Goal: Check status: Check status

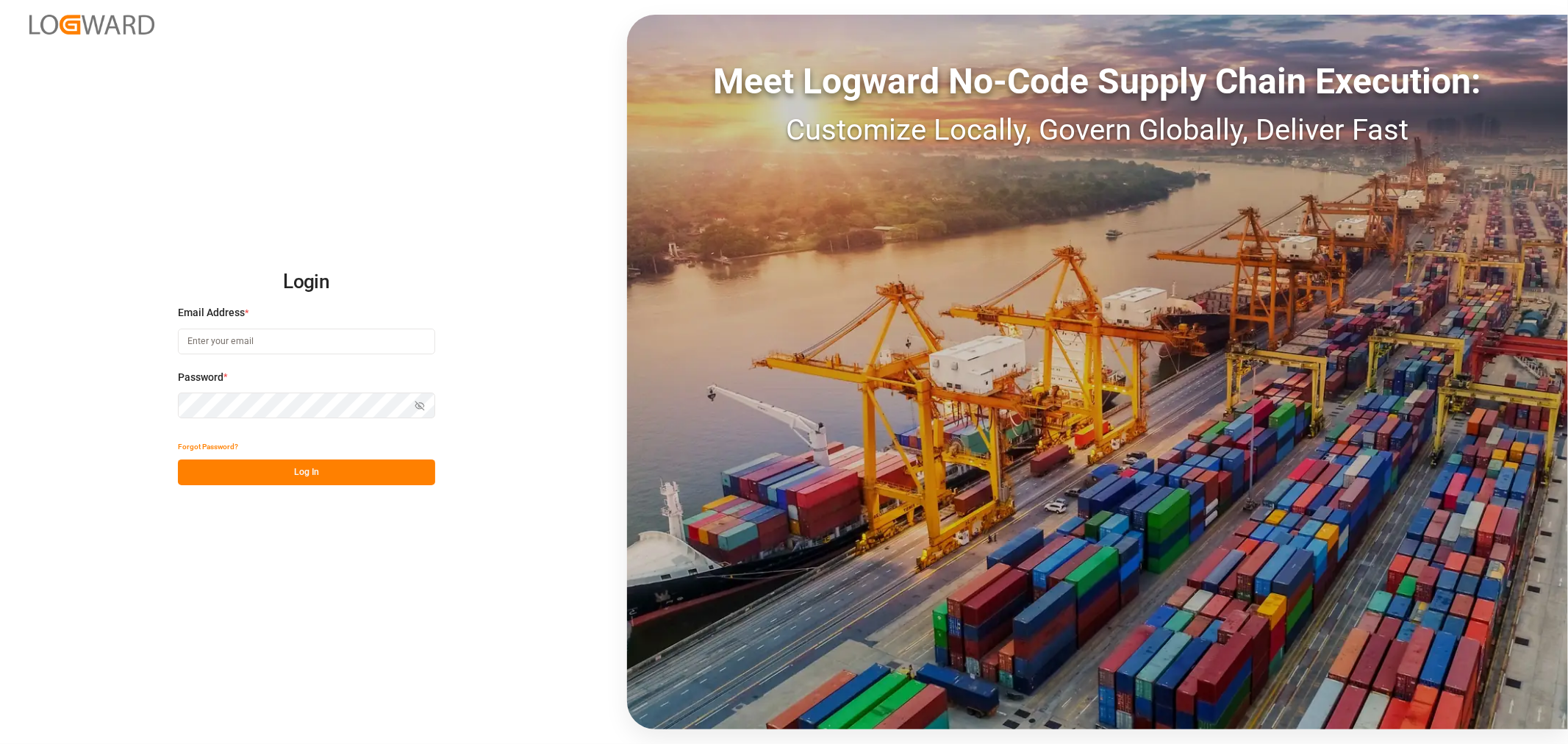
type input "sahar.mosallemi@jamindustries.com"
click at [301, 472] on button "Log In" at bounding box center [306, 472] width 257 height 26
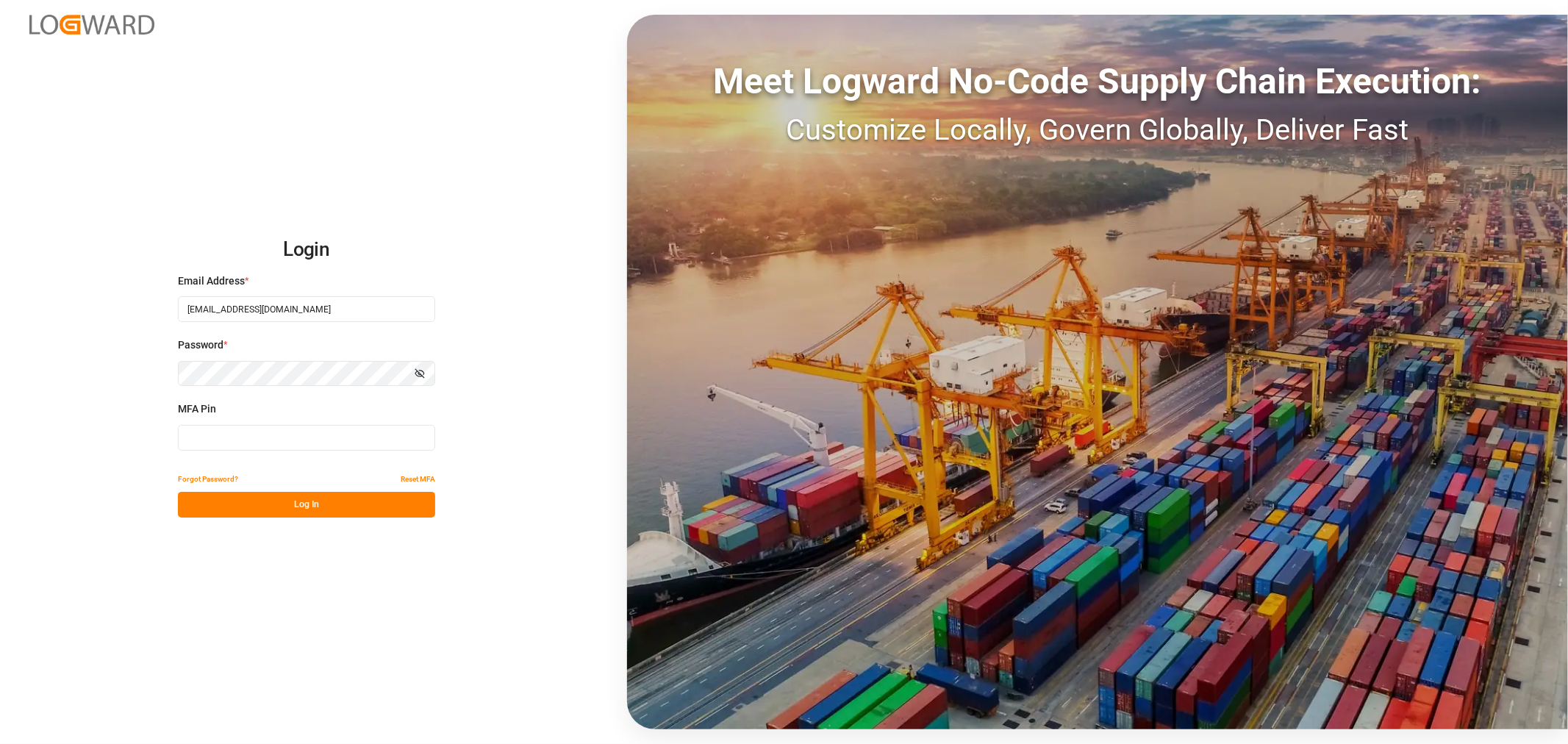
click at [295, 445] on input at bounding box center [306, 437] width 257 height 26
type input "307304"
click at [275, 505] on button "Log In" at bounding box center [306, 504] width 257 height 26
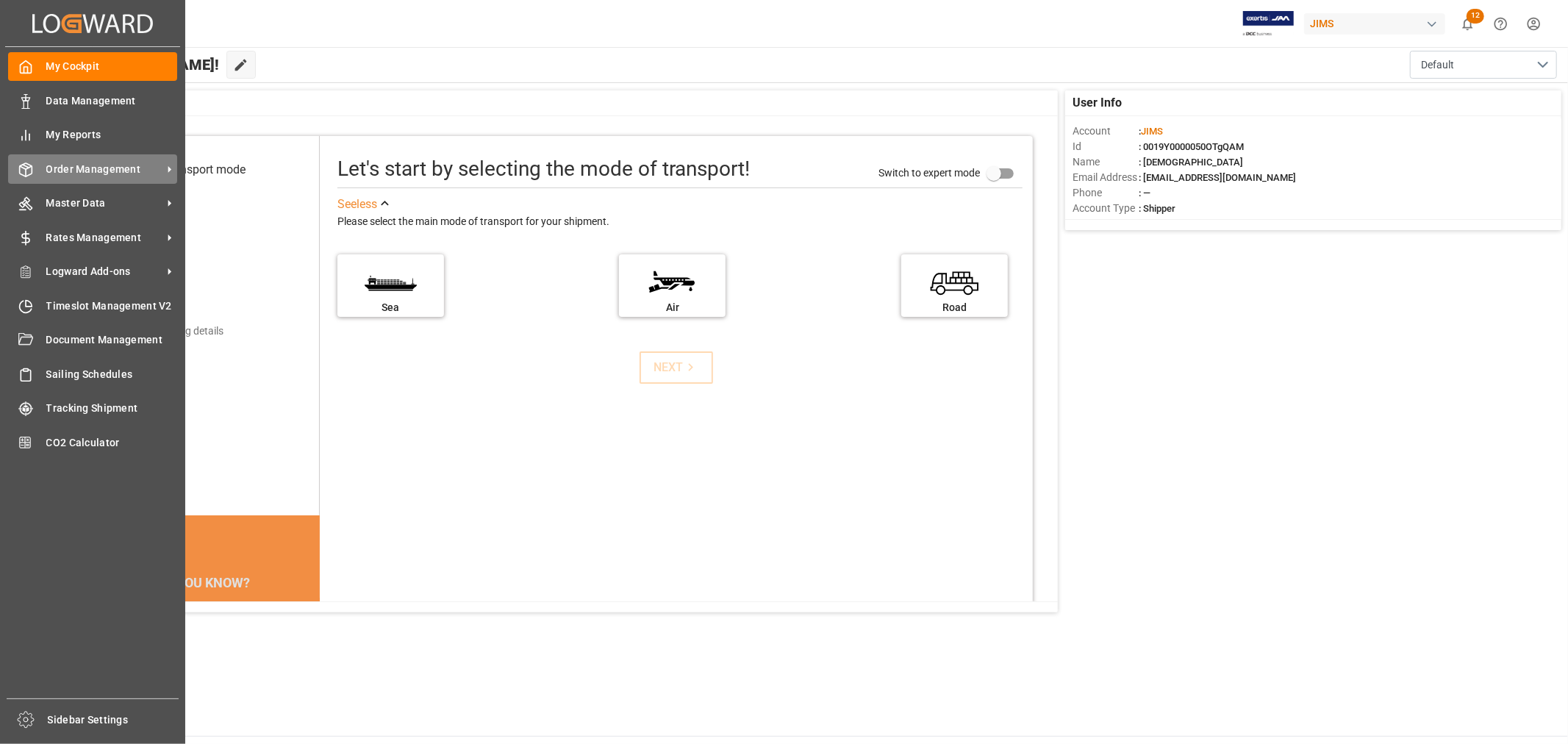
click at [117, 167] on span "Order Management" at bounding box center [104, 169] width 117 height 15
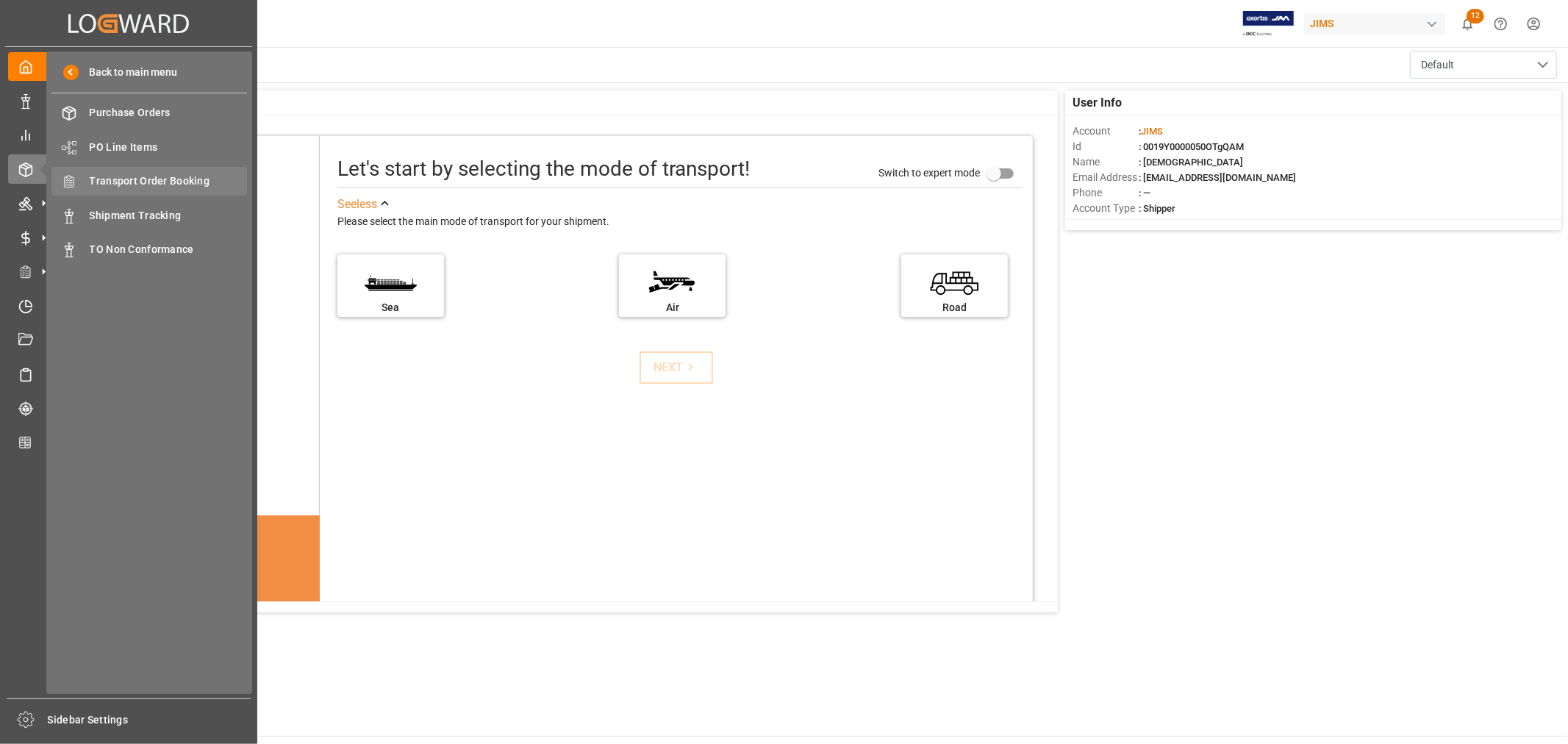
click at [166, 181] on span "Transport Order Booking" at bounding box center [168, 181] width 158 height 15
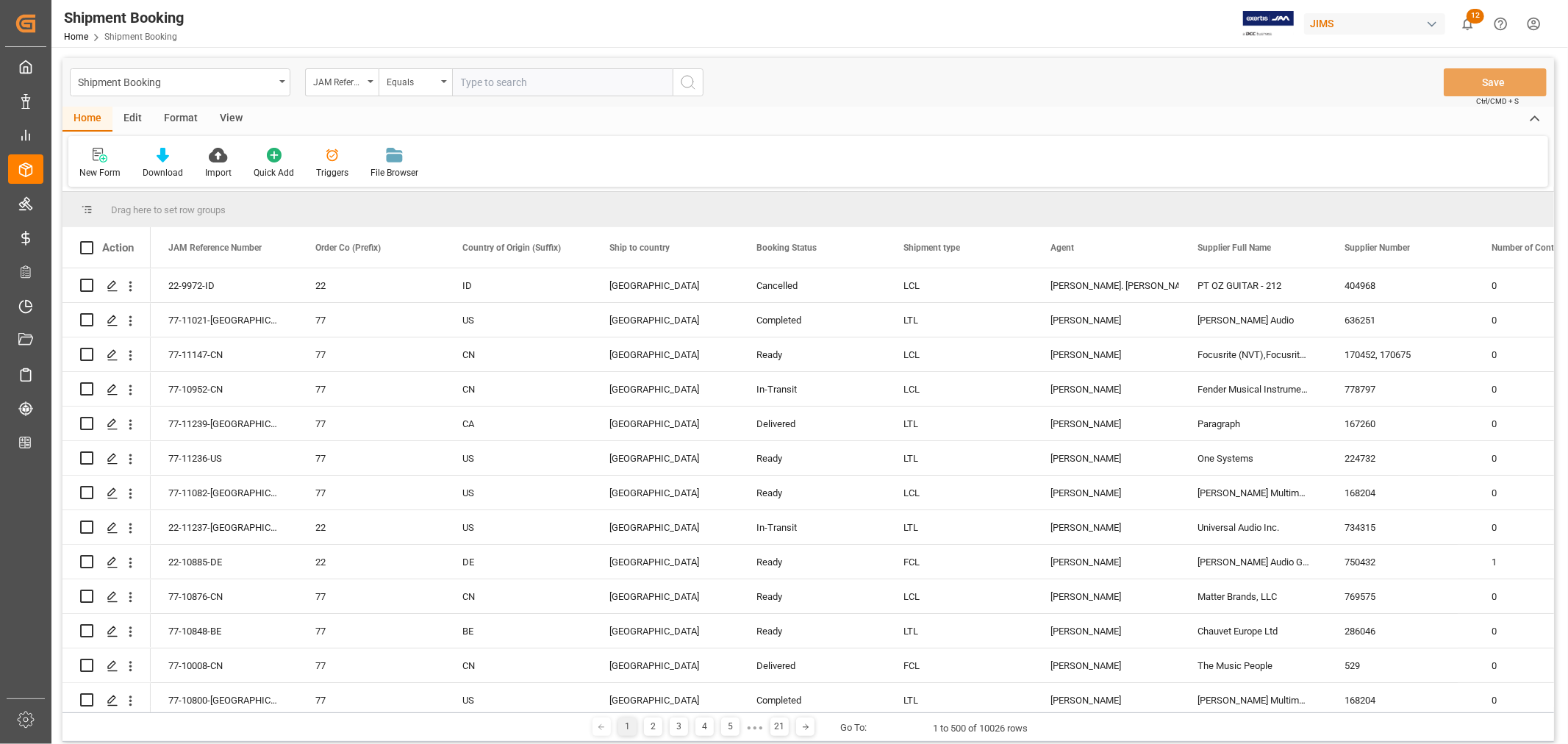
click at [531, 79] on input "text" at bounding box center [562, 82] width 221 height 28
paste input "22-9972-ID"
type input "22-9972-ID"
drag, startPoint x: 688, startPoint y: 79, endPoint x: 1513, endPoint y: 121, distance: 826.1
click at [688, 82] on icon "search button" at bounding box center [688, 82] width 17 height 17
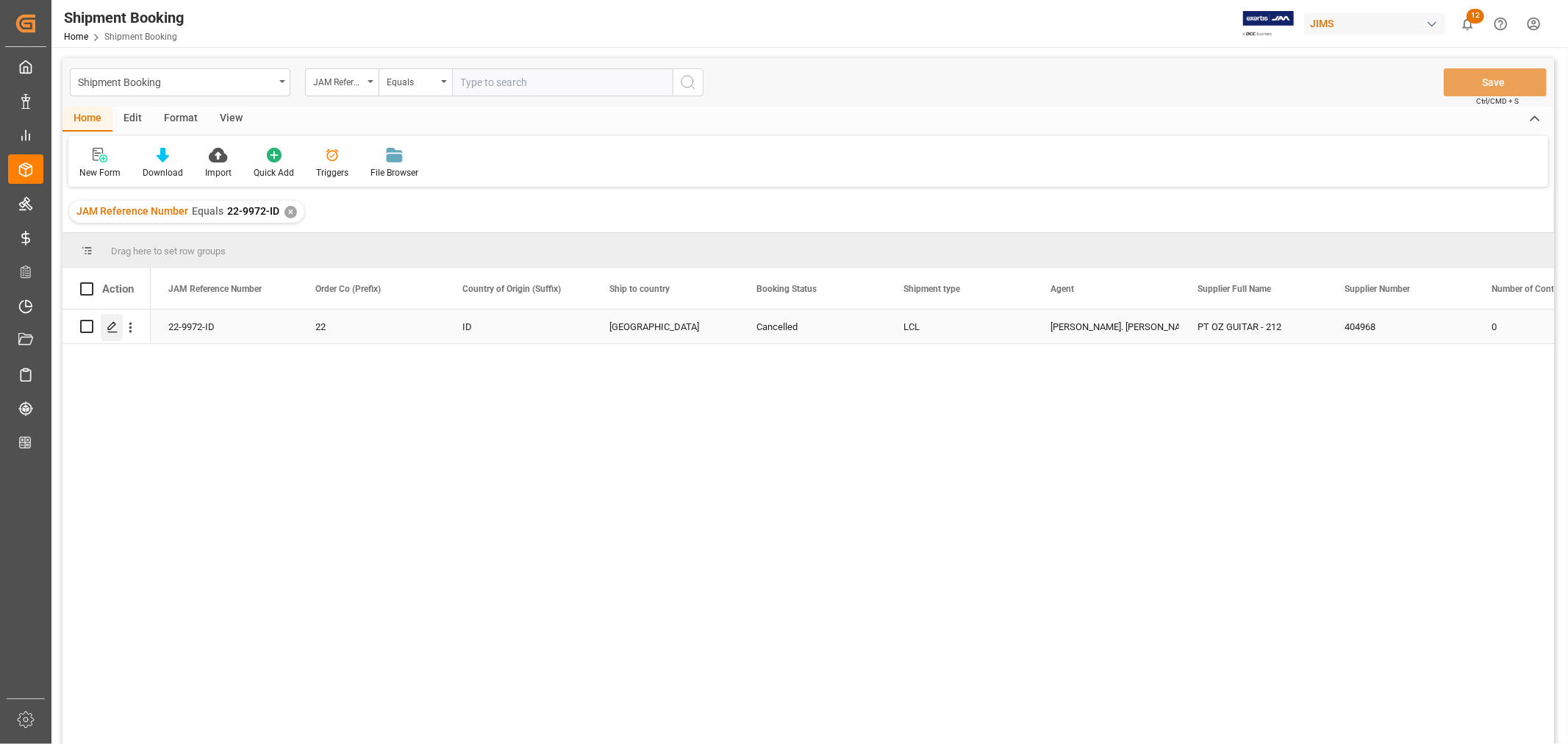
click at [114, 328] on icon "Press SPACE to select this row." at bounding box center [113, 327] width 11 height 11
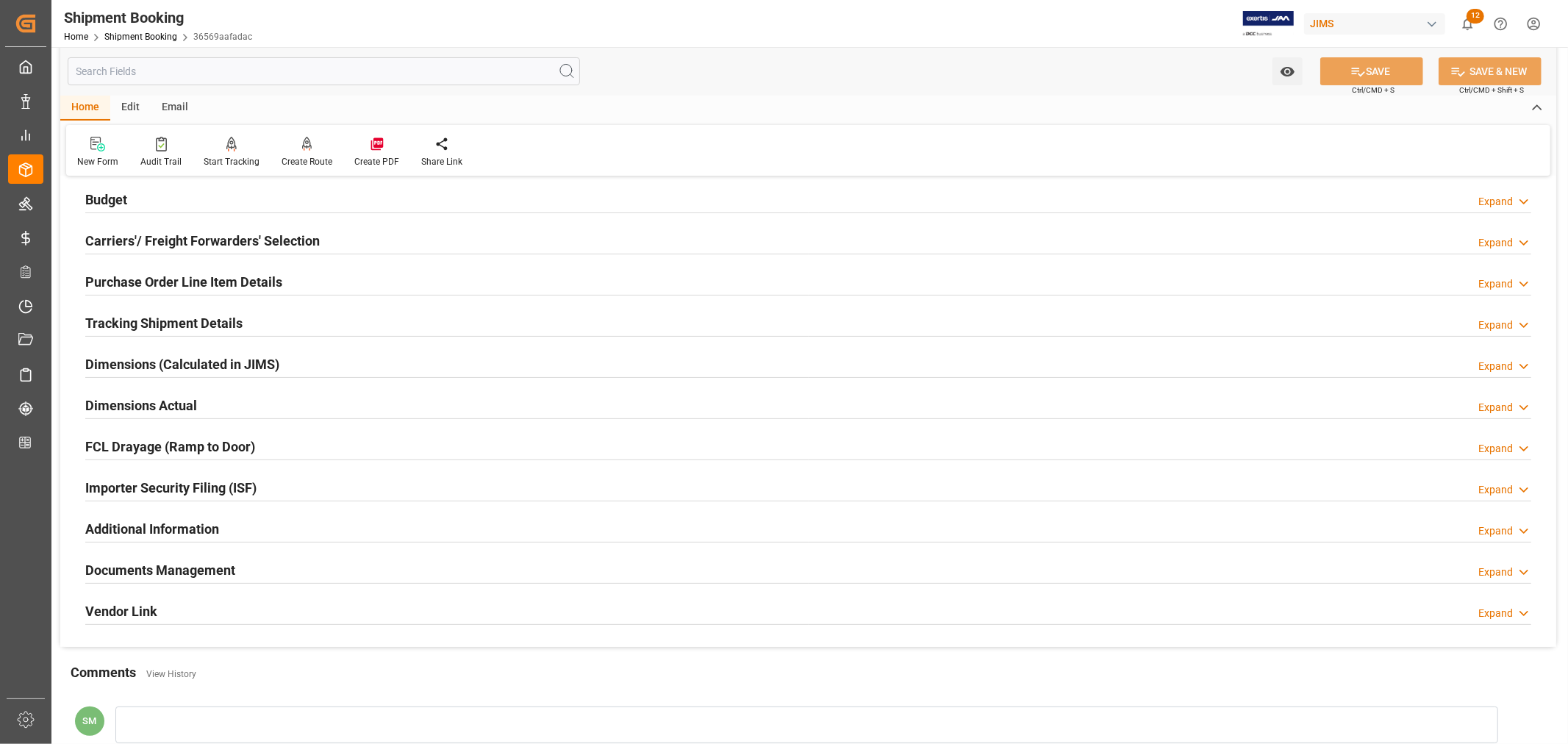
scroll to position [163, 0]
click at [152, 320] on h2 "Tracking Shipment Details" at bounding box center [163, 321] width 158 height 20
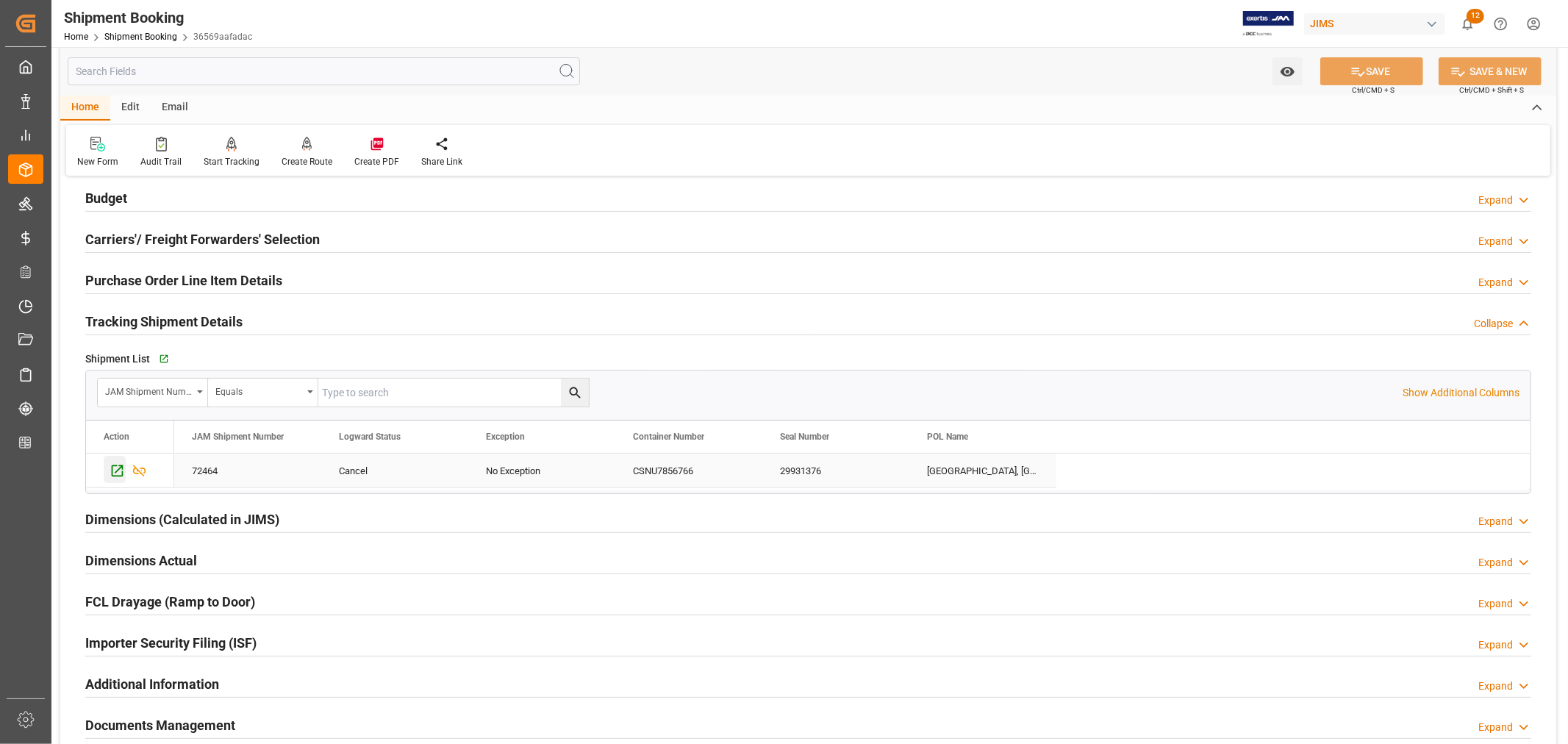
click at [119, 474] on icon "Press SPACE to select this row." at bounding box center [118, 471] width 15 height 15
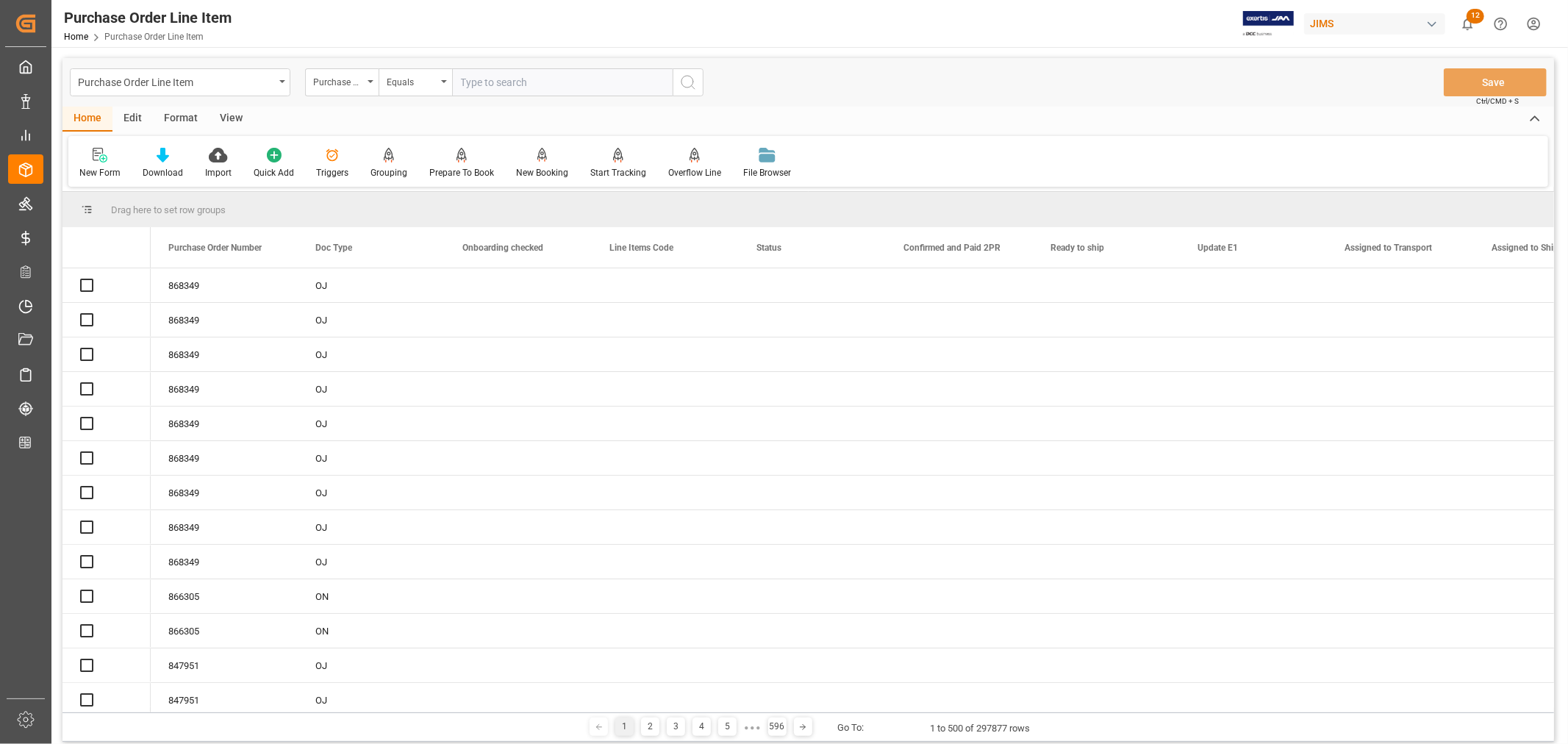
click at [515, 88] on input "text" at bounding box center [562, 82] width 221 height 28
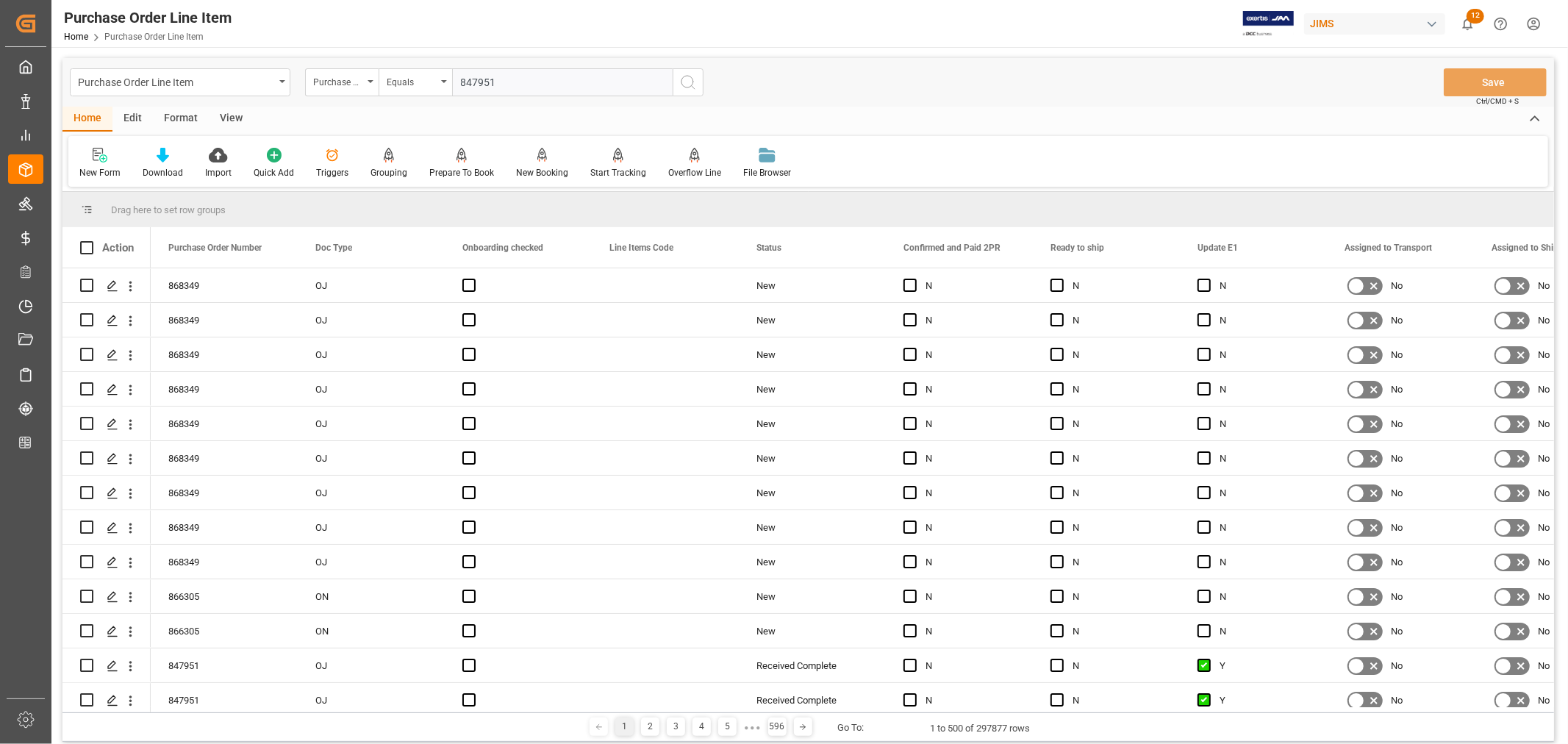
type input "847951"
click at [687, 84] on icon "search button" at bounding box center [688, 82] width 17 height 17
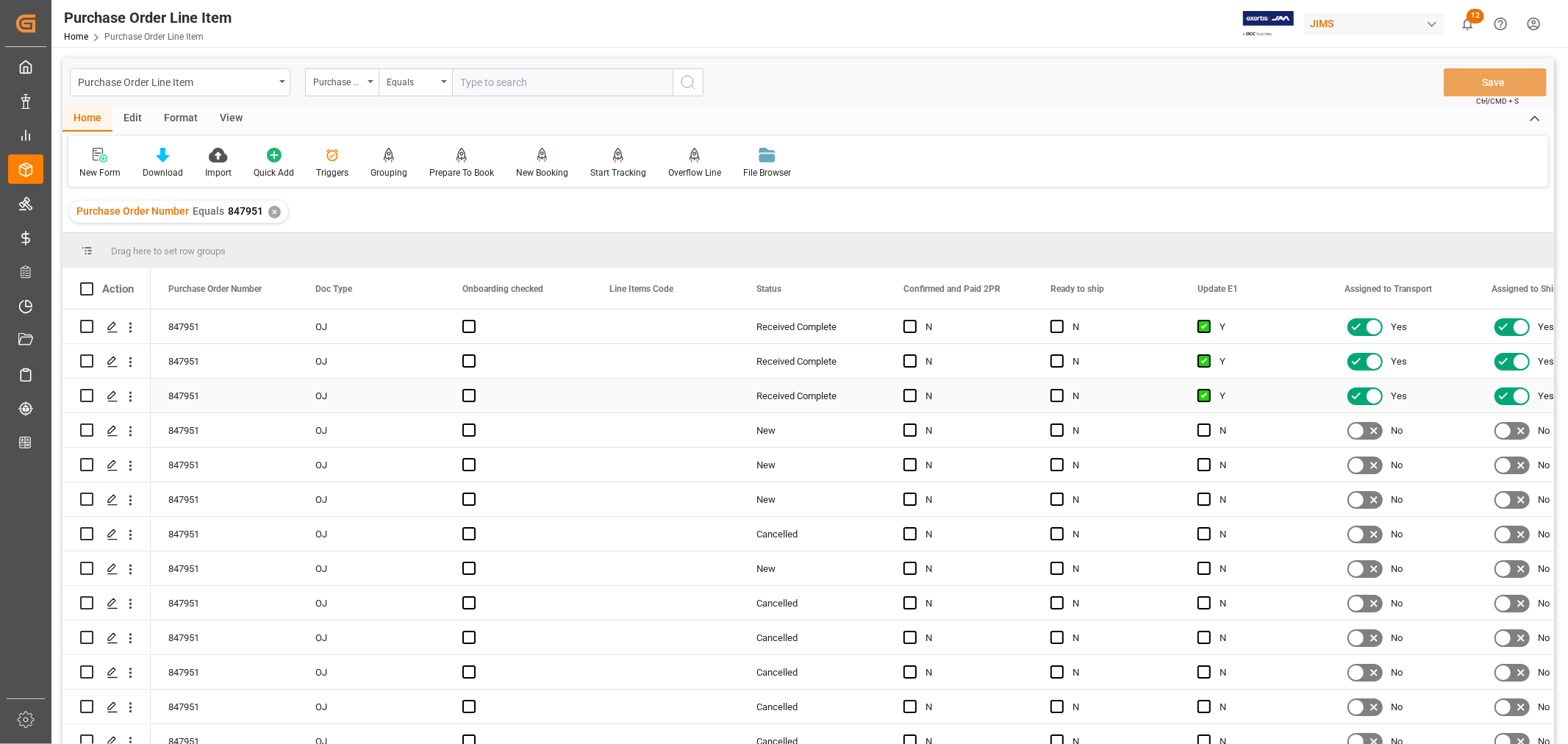
click at [799, 390] on div "Received Complete" at bounding box center [812, 395] width 112 height 33
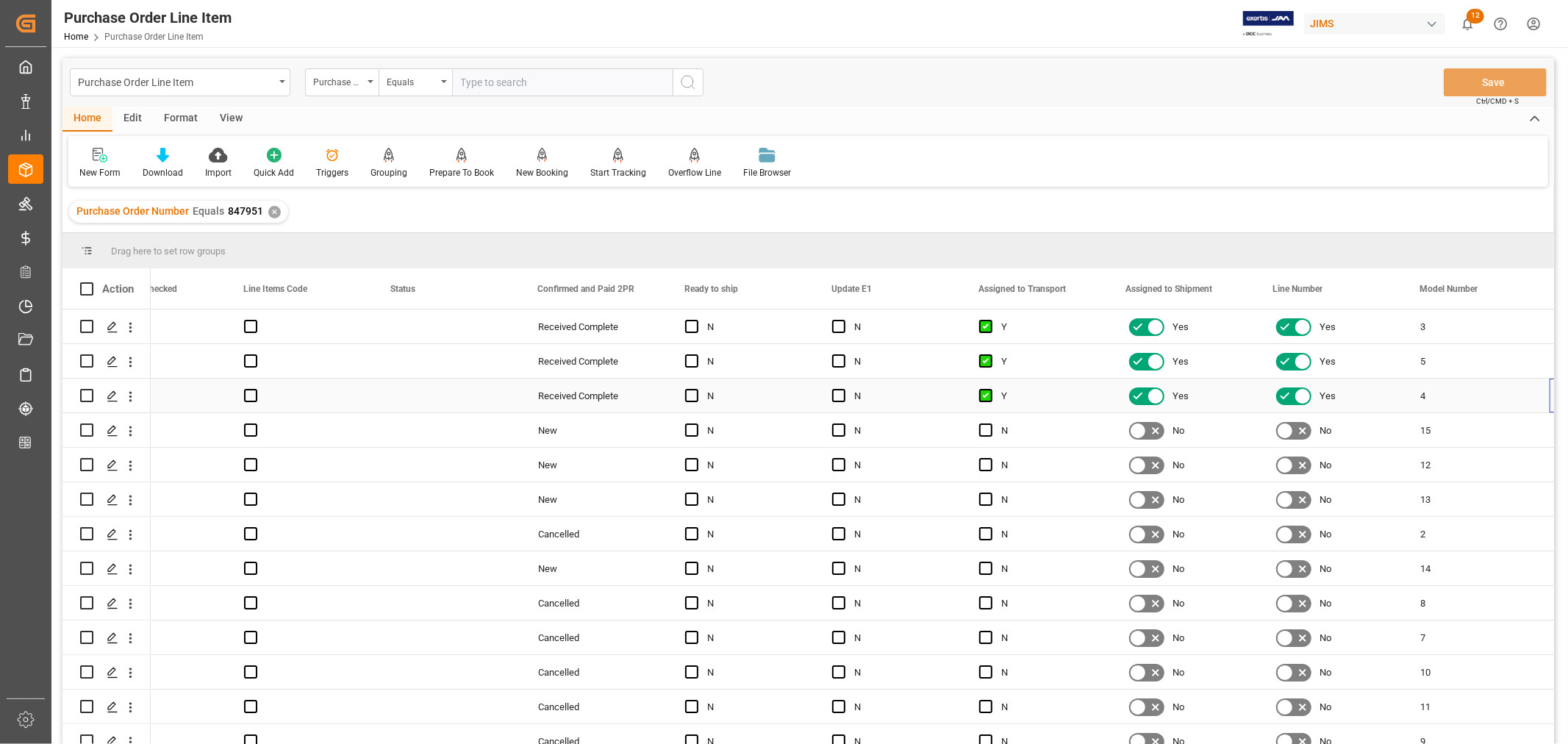
scroll to position [0, 365]
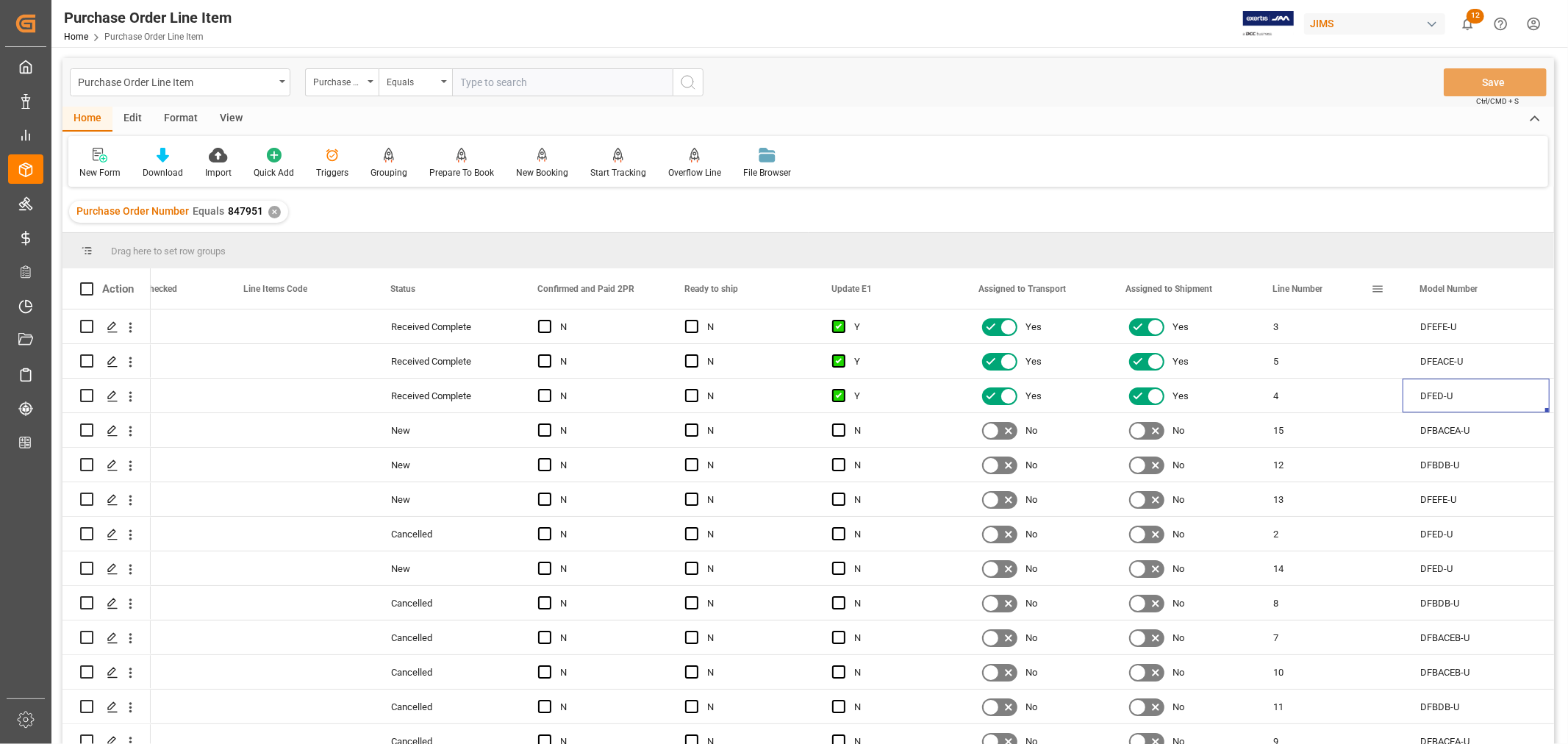
click at [1290, 287] on span "Line Number" at bounding box center [1298, 288] width 50 height 11
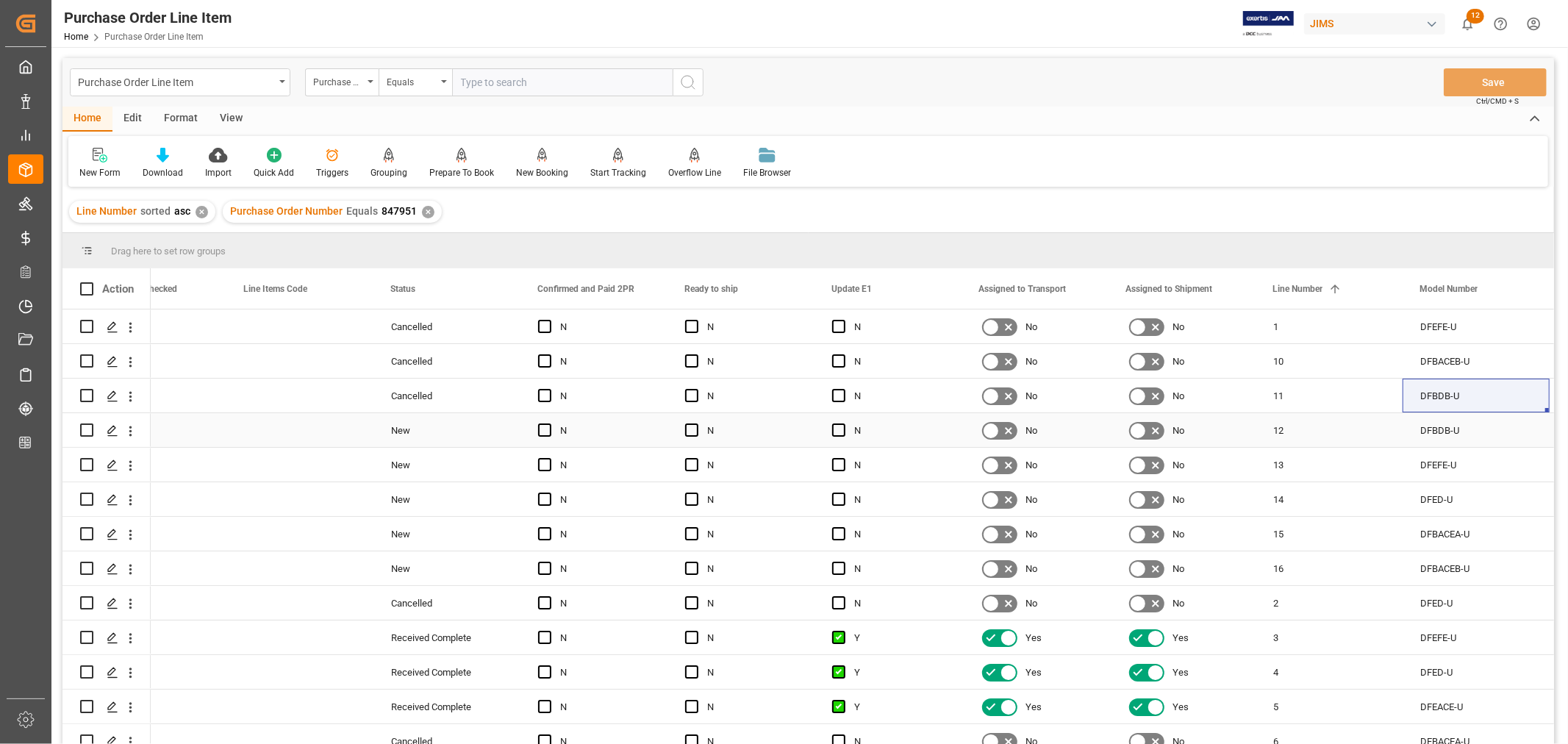
click at [1294, 434] on div "12" at bounding box center [1329, 429] width 147 height 33
click at [1292, 467] on div "13" at bounding box center [1329, 464] width 147 height 33
click at [1290, 499] on div "14" at bounding box center [1329, 499] width 147 height 33
click at [1285, 537] on div "15" at bounding box center [1329, 533] width 147 height 33
click at [1283, 567] on div "16" at bounding box center [1329, 567] width 147 height 33
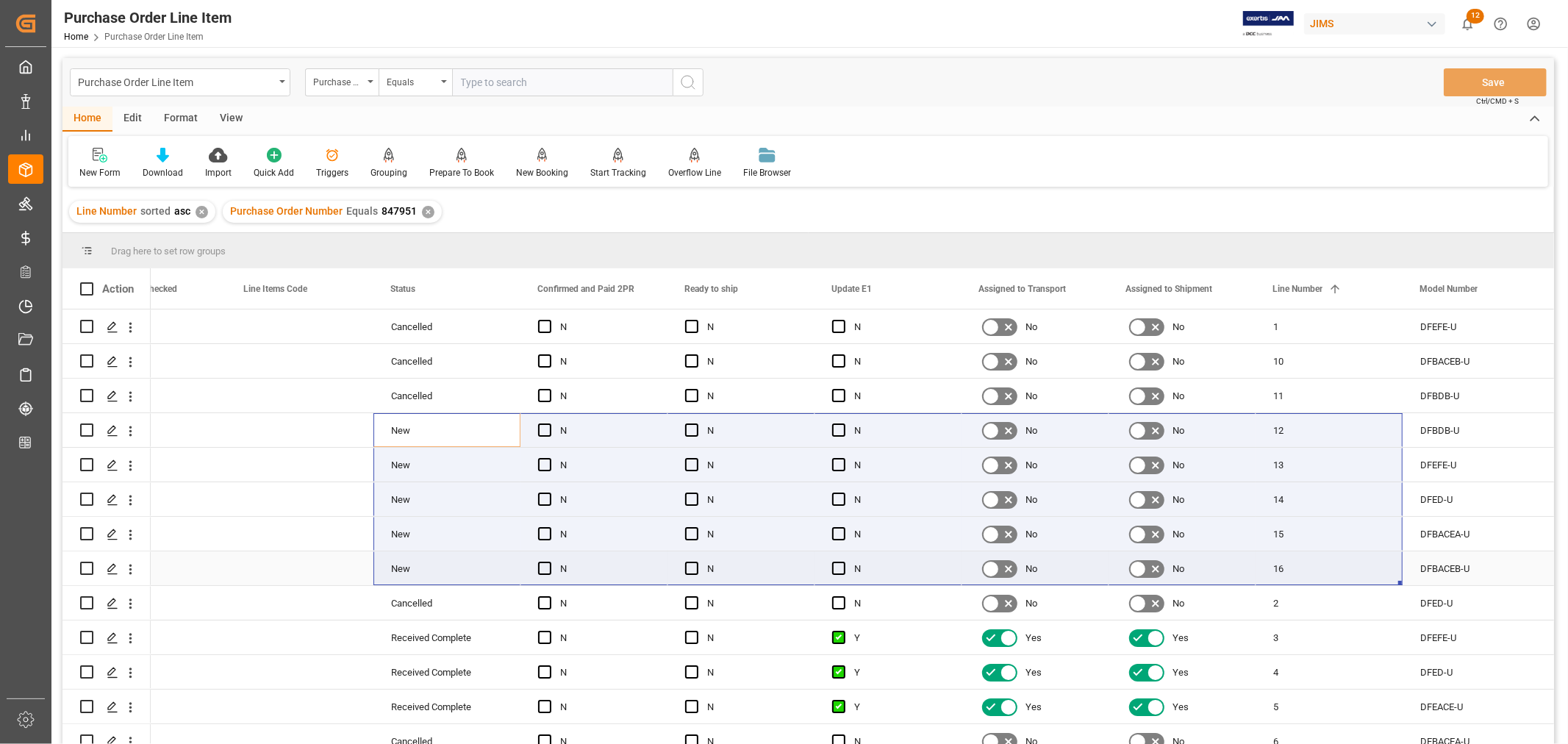
drag, startPoint x: 431, startPoint y: 438, endPoint x: 1284, endPoint y: 566, distance: 862.6
click at [414, 435] on div "New" at bounding box center [446, 430] width 112 height 33
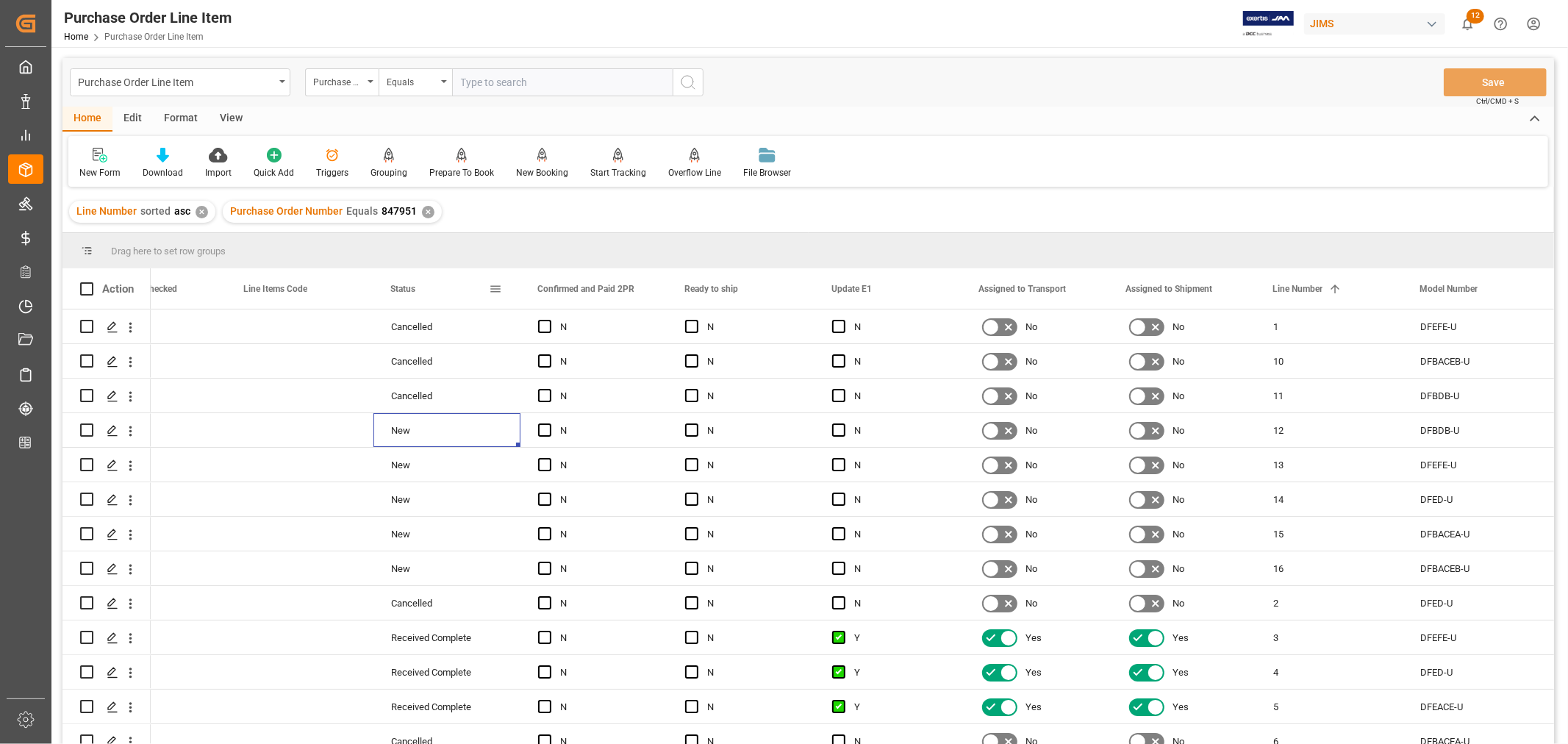
click at [496, 287] on span at bounding box center [496, 288] width 13 height 13
click at [557, 291] on span "filter" at bounding box center [564, 292] width 54 height 27
type input "New"
click at [569, 413] on button "Apply" at bounding box center [582, 414] width 27 height 14
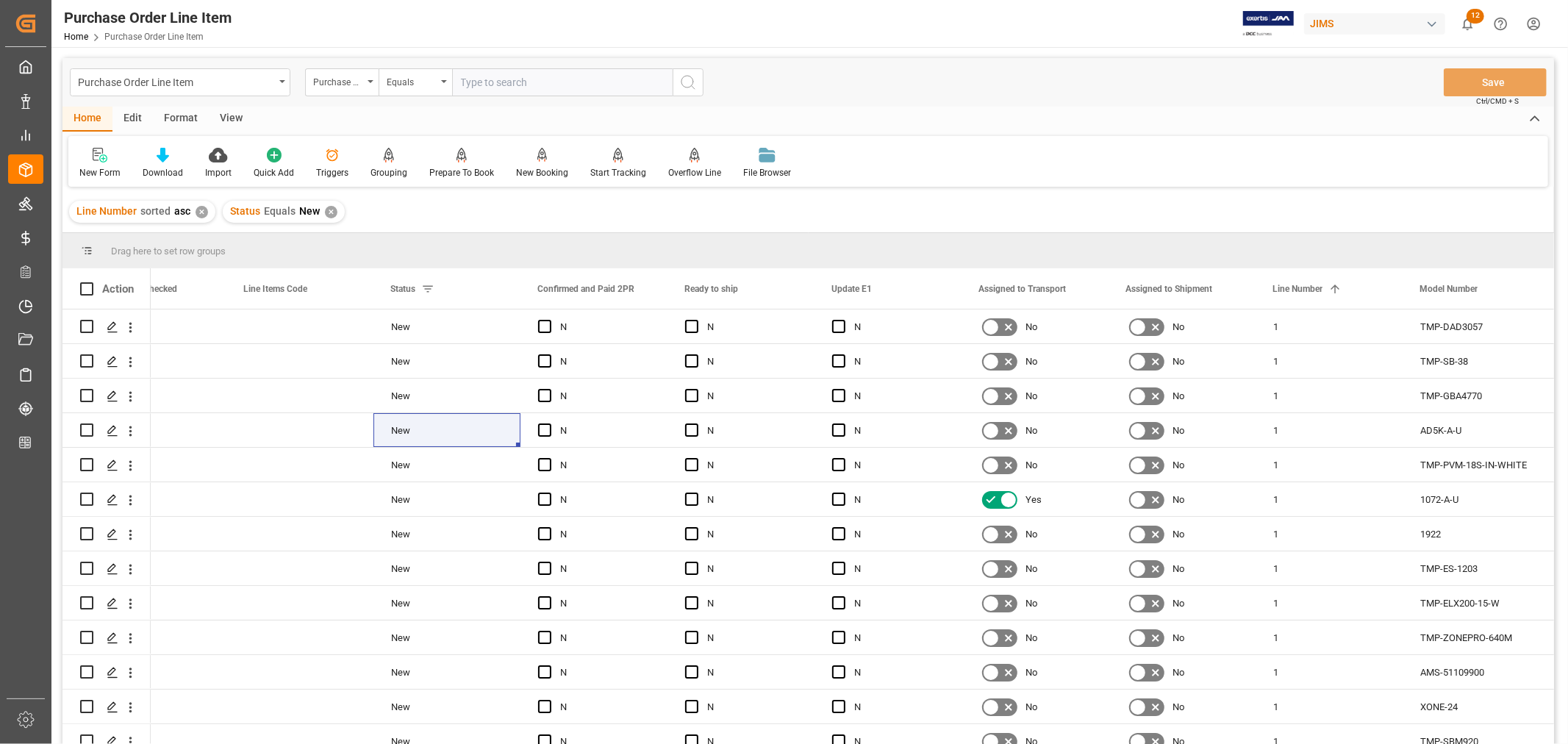
click at [511, 84] on input "text" at bounding box center [562, 82] width 221 height 28
paste input "New"
click at [467, 81] on input "New" at bounding box center [562, 82] width 221 height 28
paste input "847951"
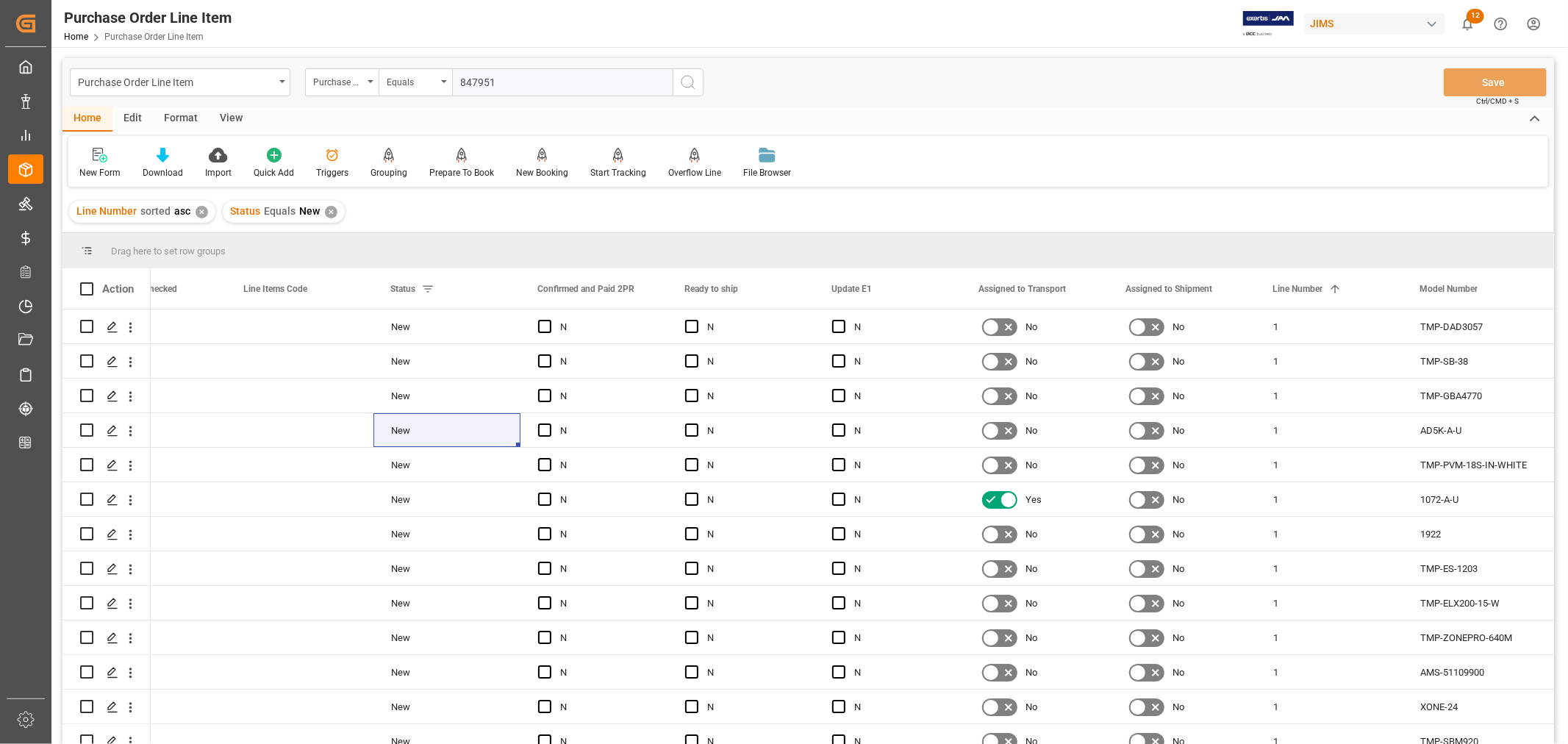
type input "847951"
click at [689, 81] on icon "search button" at bounding box center [688, 82] width 17 height 17
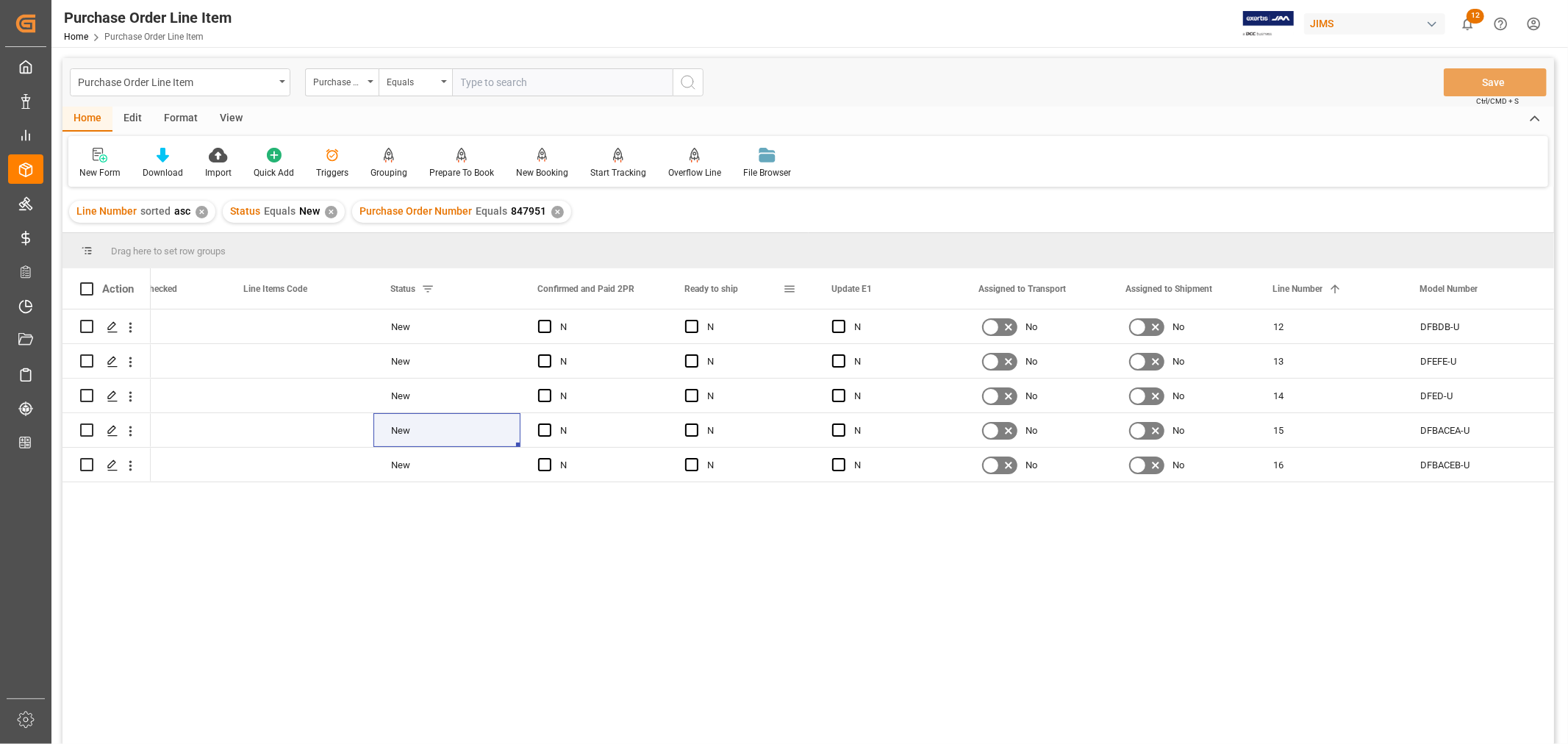
click at [790, 286] on span at bounding box center [790, 288] width 13 height 13
click at [916, 289] on span "columns" at bounding box center [911, 291] width 13 height 13
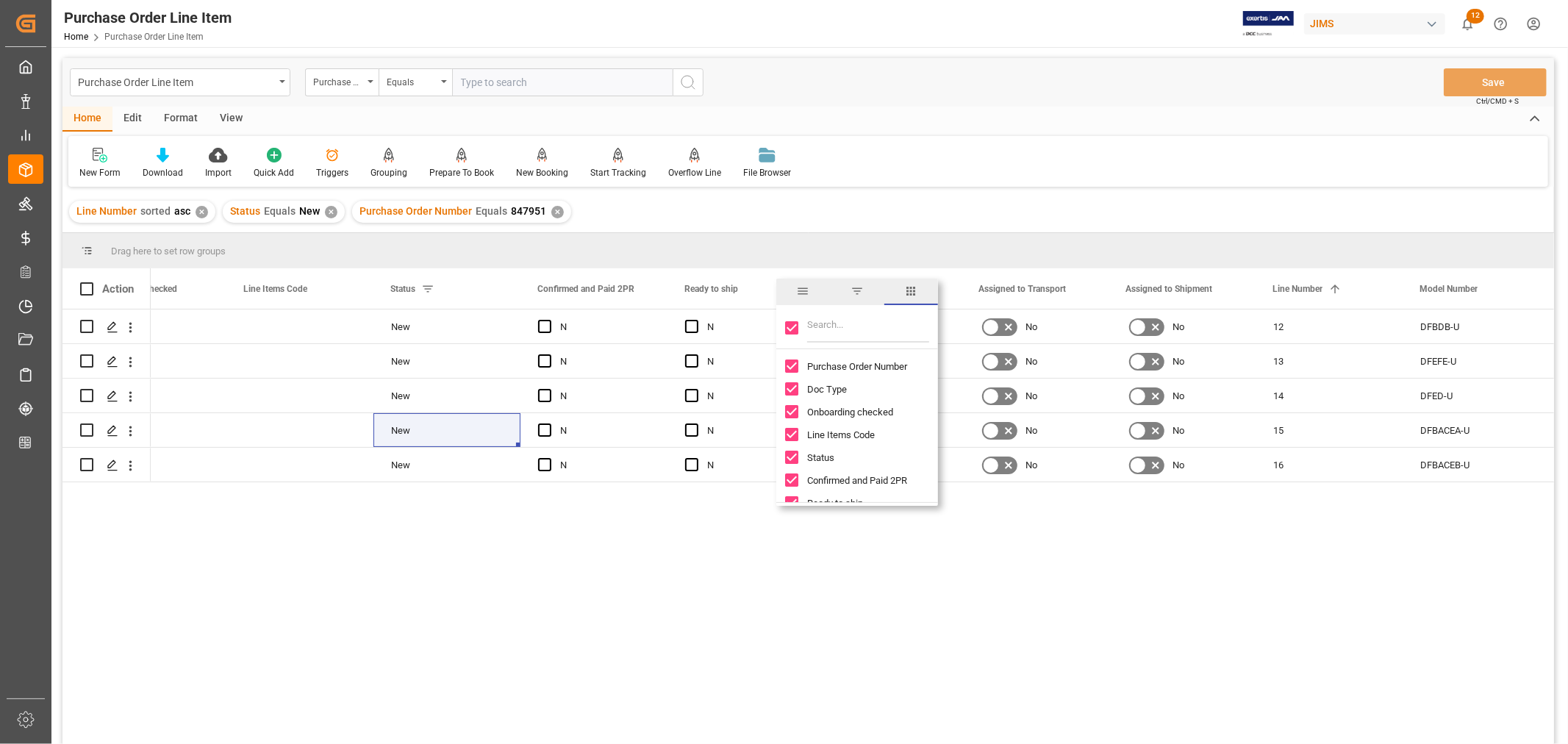
click at [795, 322] on input "Toggle Select All Columns" at bounding box center [792, 328] width 13 height 13
checkbox input "false"
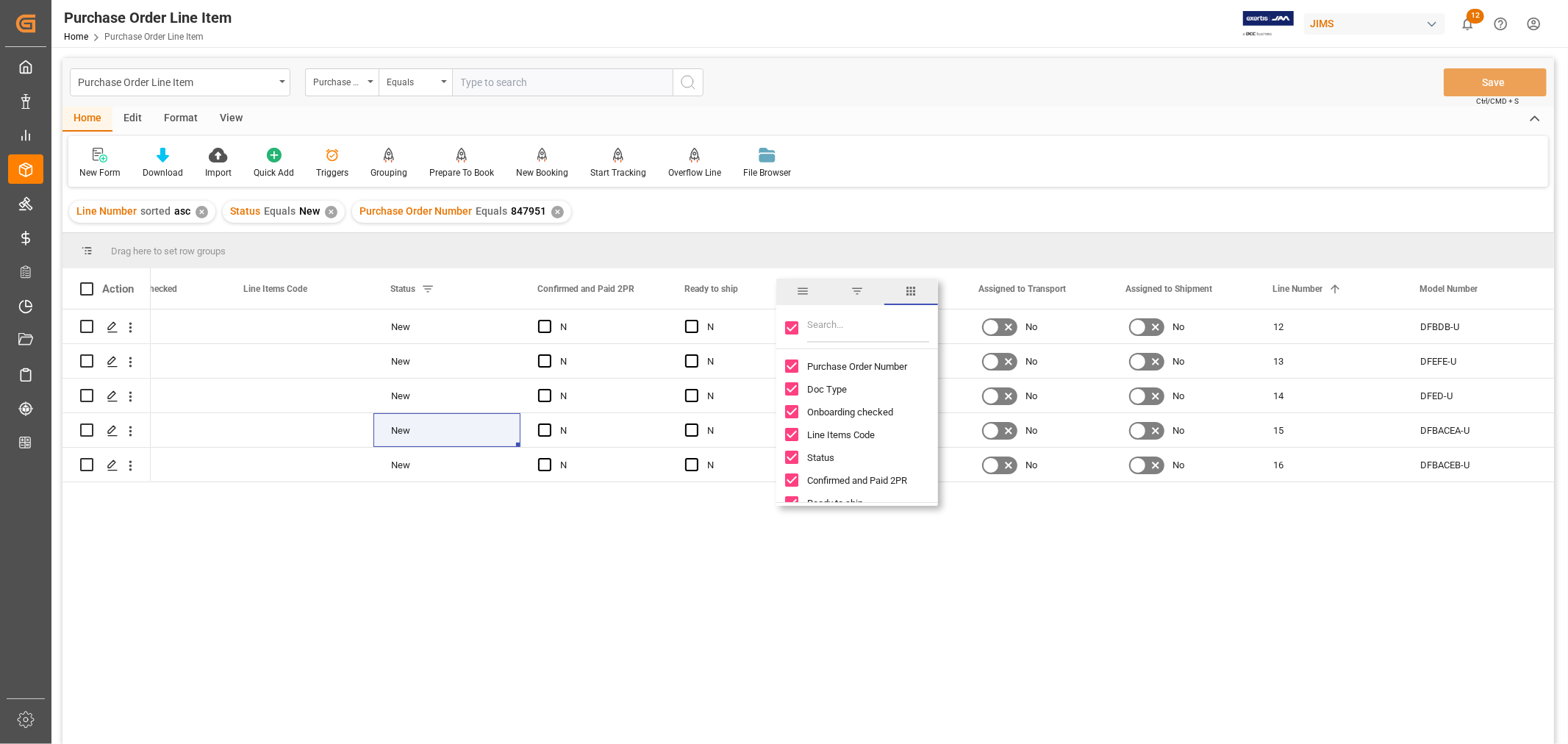
checkbox input "false"
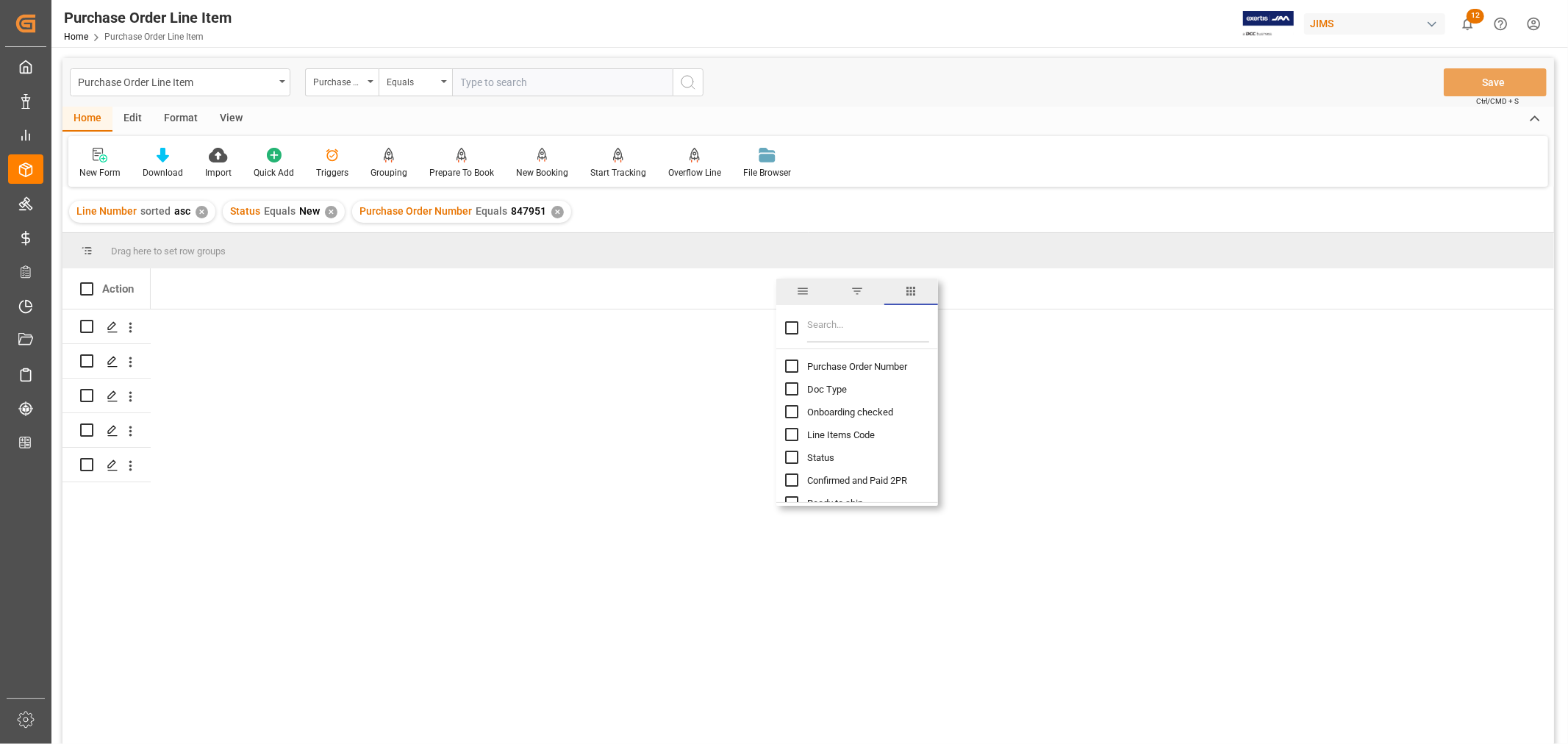
click at [793, 369] on input "Purchase Order Number column toggle visibility (hidden)" at bounding box center [792, 366] width 13 height 13
checkbox input "true"
checkbox input "false"
click at [825, 329] on input "Filter Columns Input" at bounding box center [869, 328] width 122 height 30
type input "ref"
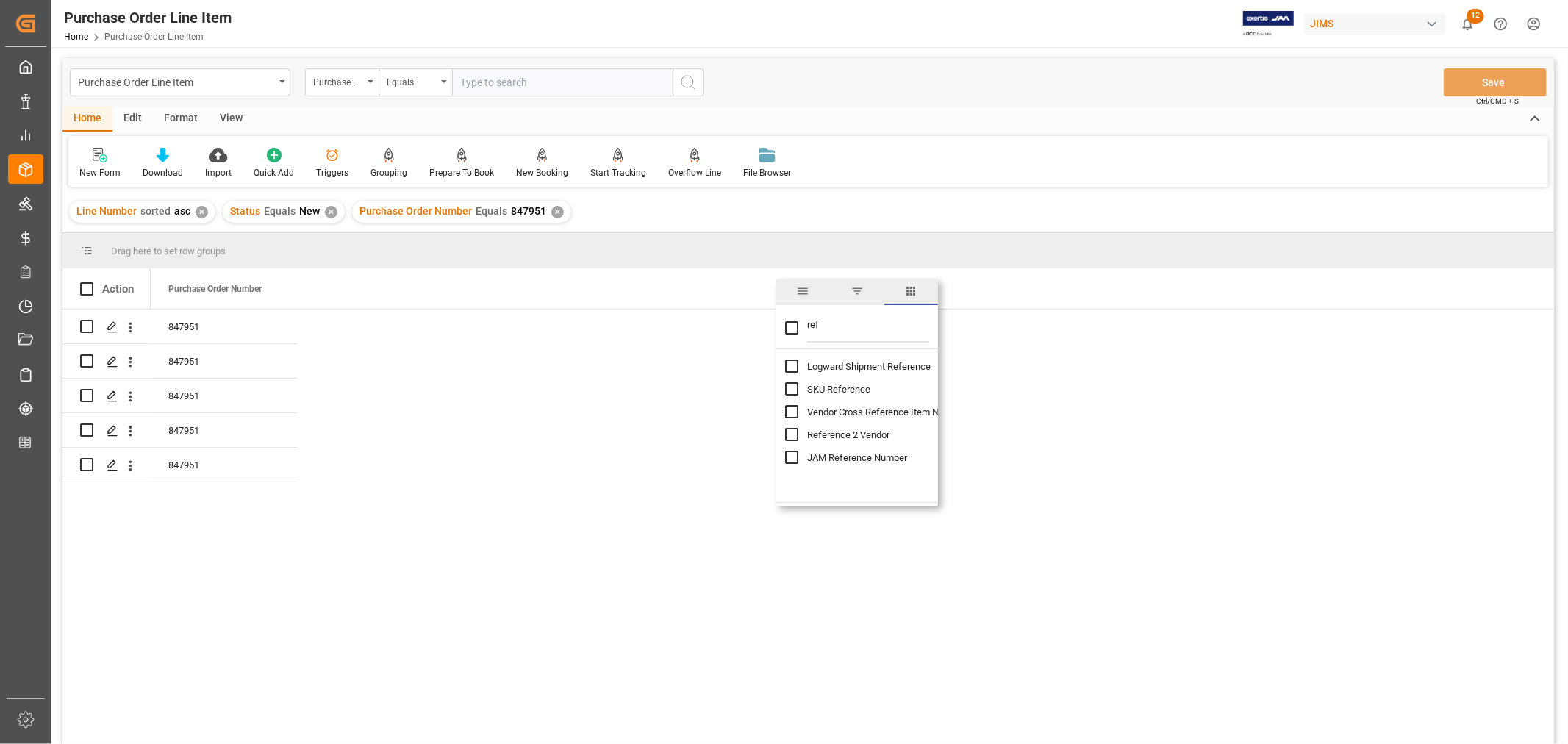
click at [789, 436] on input "Reference 2 Vendor column toggle visibility (hidden)" at bounding box center [792, 435] width 13 height 13
checkbox input "true"
checkbox input "false"
click at [816, 321] on input "ref" at bounding box center [869, 328] width 122 height 30
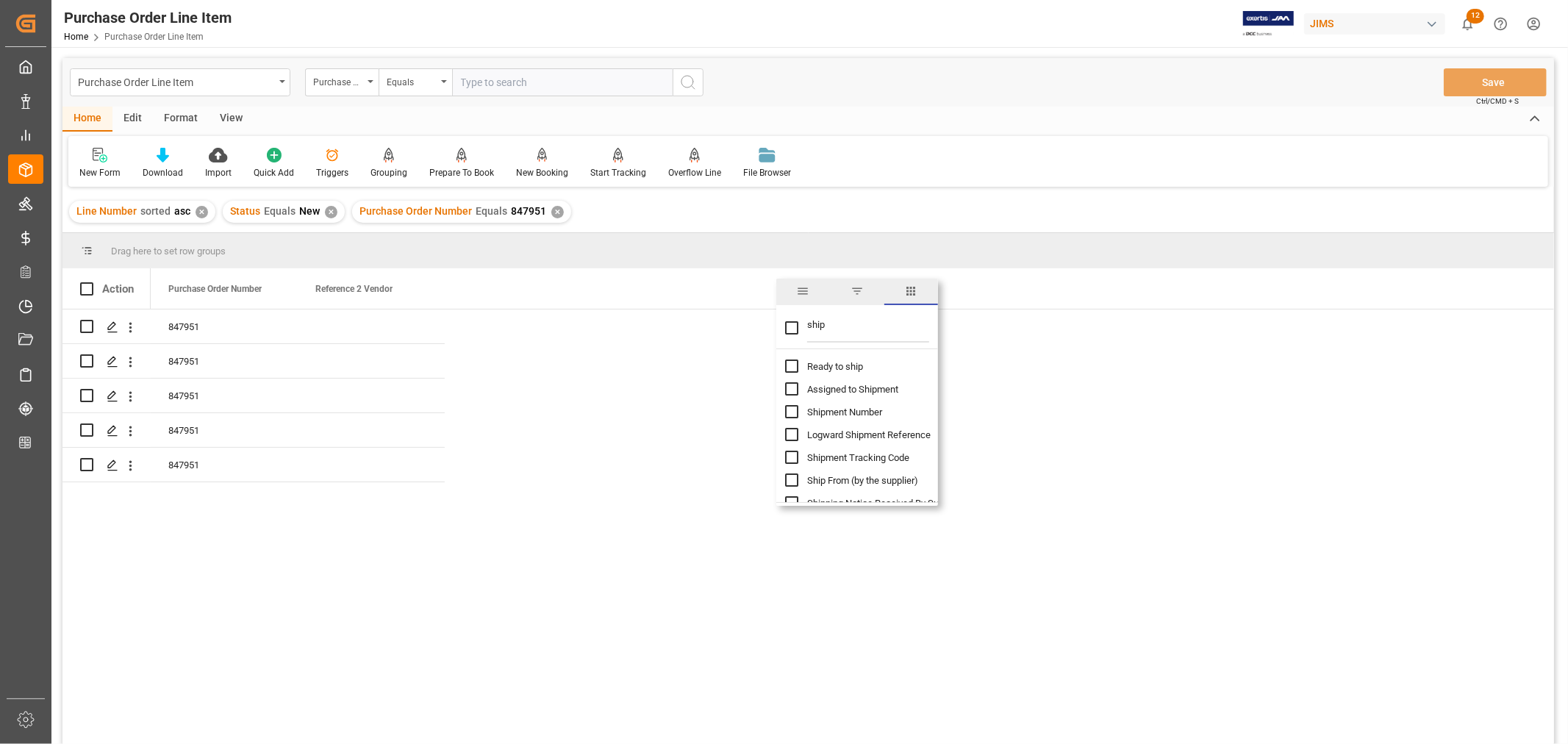
type input "ship"
click at [794, 410] on input "Shipment Number column toggle visibility (hidden)" at bounding box center [792, 412] width 13 height 13
checkbox input "true"
checkbox input "false"
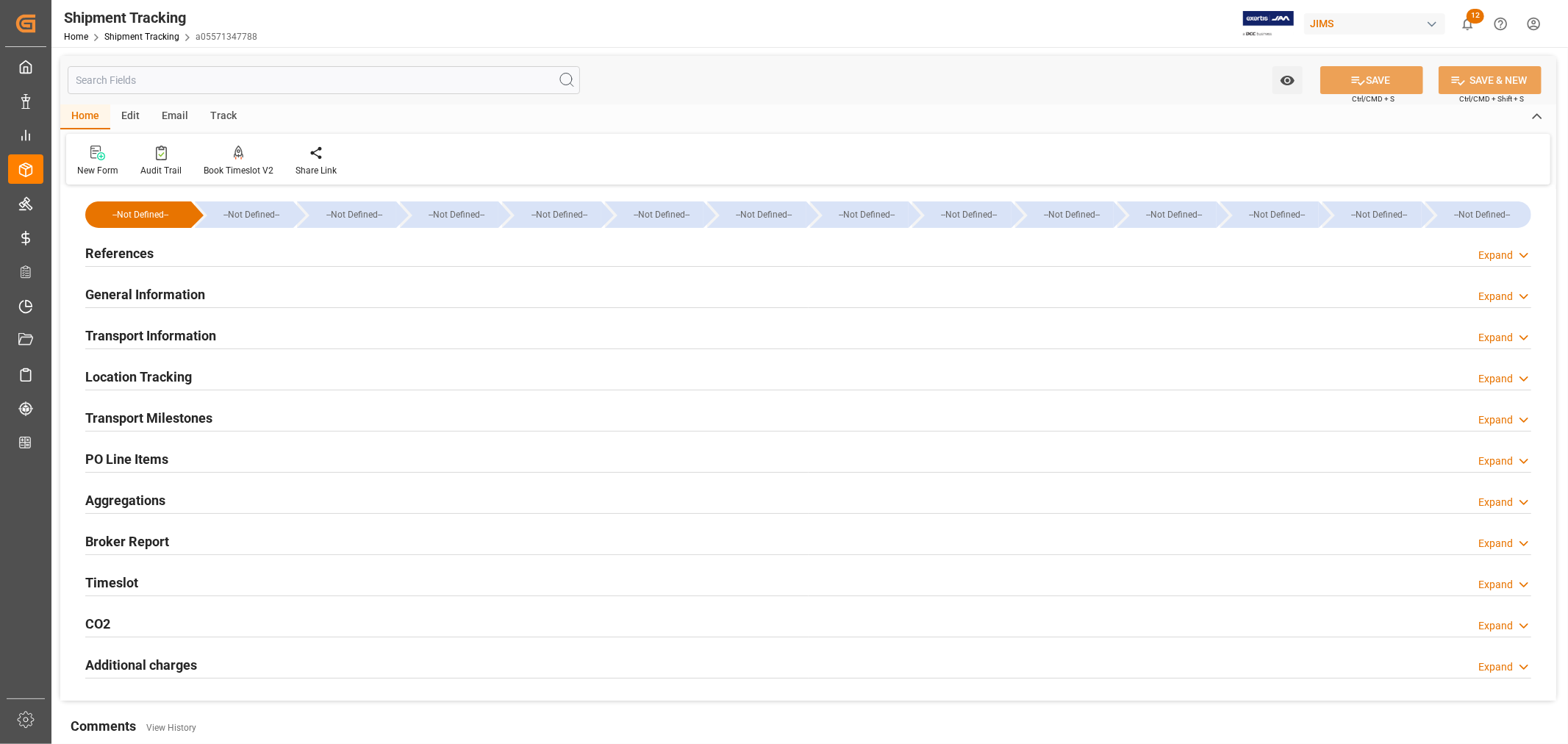
type input "[DATE] 00:00"
type input "15-08-2025 00:00"
type input "21-08-2025 00:00"
type input "20-08-2025 00:00"
type input "14-10-2025 11:59"
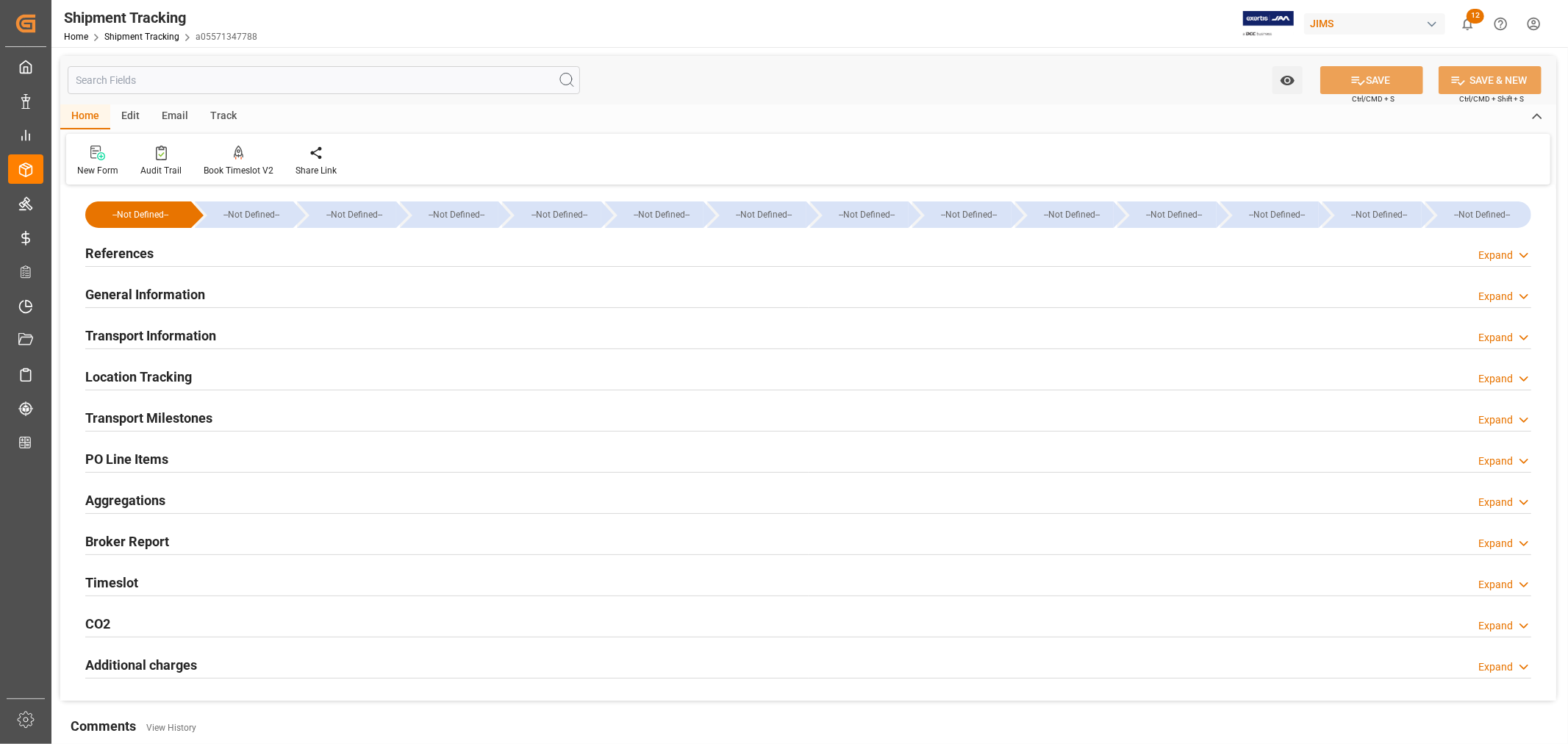
click at [171, 410] on h2 "Transport Milestones" at bounding box center [148, 417] width 127 height 20
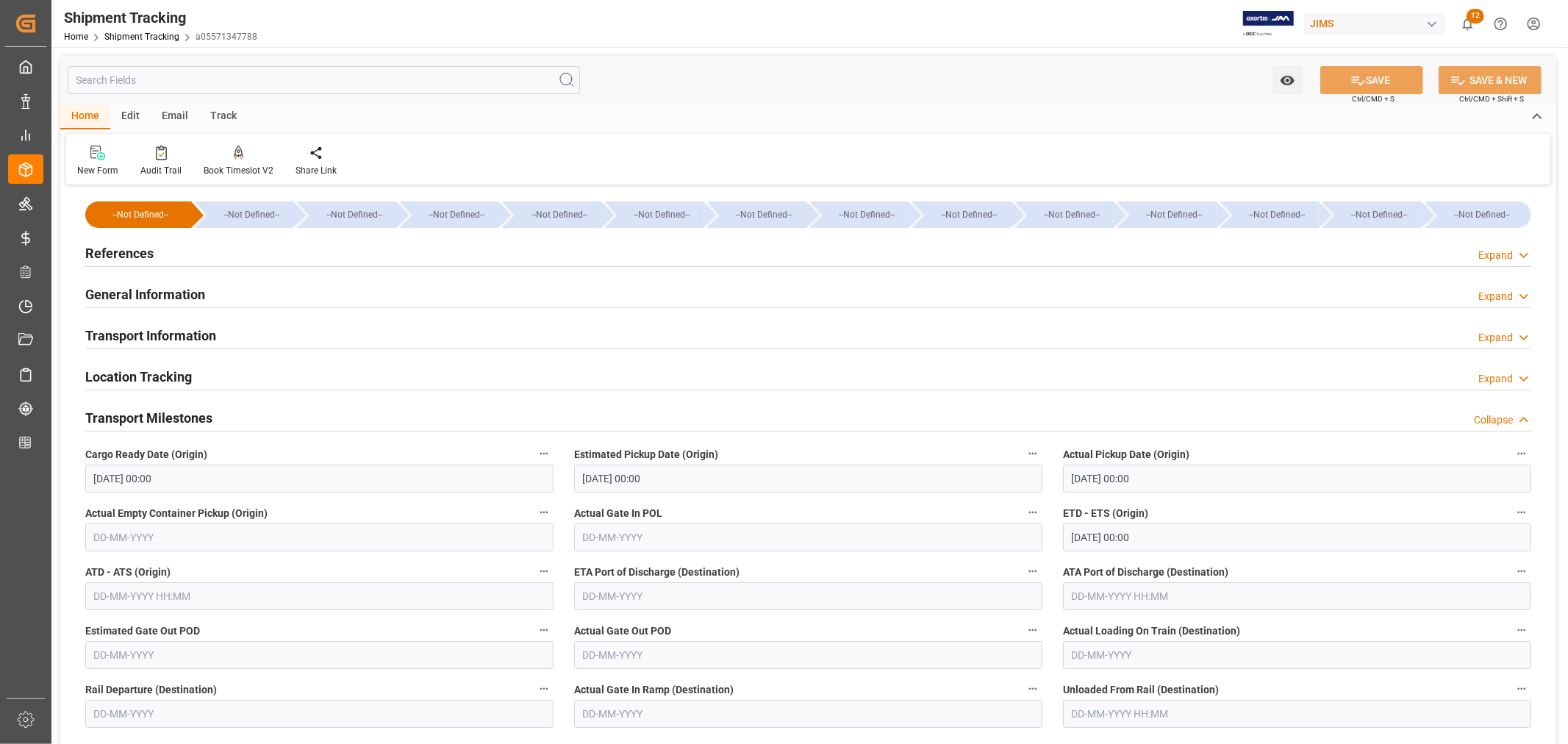
click at [170, 295] on h2 "General Information" at bounding box center [144, 294] width 119 height 20
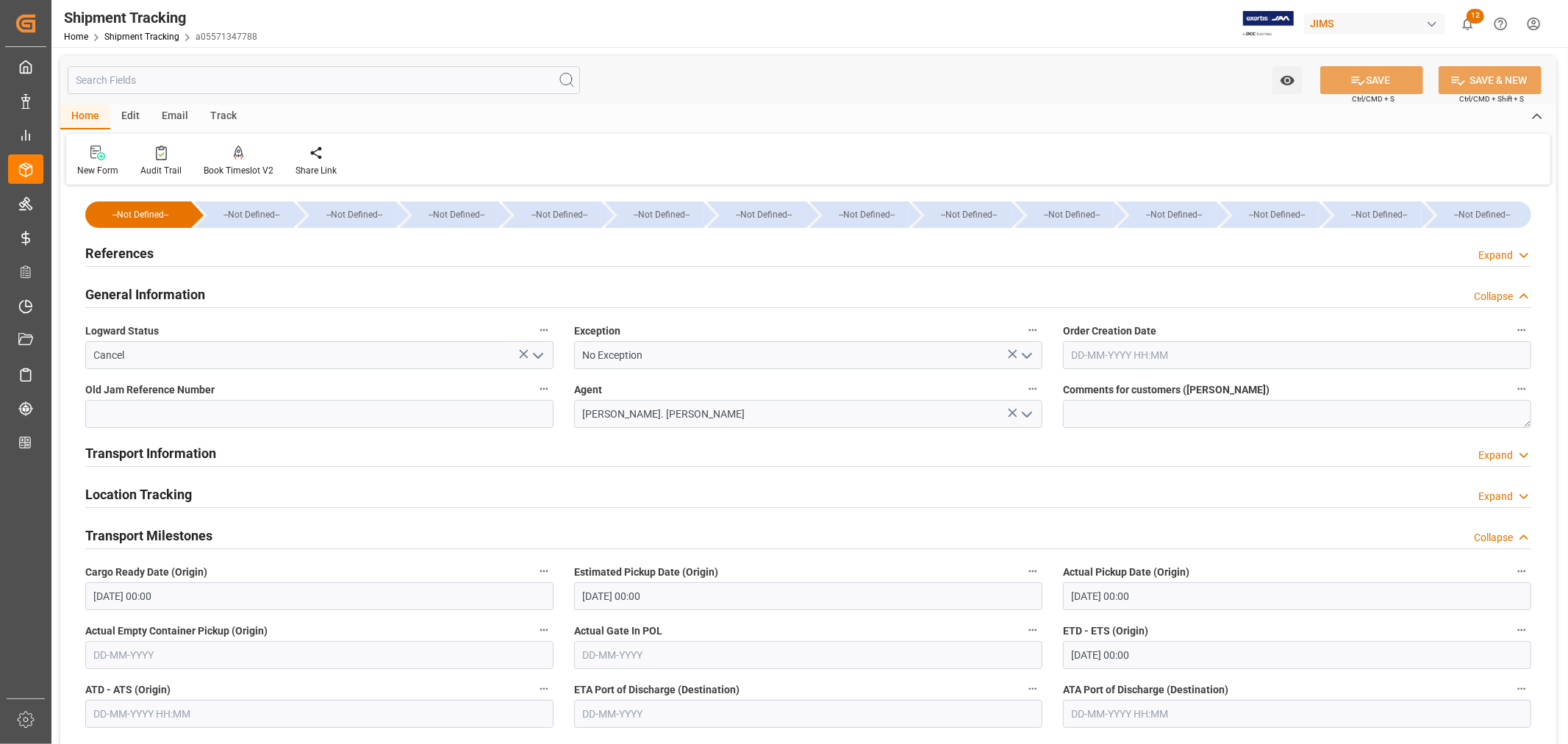
click at [170, 295] on h2 "General Information" at bounding box center [144, 294] width 119 height 20
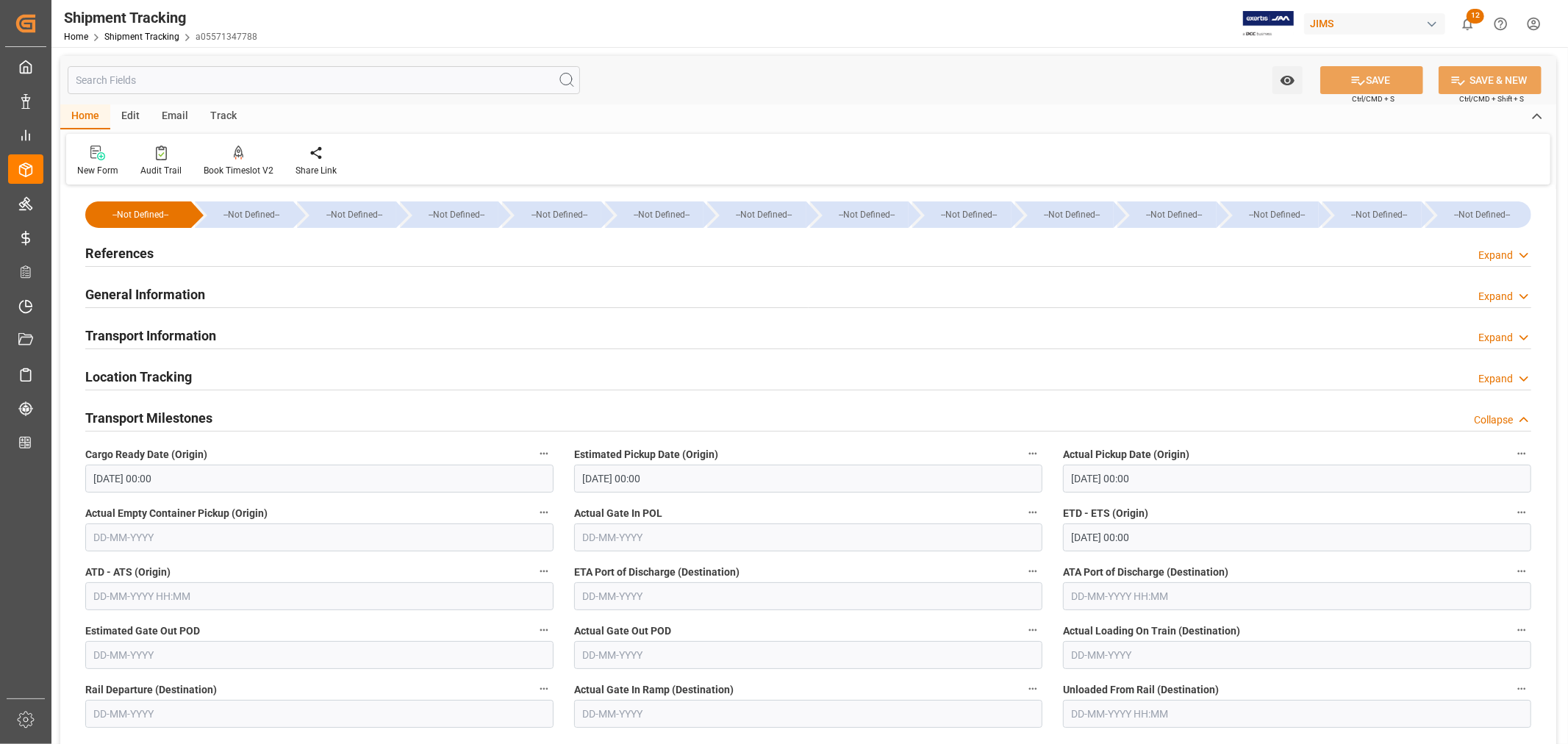
click at [143, 333] on h2 "Transport Information" at bounding box center [150, 335] width 131 height 20
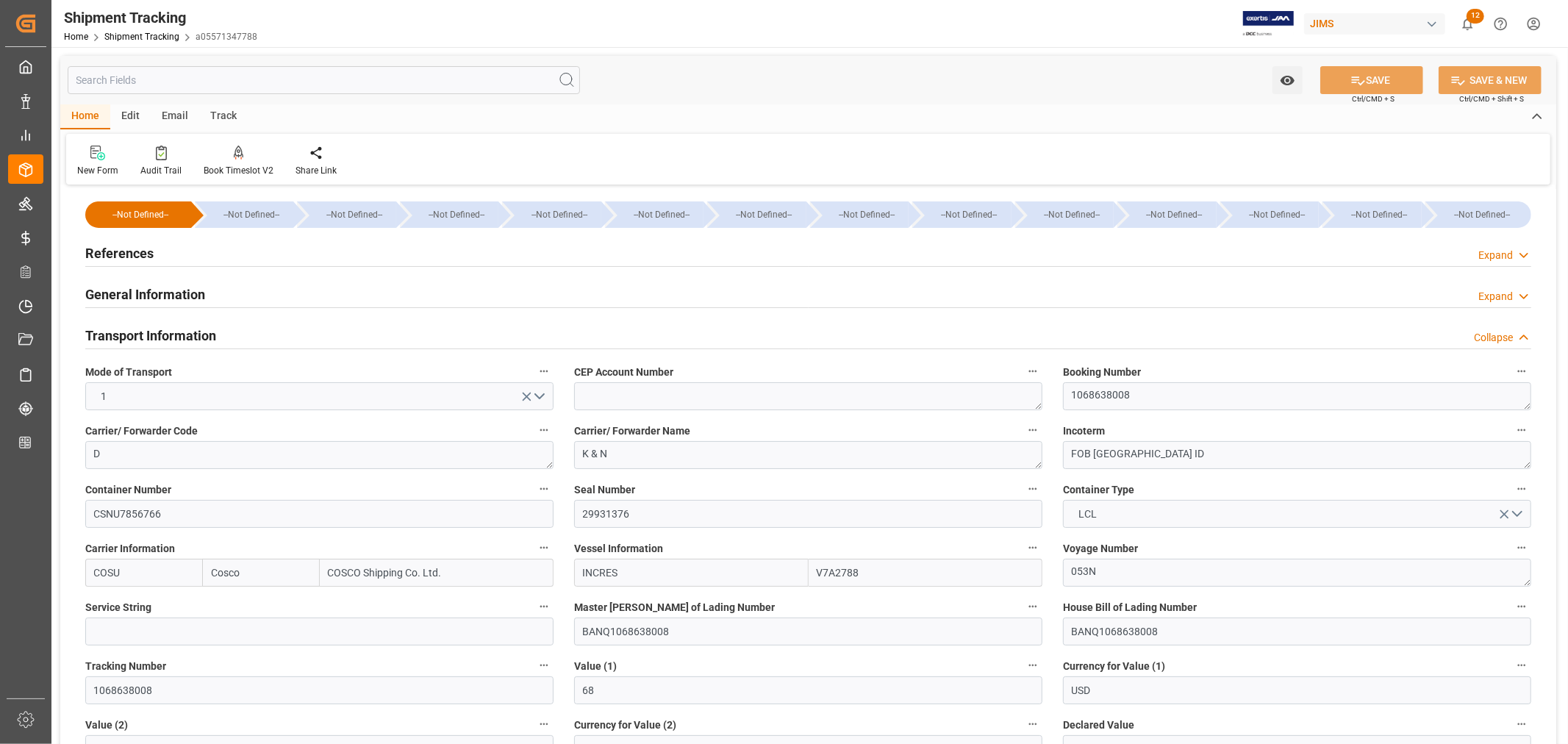
click at [164, 346] on h2 "Transport Information" at bounding box center [150, 335] width 131 height 20
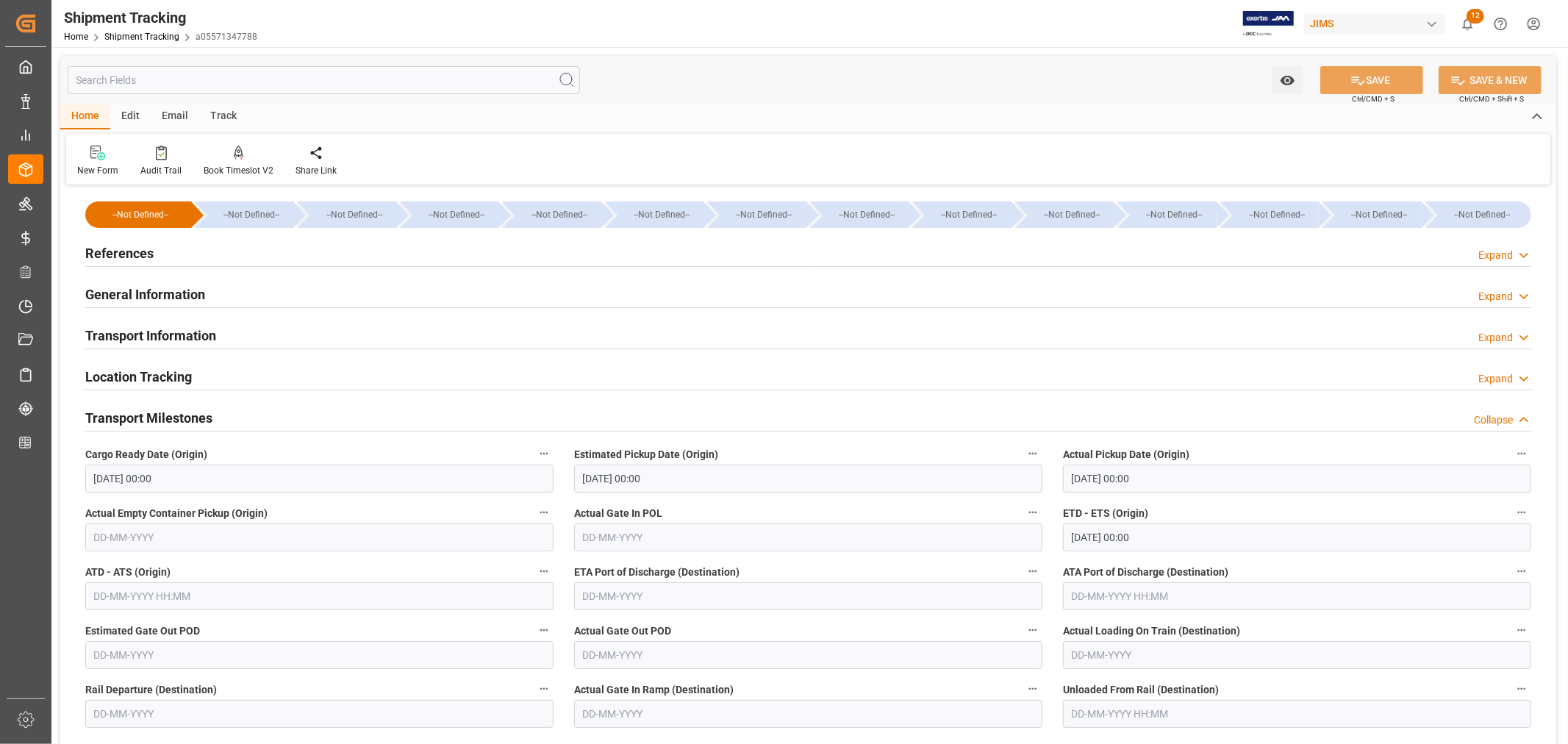
click at [156, 299] on h2 "General Information" at bounding box center [144, 294] width 119 height 20
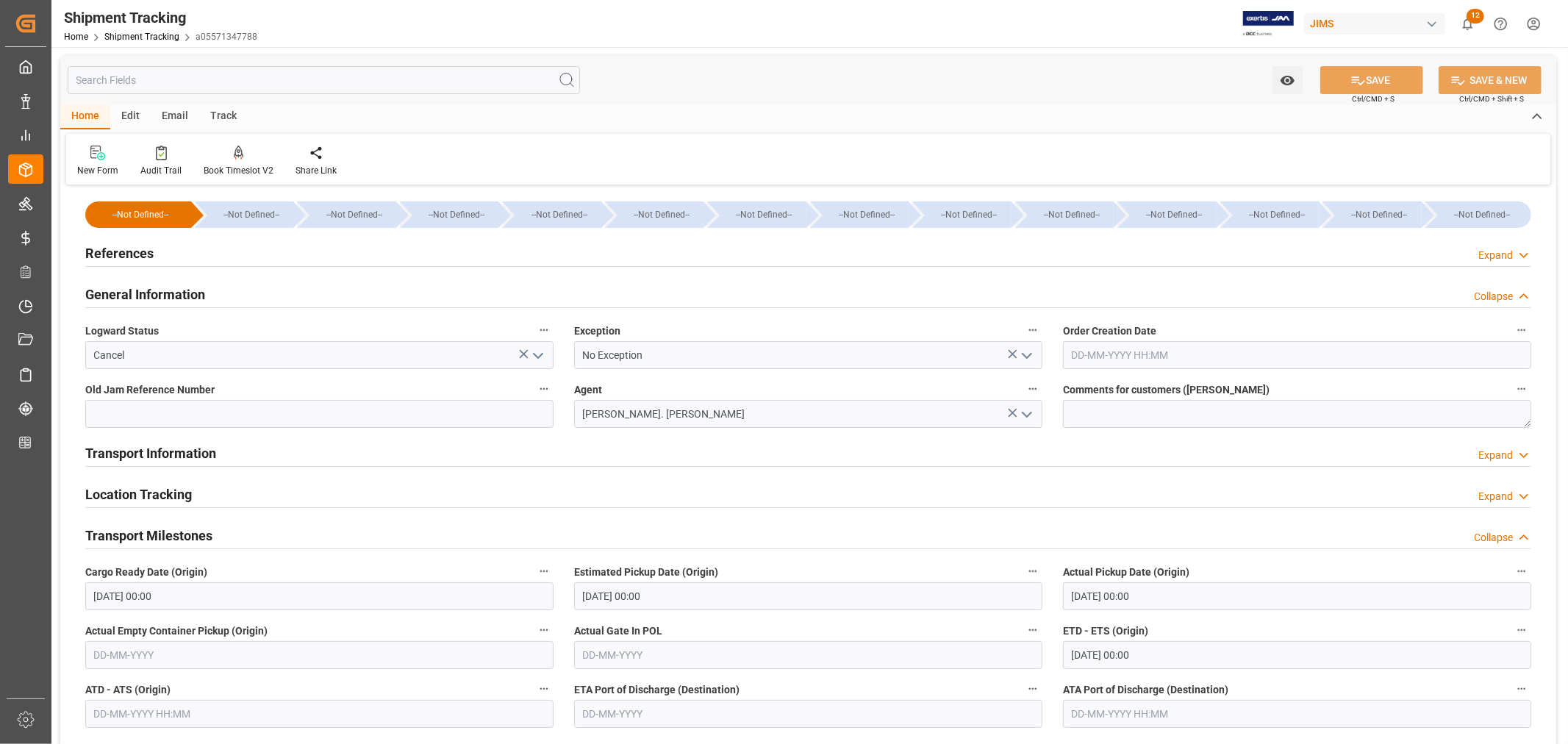
click at [153, 247] on div "References Expand" at bounding box center [808, 251] width 1447 height 28
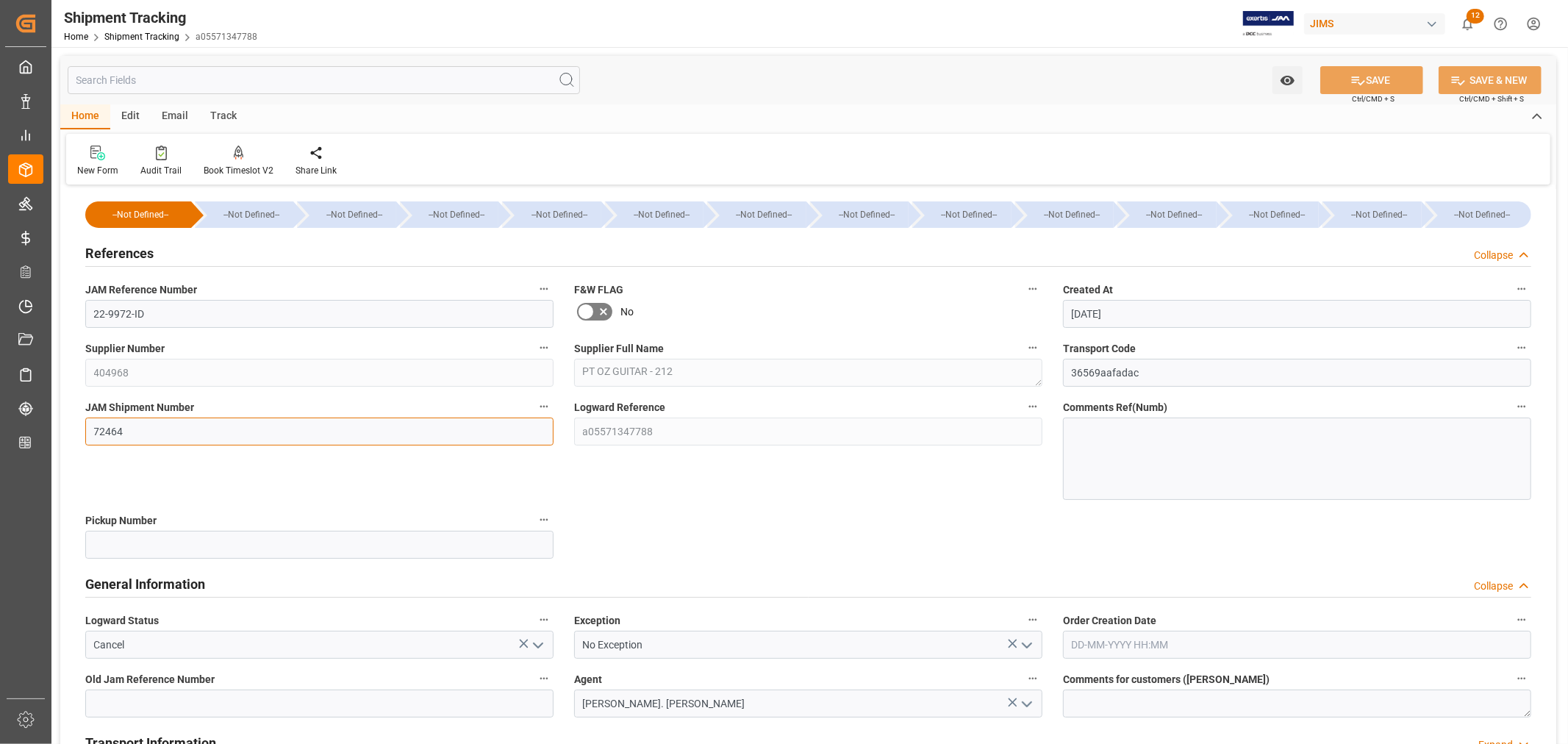
click at [94, 431] on input "72464" at bounding box center [319, 431] width 468 height 28
paste input "3177"
type input "73177"
click at [1379, 84] on button "SAVE" at bounding box center [1372, 79] width 103 height 28
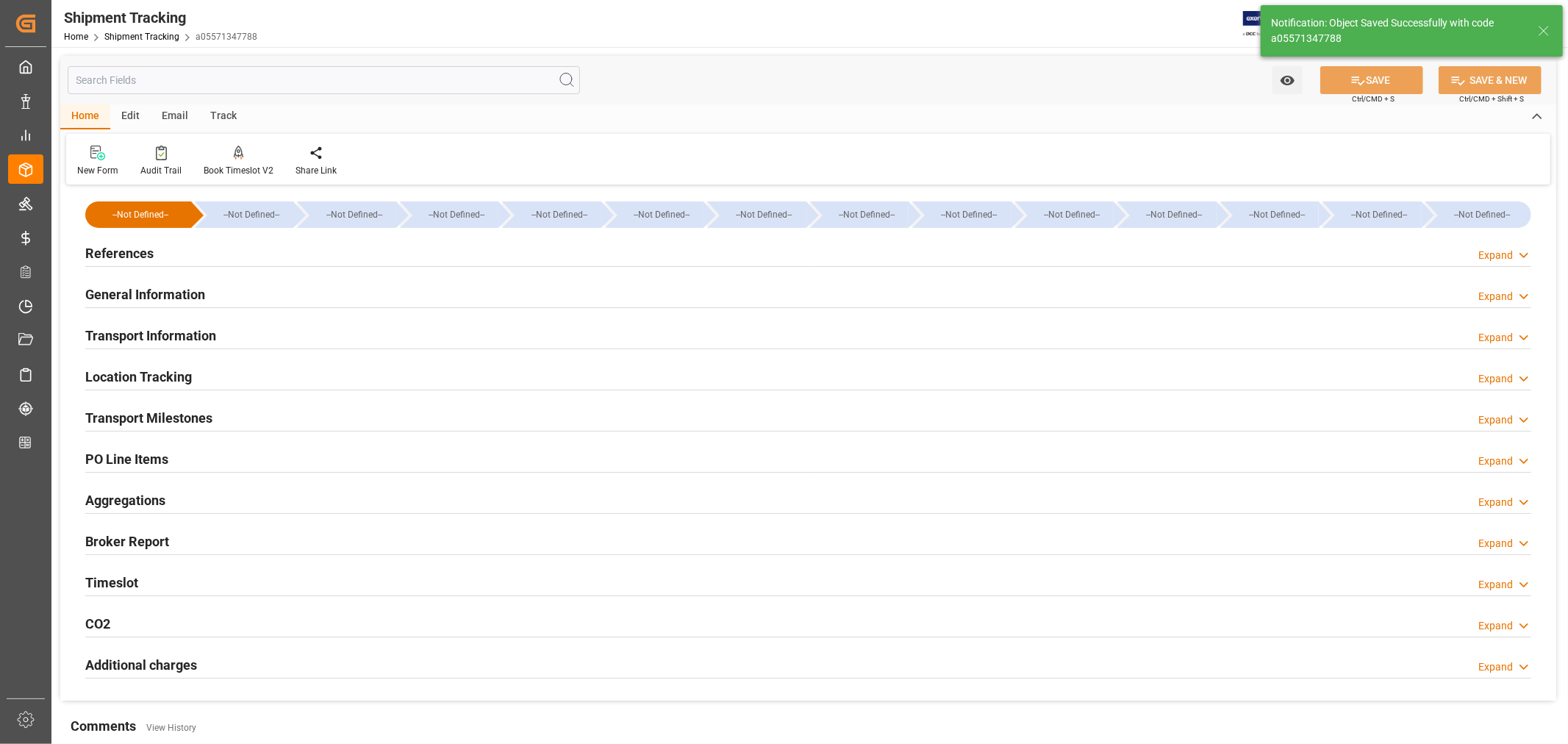
click at [160, 458] on h2 "PO Line Items" at bounding box center [126, 458] width 83 height 20
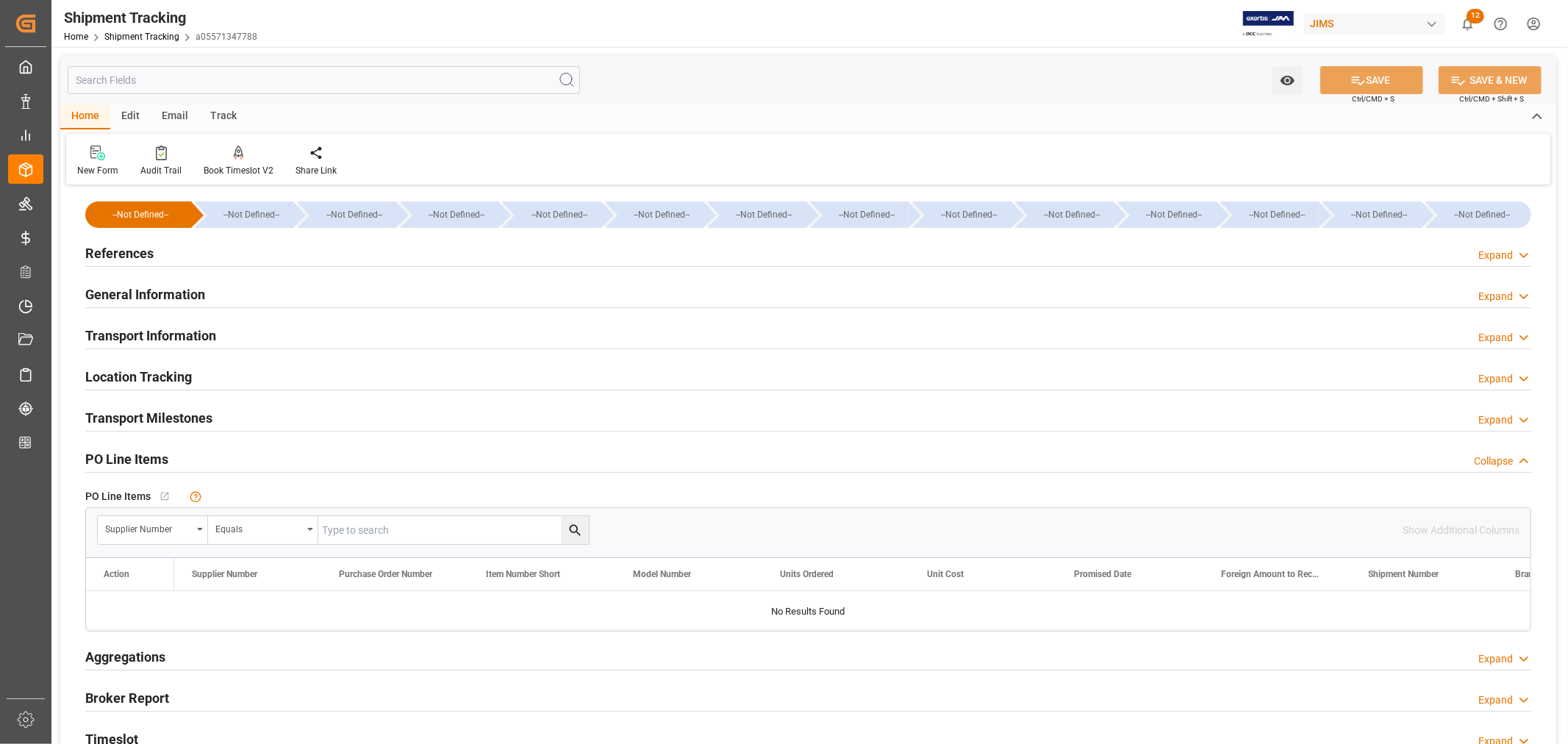
click at [137, 408] on h2 "Transport Milestones" at bounding box center [148, 417] width 127 height 20
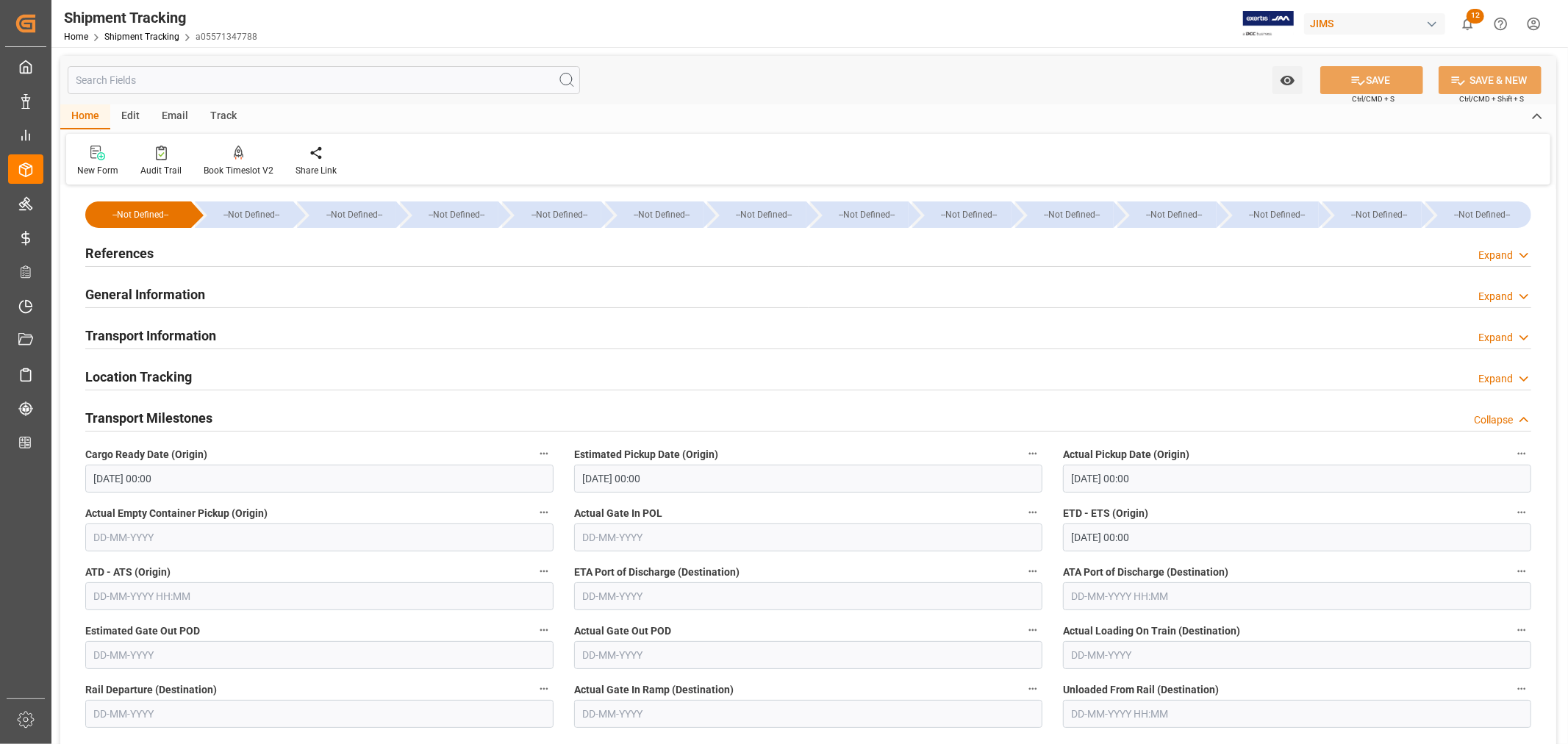
click at [151, 292] on h2 "General Information" at bounding box center [144, 294] width 119 height 20
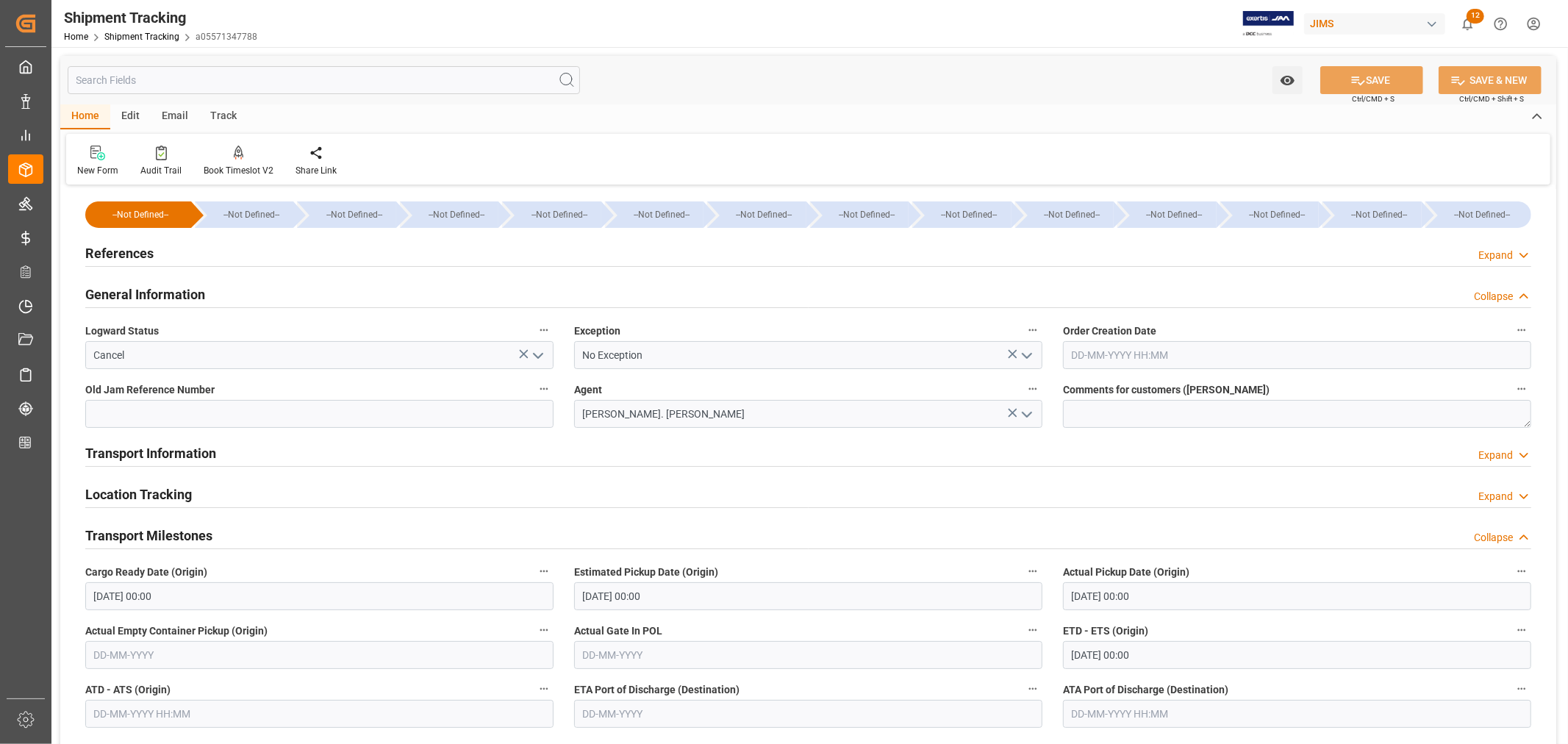
click at [541, 353] on polyline "open menu" at bounding box center [538, 355] width 9 height 5
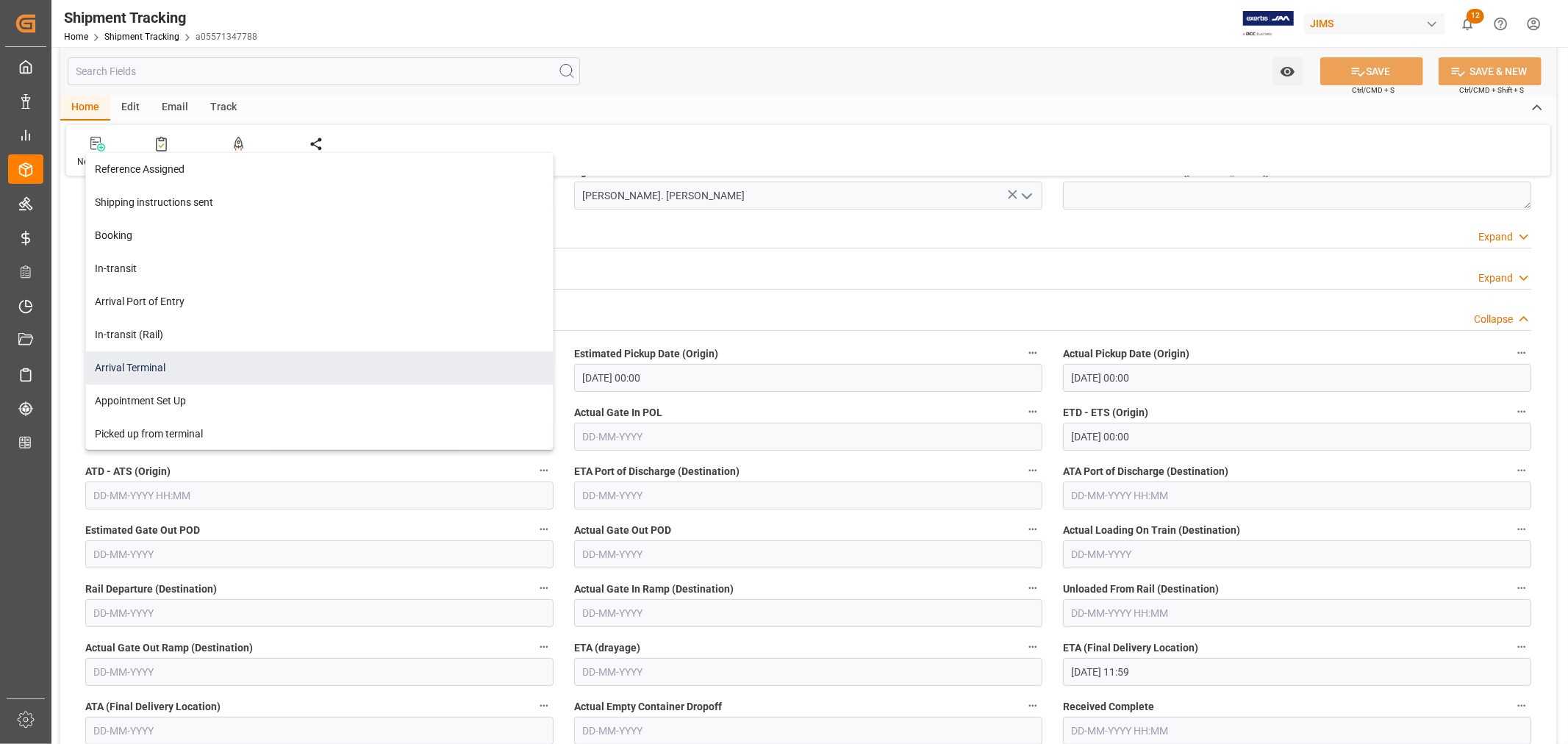
scroll to position [163, 0]
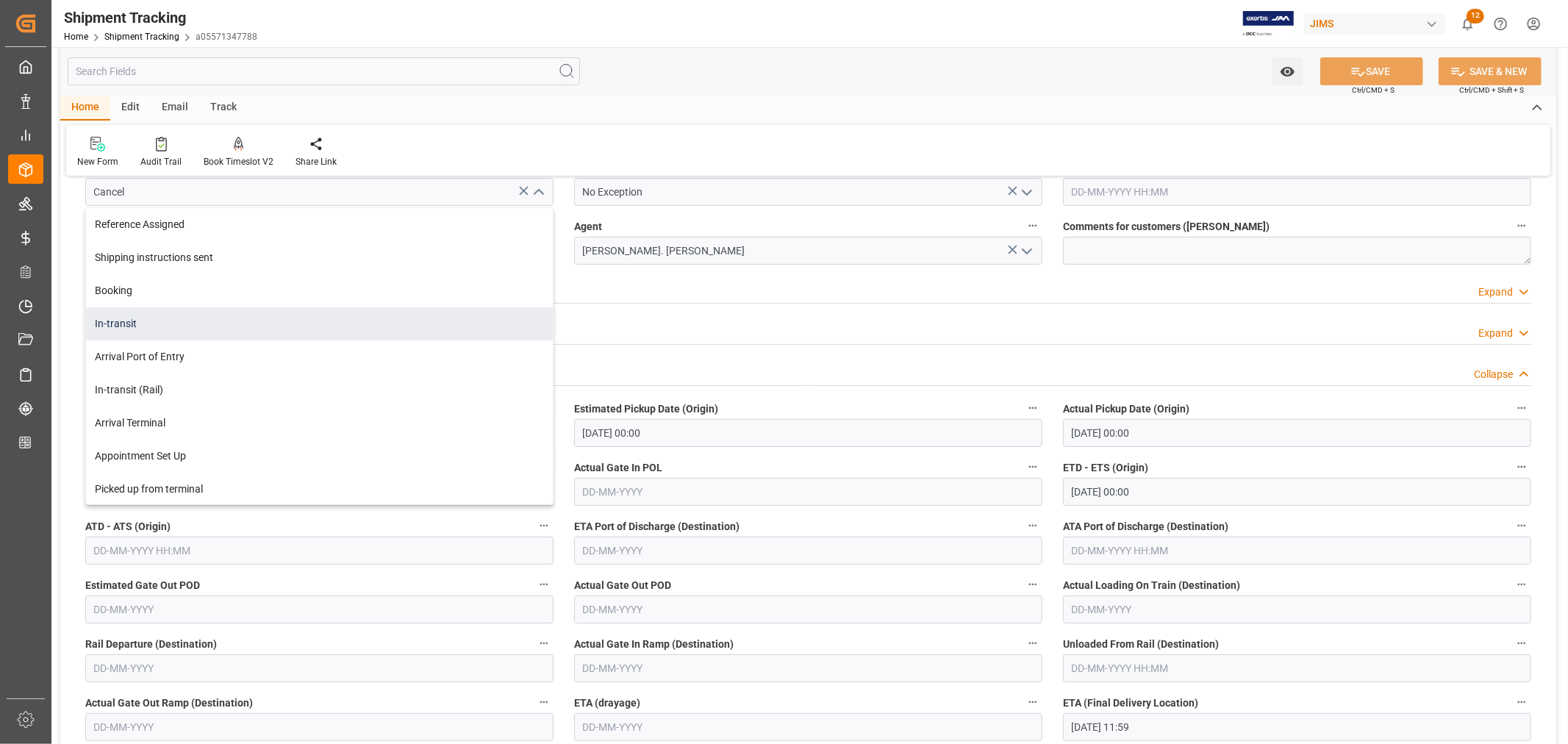
click at [133, 328] on div "In-transit" at bounding box center [319, 324] width 467 height 33
type input "In-transit"
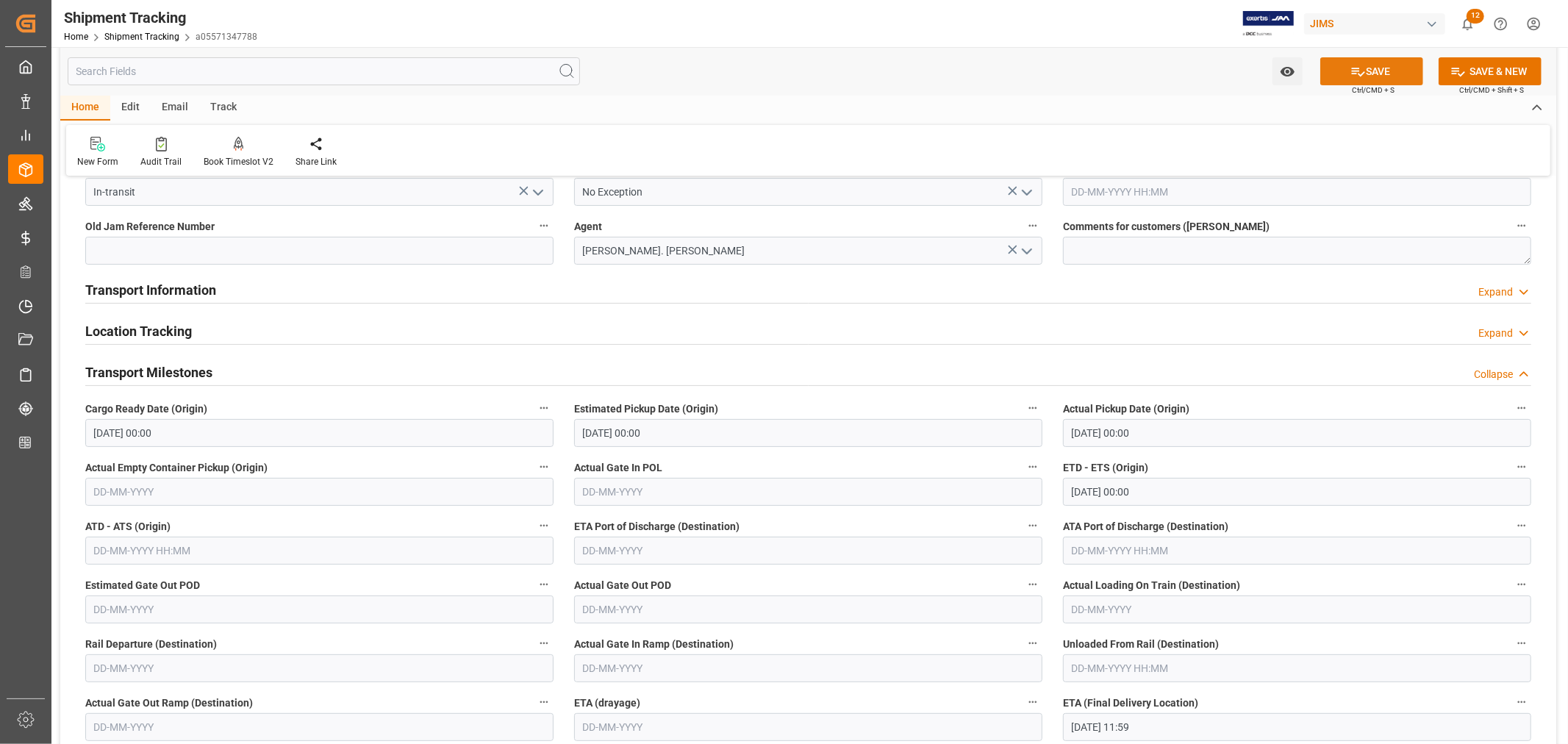
click at [1386, 72] on button "SAVE" at bounding box center [1372, 71] width 103 height 28
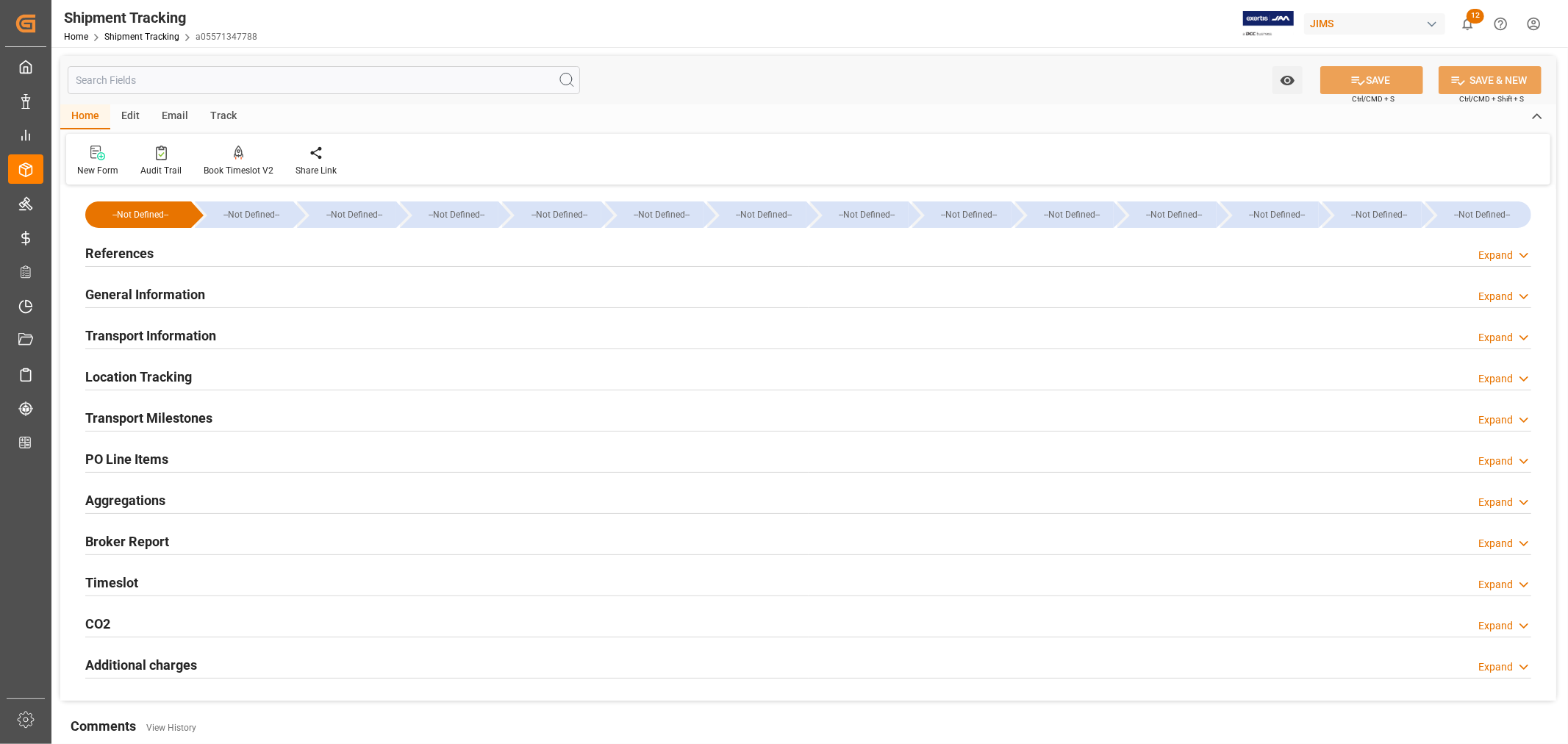
click at [145, 289] on h2 "General Information" at bounding box center [144, 294] width 119 height 20
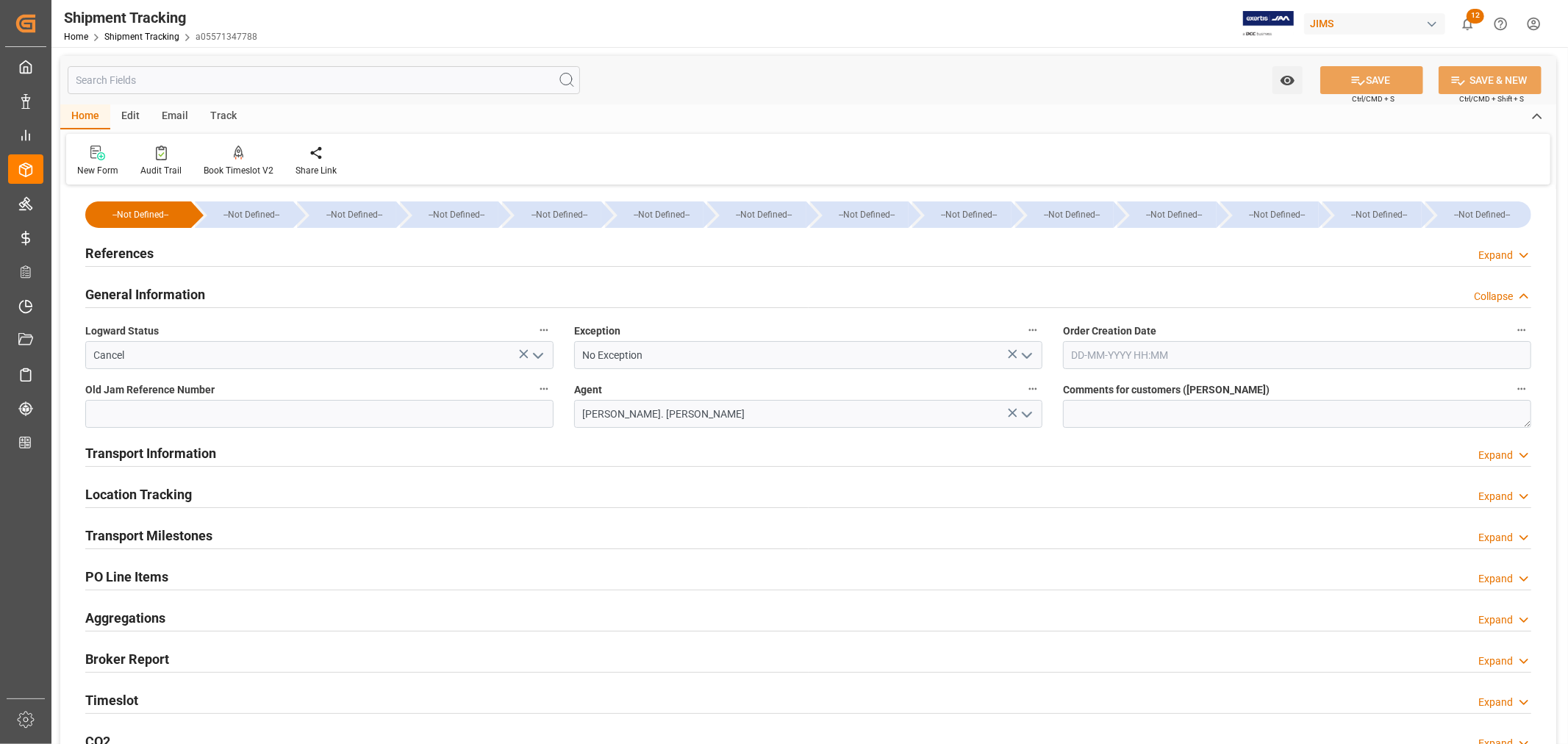
click at [541, 352] on icon "open menu" at bounding box center [538, 355] width 17 height 17
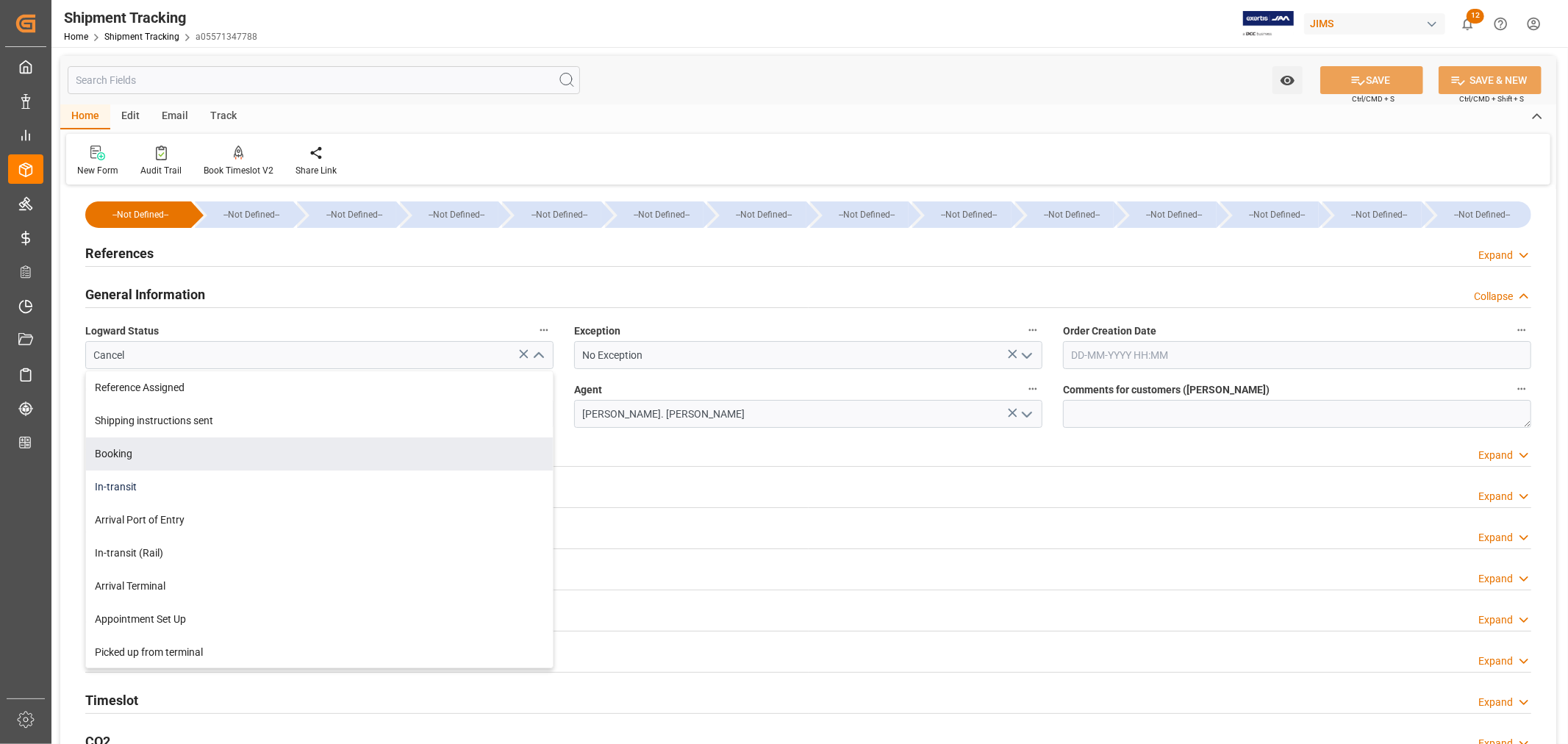
click at [119, 485] on div "In-transit" at bounding box center [319, 486] width 467 height 33
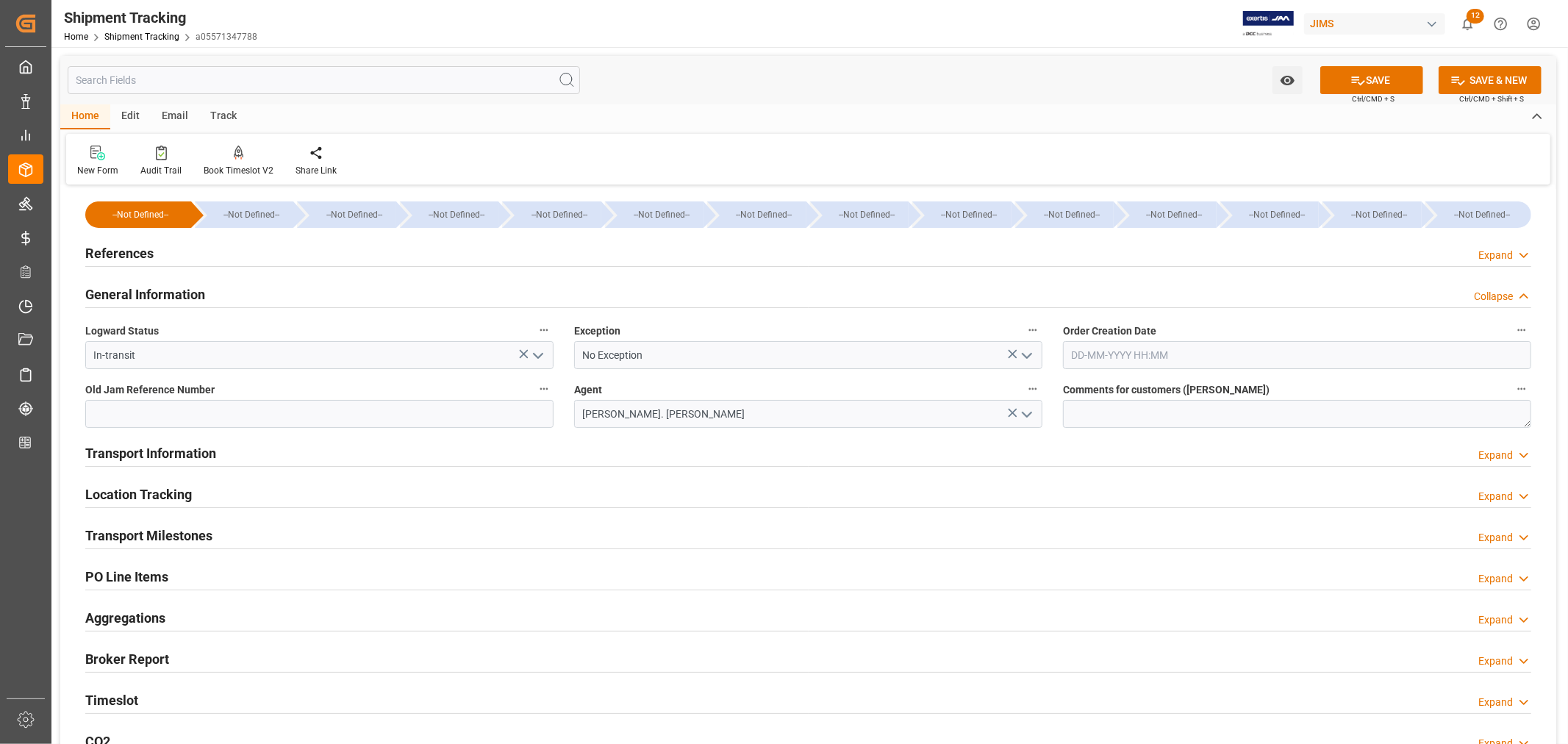
type input "In-transit"
click at [1395, 81] on button "SAVE" at bounding box center [1372, 79] width 103 height 28
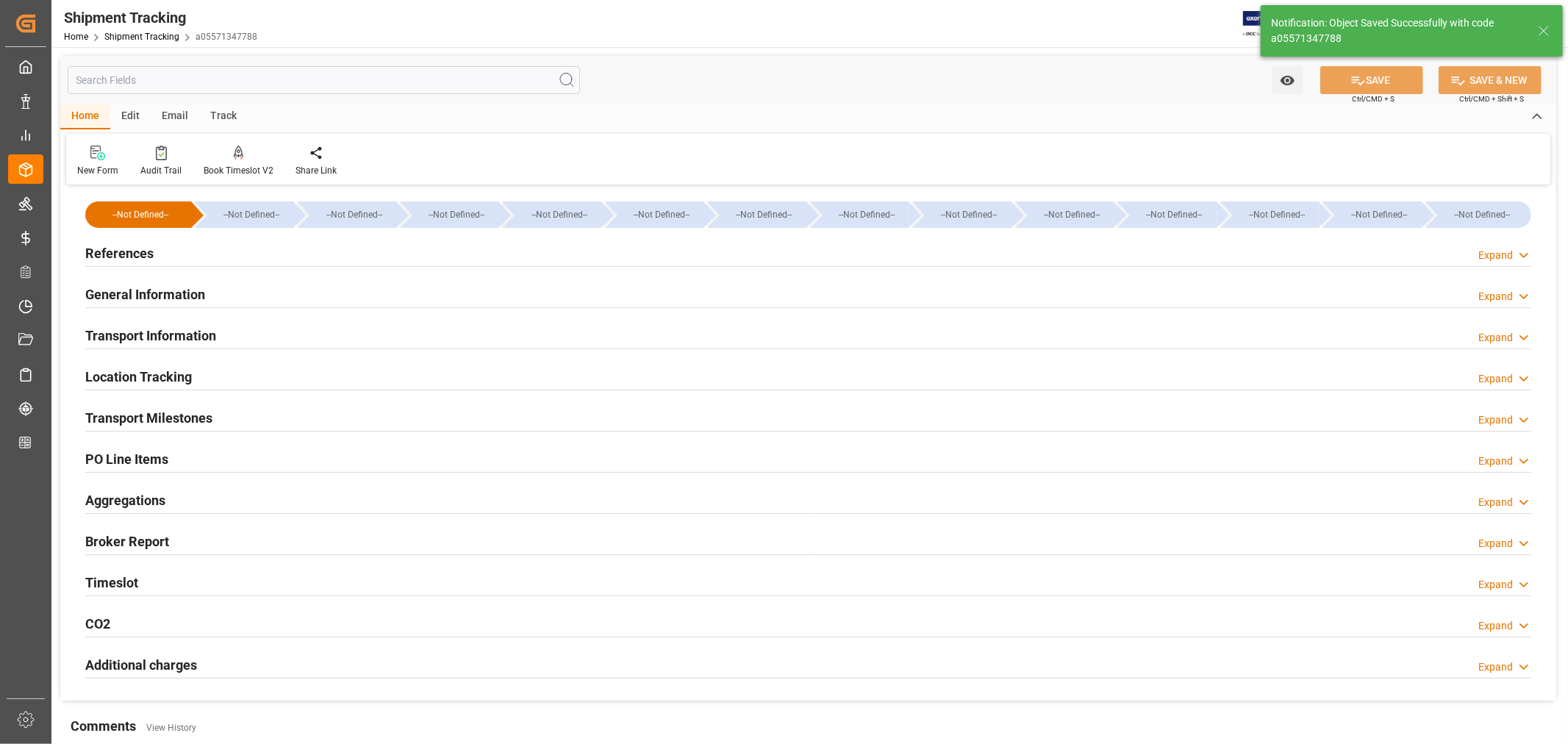
click at [138, 456] on h2 "PO Line Items" at bounding box center [126, 458] width 83 height 20
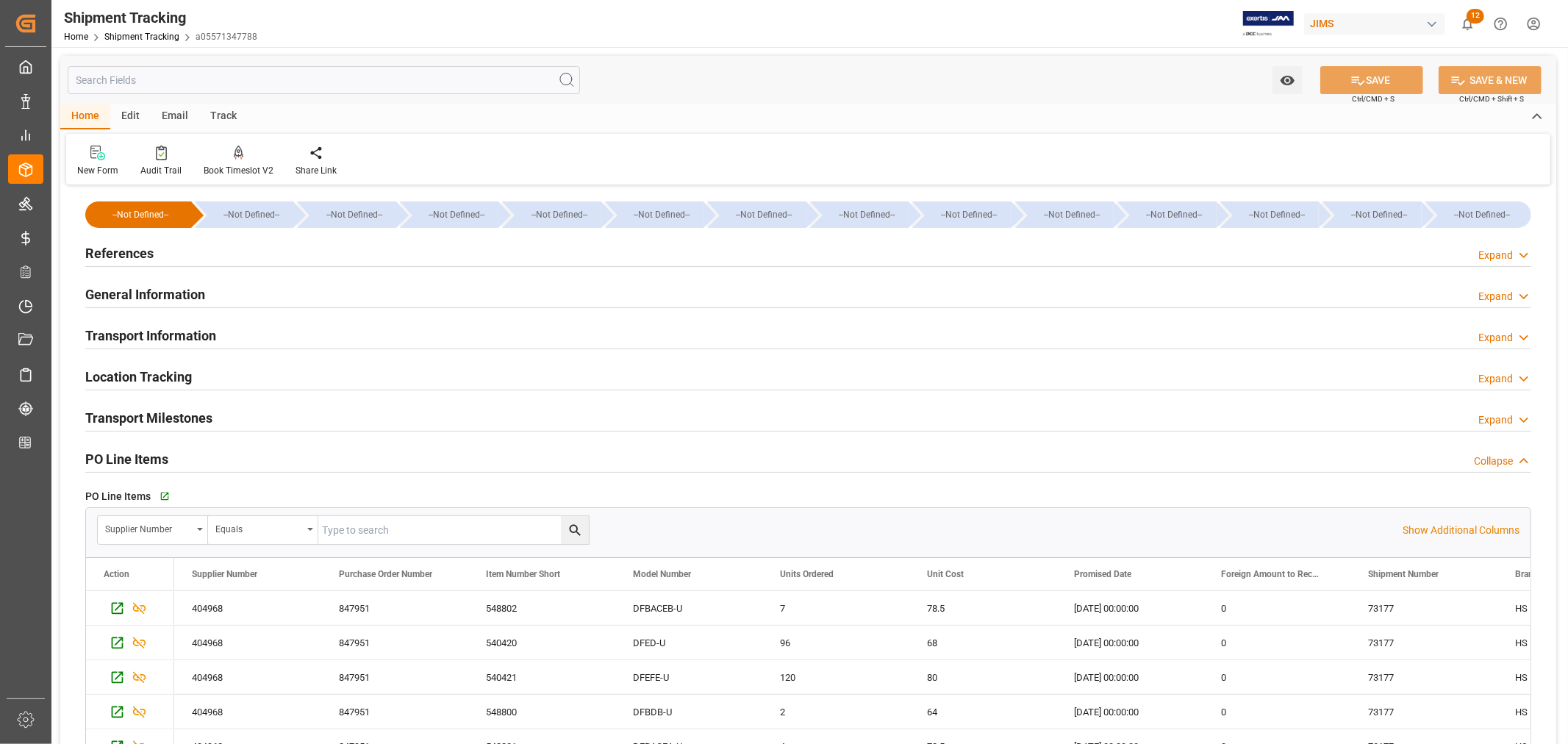
click at [135, 340] on h2 "Transport Information" at bounding box center [150, 335] width 131 height 20
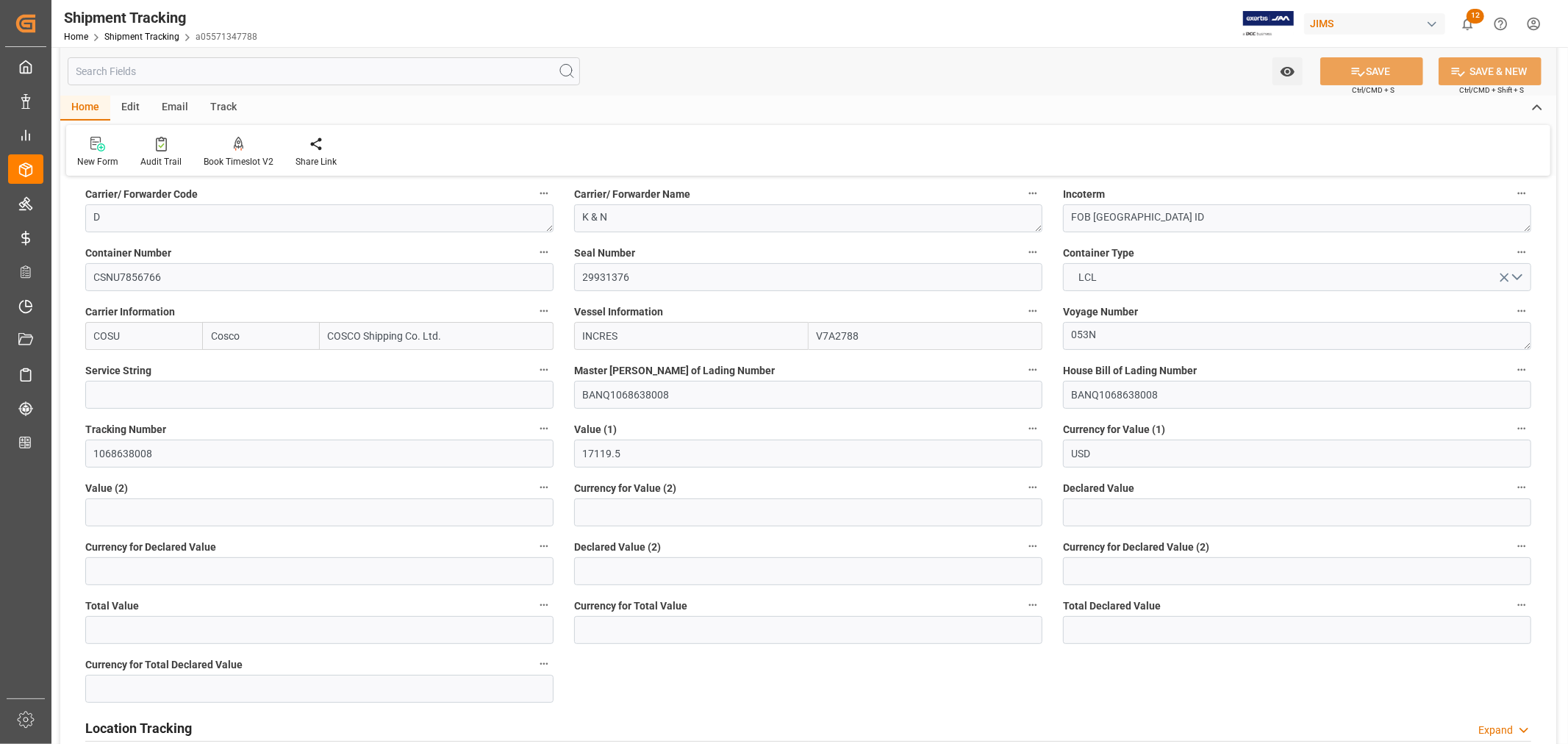
scroll to position [244, 0]
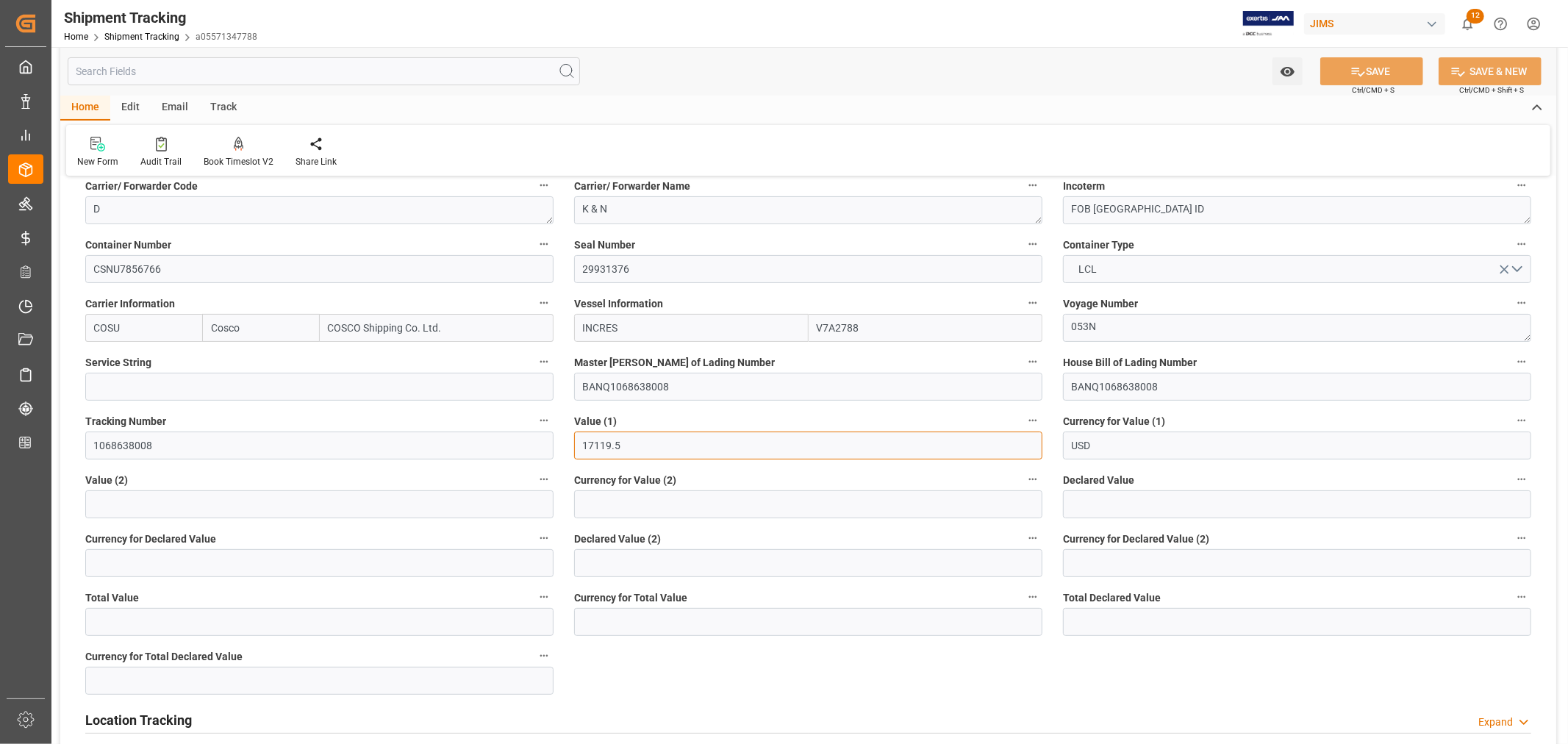
drag, startPoint x: 648, startPoint y: 436, endPoint x: 543, endPoint y: 441, distance: 105.1
click at [543, 441] on div "--Not Defined-- --Not Defined-- --Not Defined-- --Not Defined-- --Not Defined--…" at bounding box center [808, 639] width 1496 height 1389
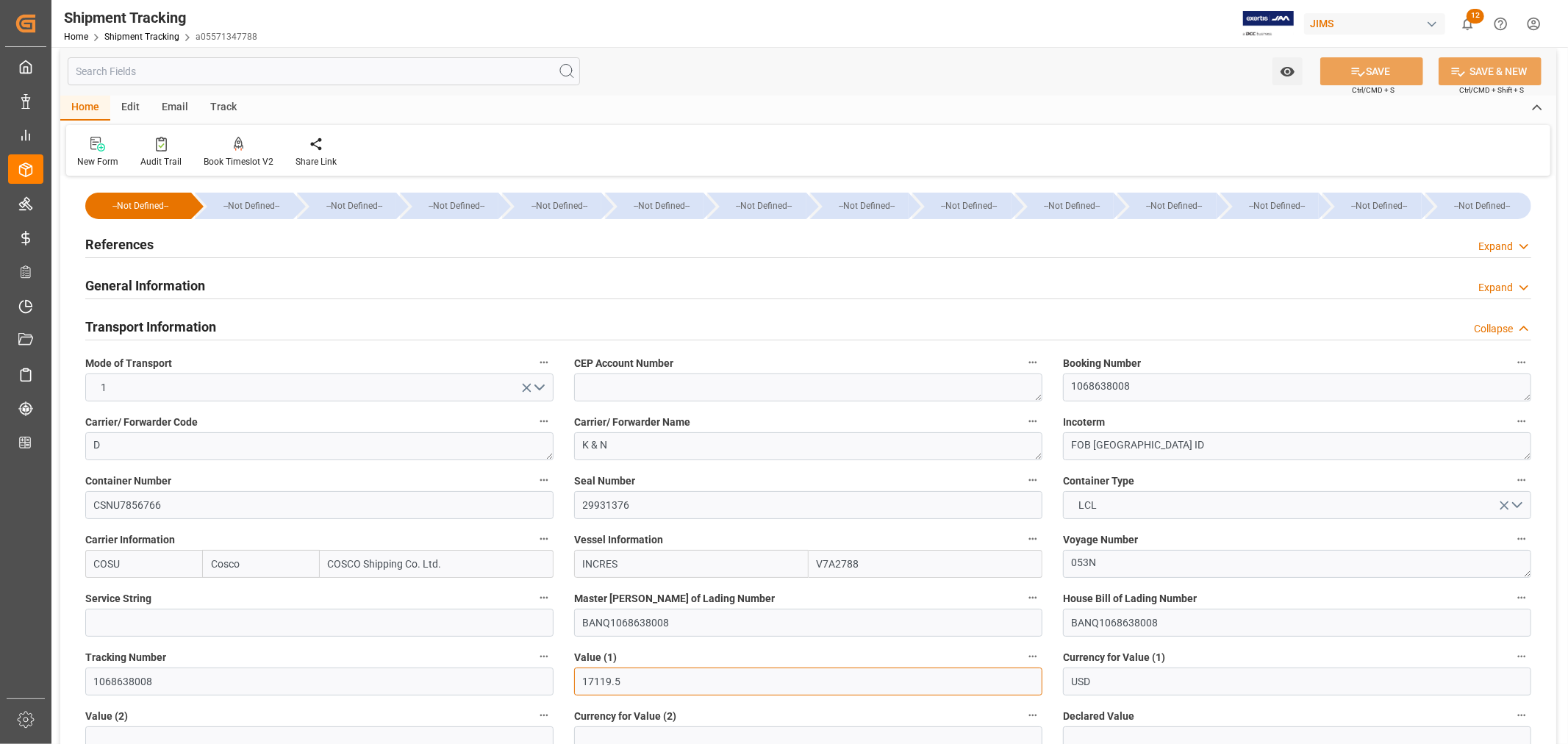
scroll to position [0, 0]
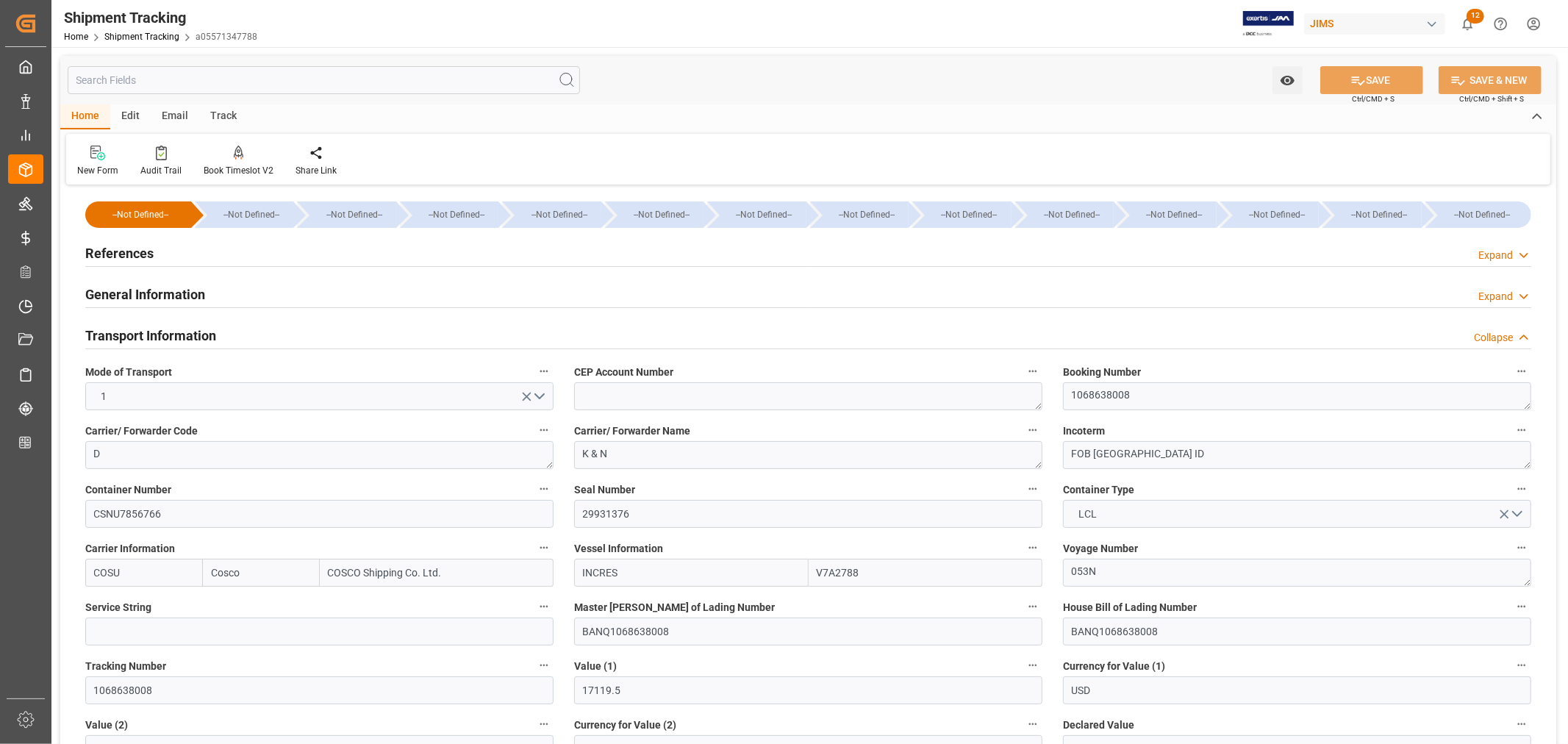
click at [173, 335] on h2 "Transport Information" at bounding box center [150, 335] width 131 height 20
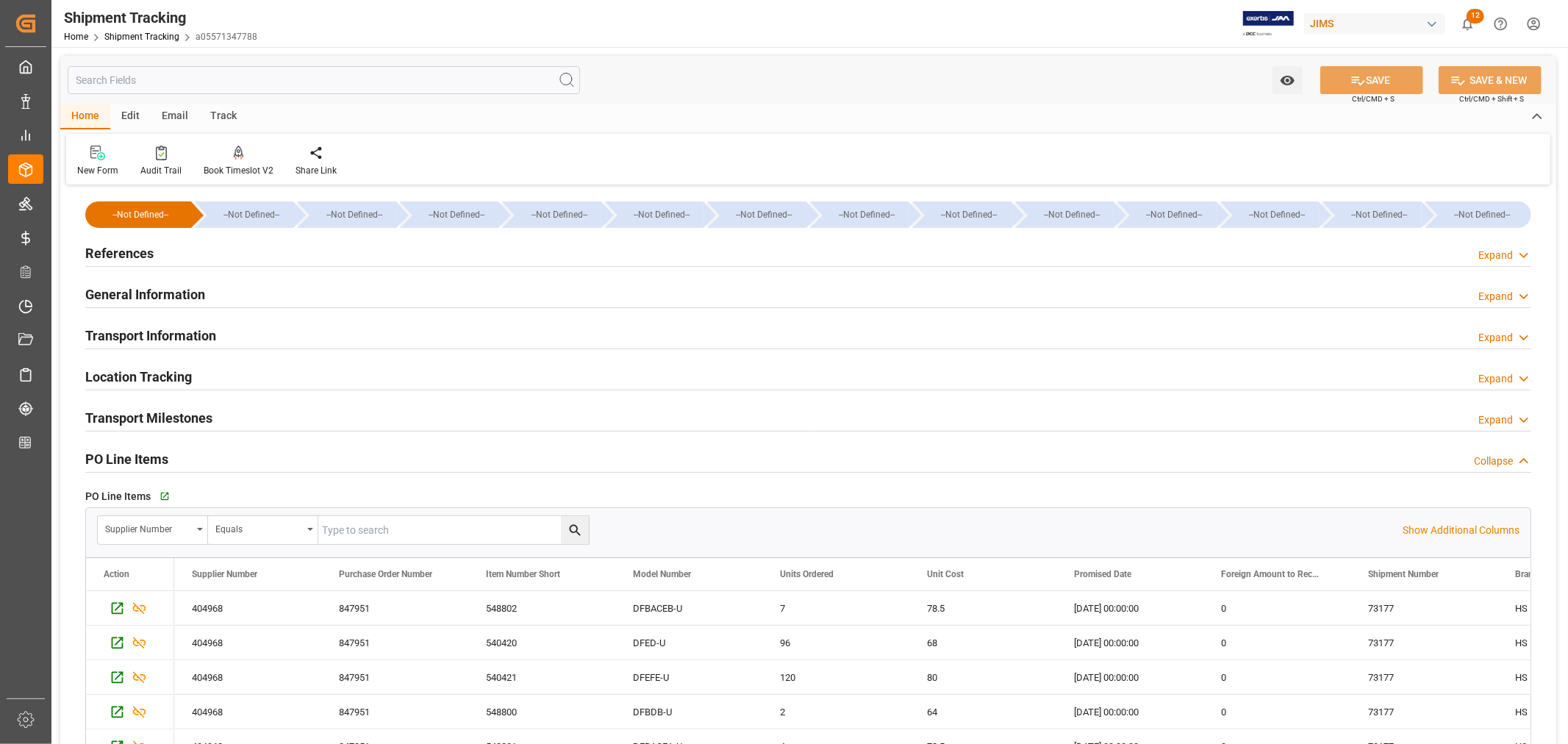
click at [159, 415] on h2 "Transport Milestones" at bounding box center [148, 417] width 127 height 20
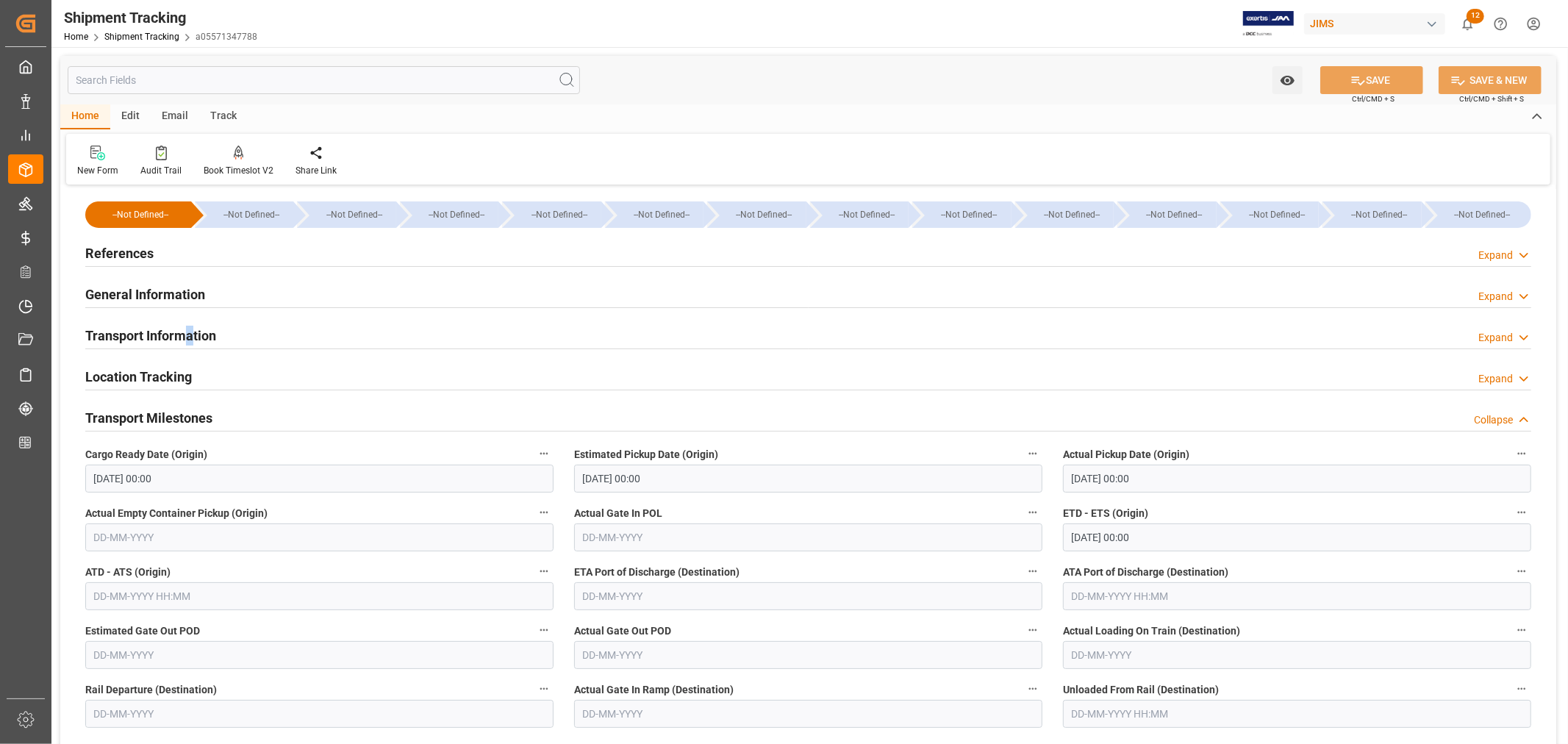
click at [189, 340] on h2 "Transport Information" at bounding box center [150, 335] width 131 height 20
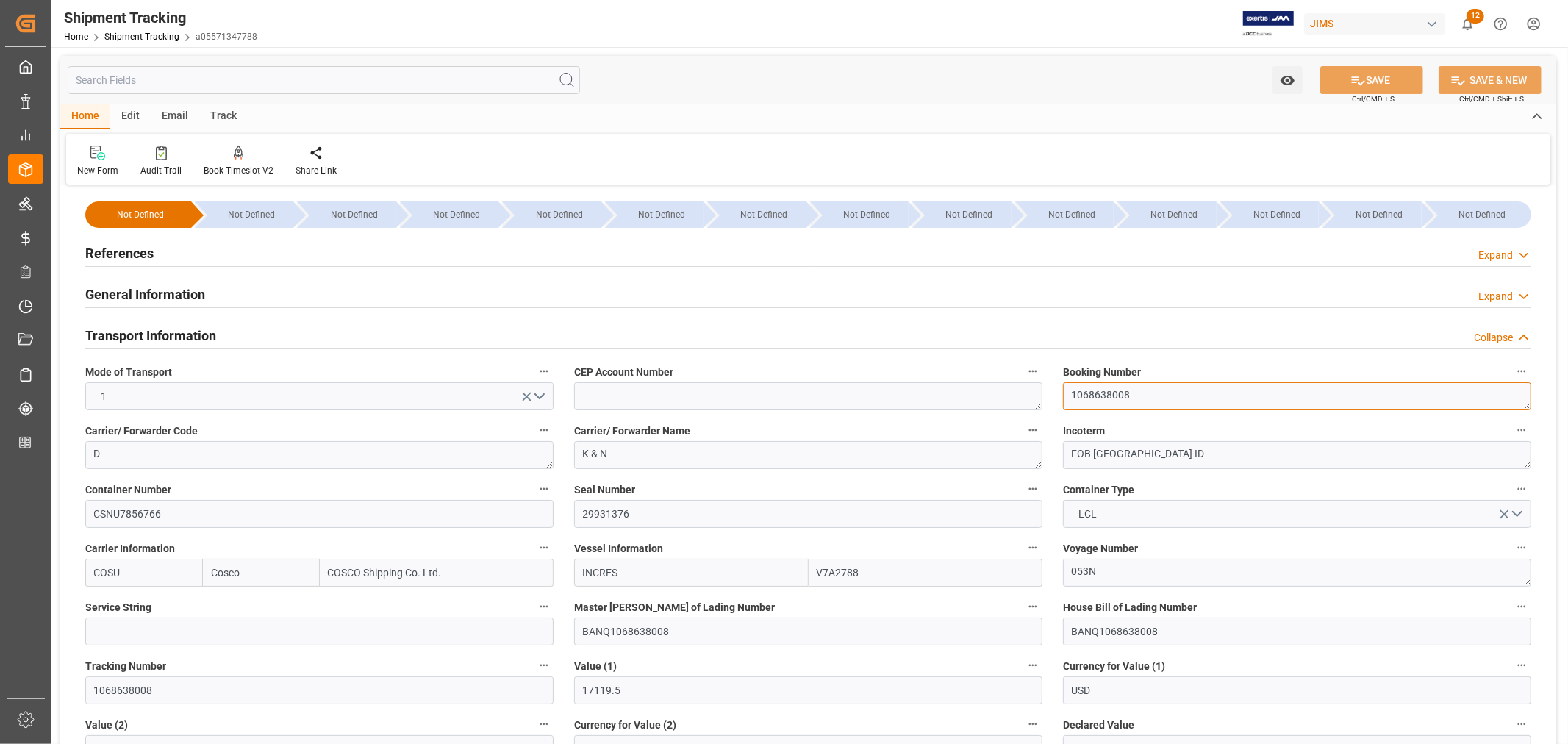
click at [1111, 397] on textarea "1068638008" at bounding box center [1298, 395] width 468 height 28
click at [186, 335] on h2 "Transport Information" at bounding box center [150, 335] width 131 height 20
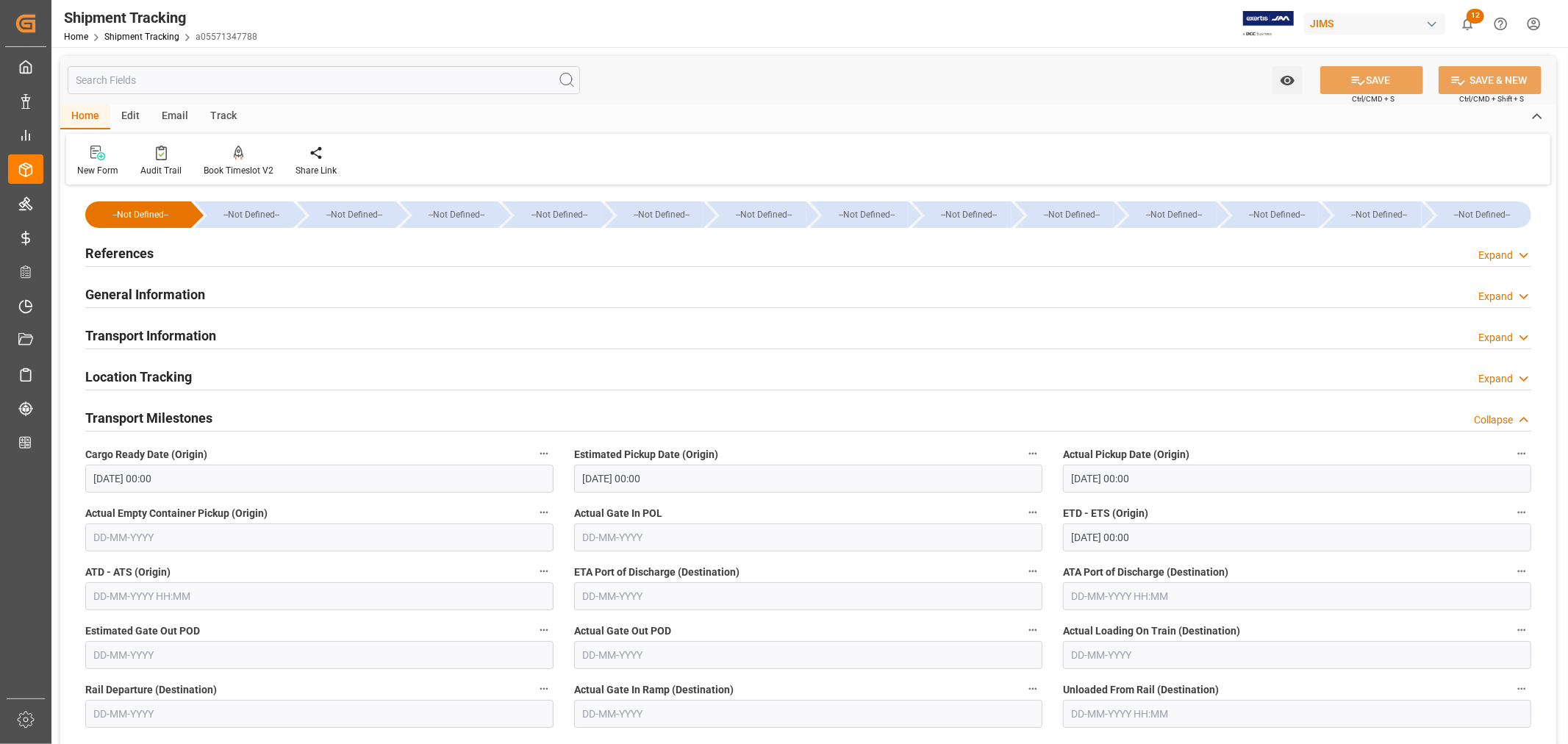
scroll to position [163, 0]
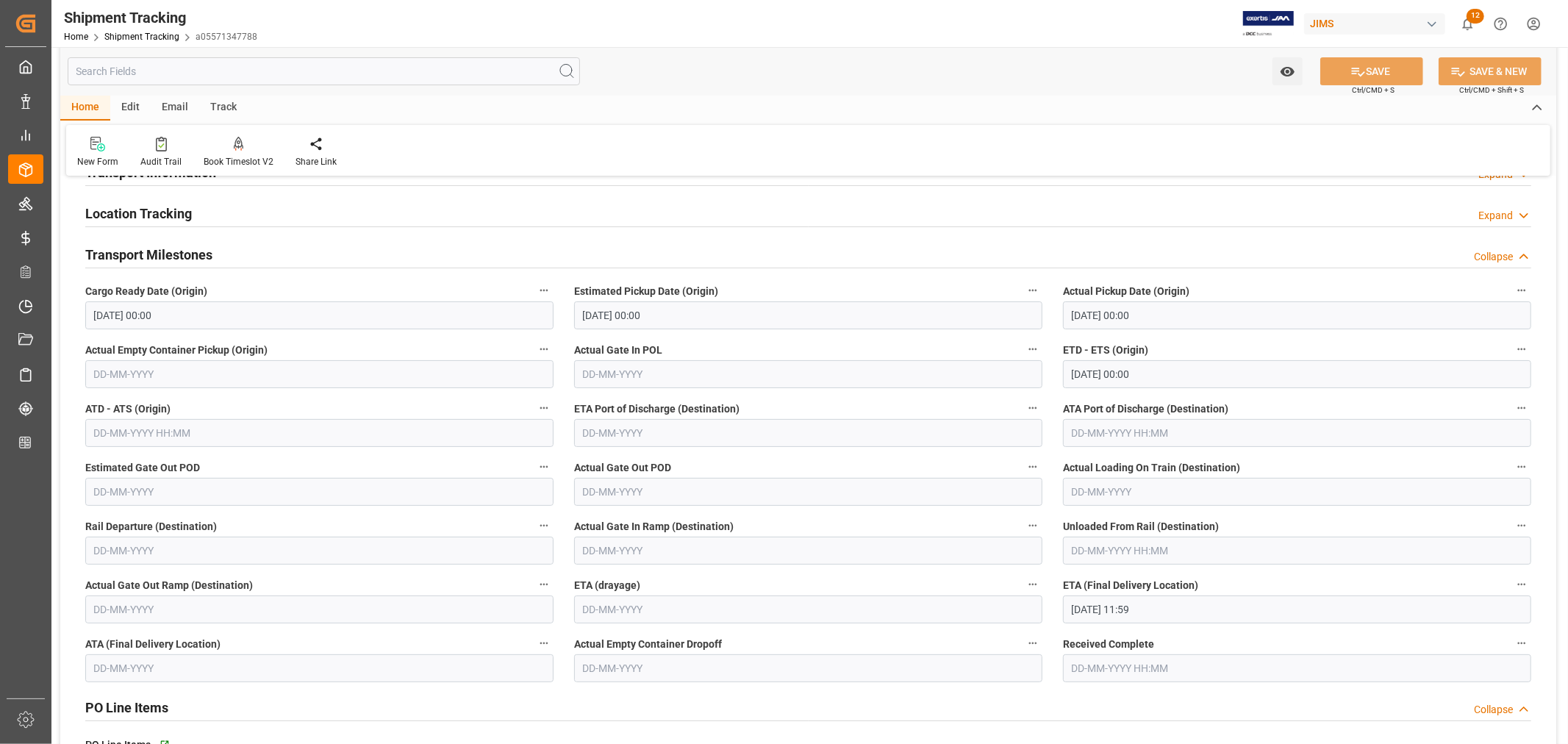
click at [104, 430] on input "text" at bounding box center [319, 433] width 468 height 28
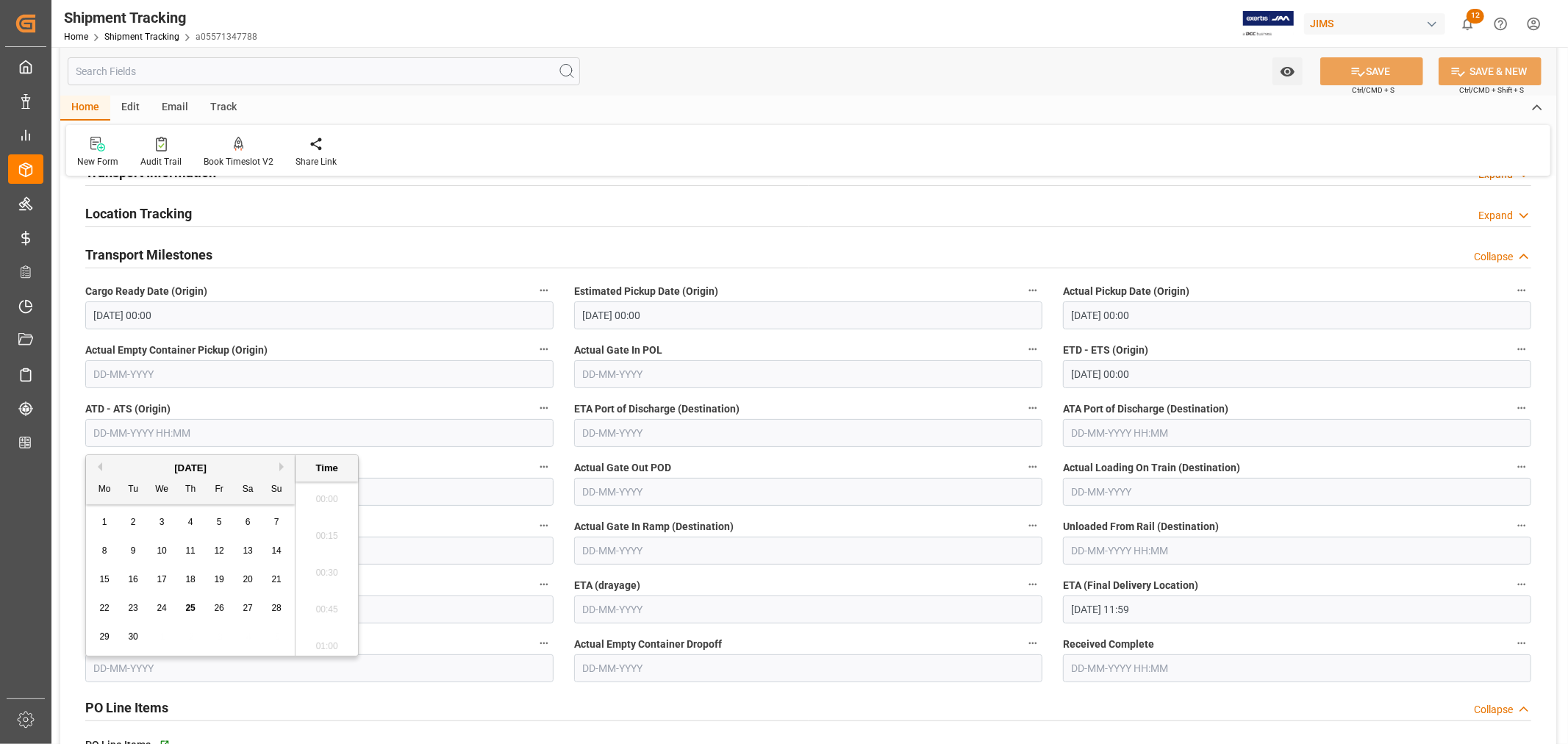
scroll to position [1401, 0]
click at [99, 464] on button "Previous Month" at bounding box center [97, 466] width 9 height 9
click at [187, 607] on span "21" at bounding box center [190, 607] width 10 height 11
type input "21-08-2025 00:00"
click at [1384, 70] on button "SAVE" at bounding box center [1372, 71] width 103 height 28
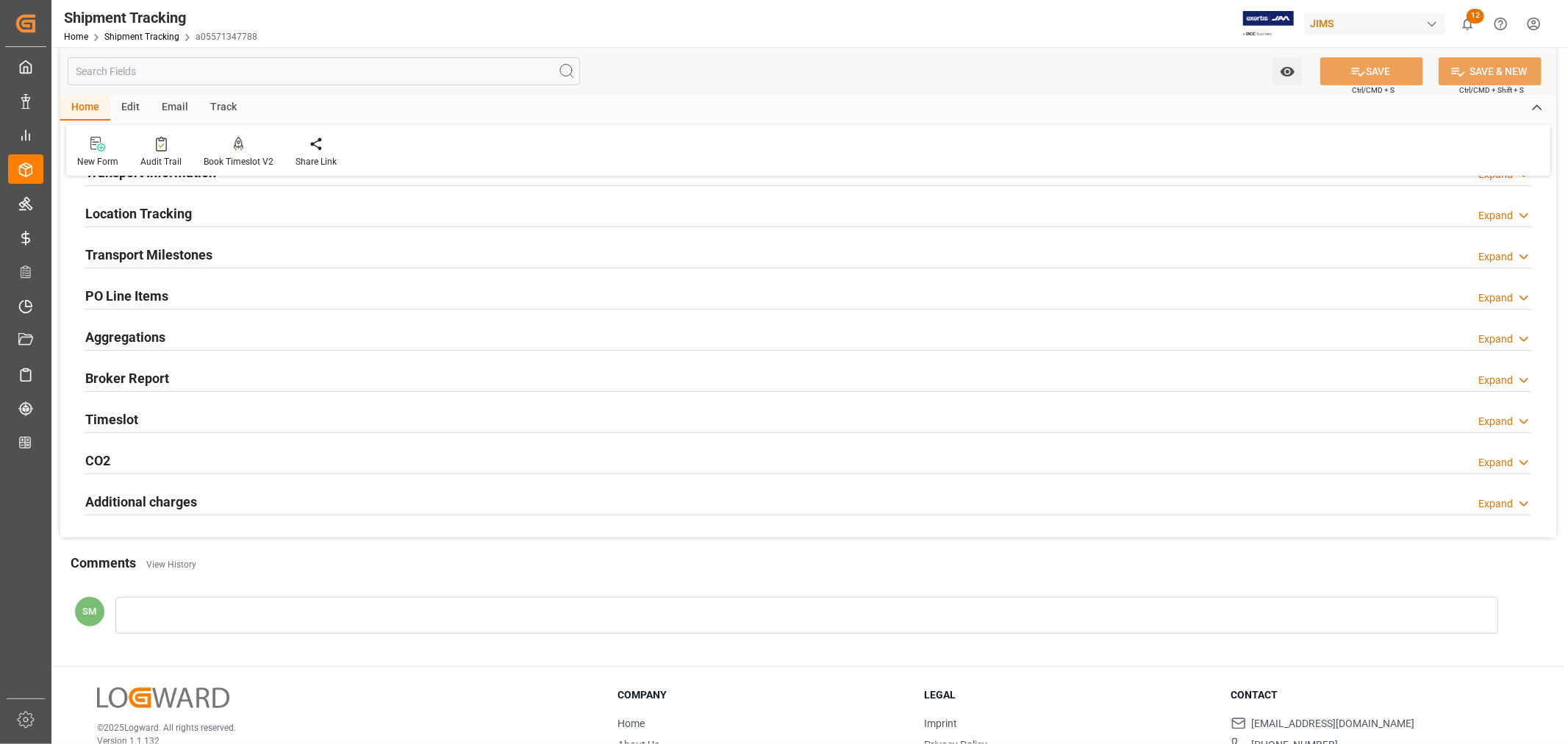
click at [173, 260] on h2 "Transport Milestones" at bounding box center [148, 254] width 127 height 20
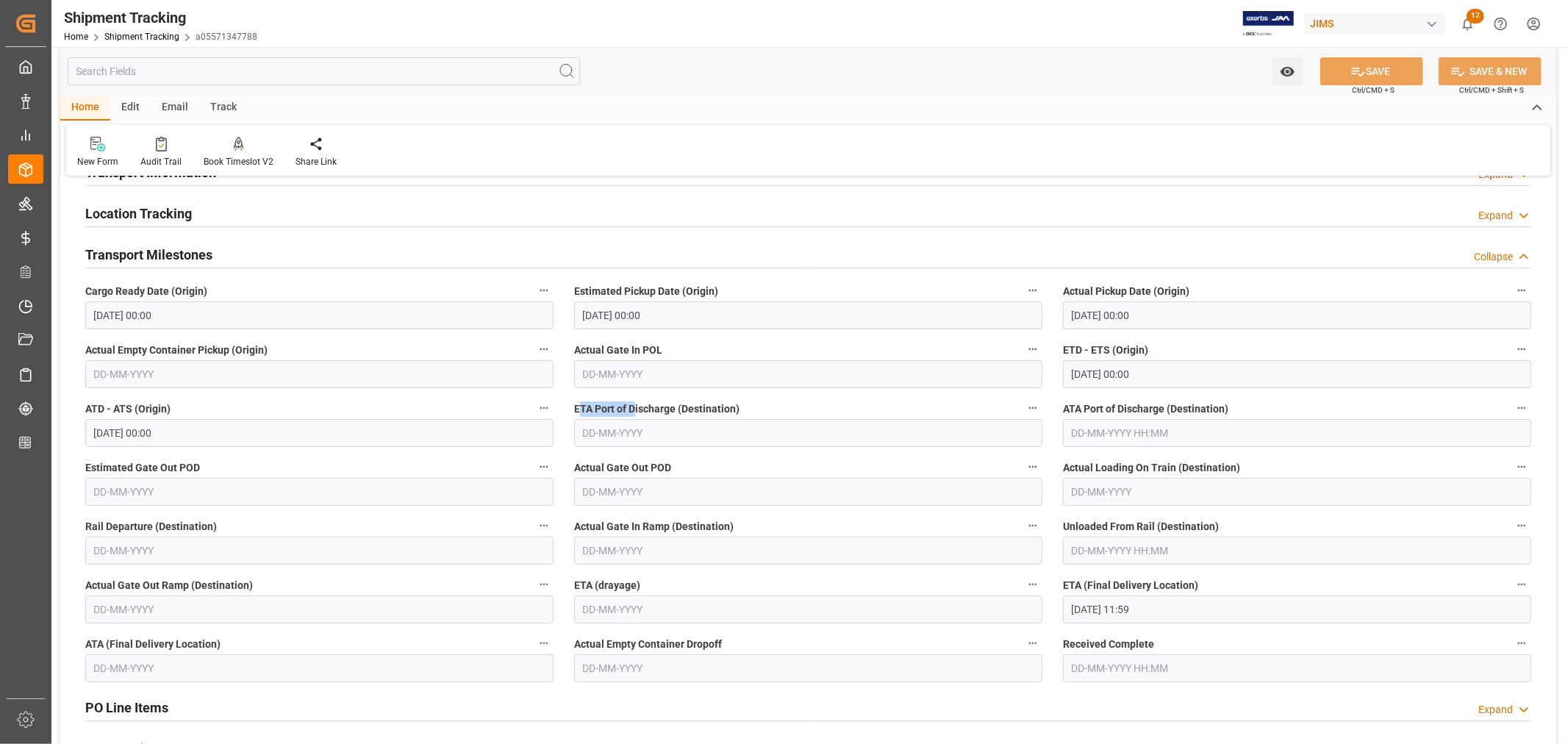
drag, startPoint x: 581, startPoint y: 406, endPoint x: 636, endPoint y: 407, distance: 55.0
click at [636, 407] on span "ETA Port of Discharge (Destination)" at bounding box center [656, 409] width 165 height 15
click at [606, 432] on input "text" at bounding box center [808, 433] width 468 height 28
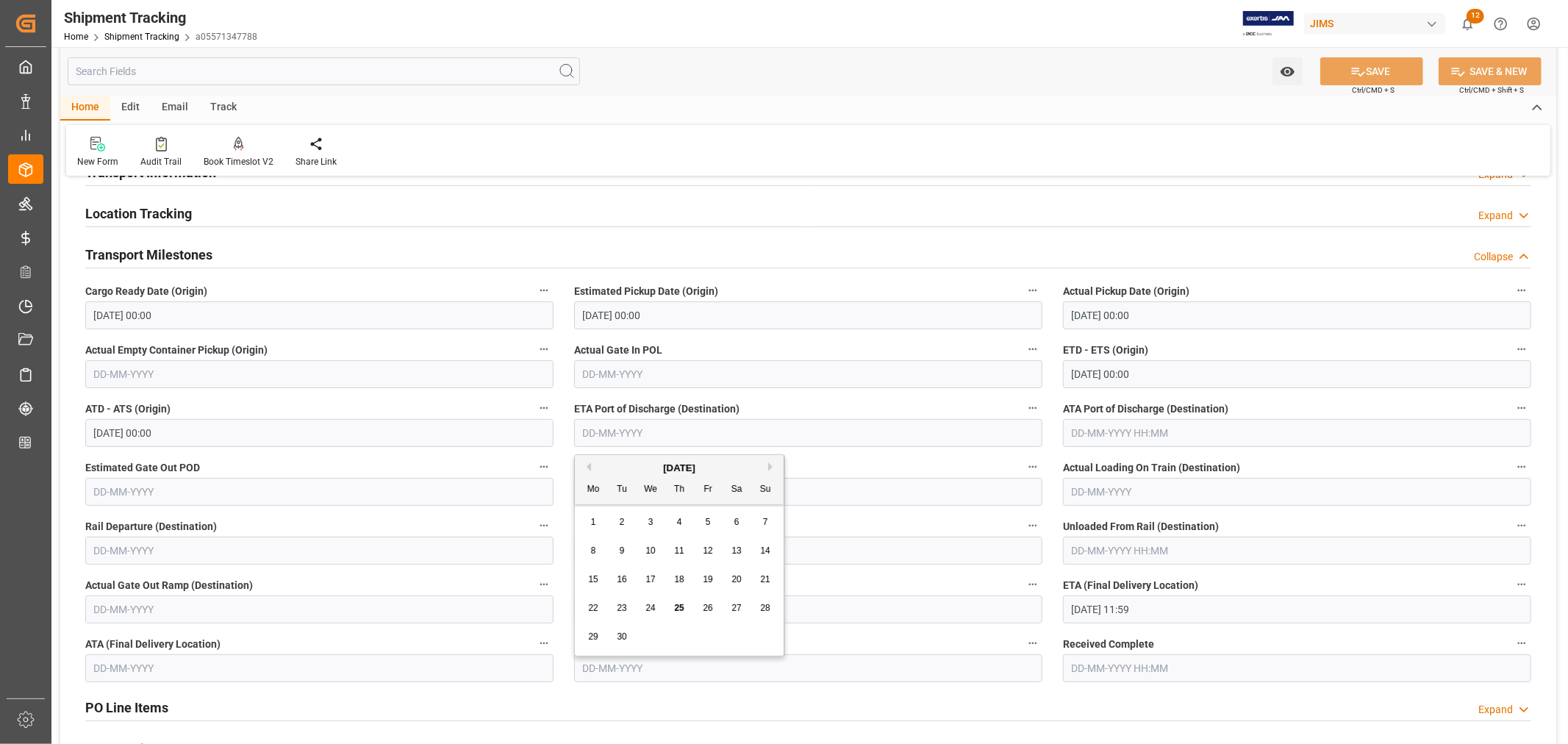
click at [767, 467] on div "September 2025" at bounding box center [679, 467] width 209 height 14
click at [768, 466] on button "Next Month" at bounding box center [772, 466] width 9 height 9
click at [677, 520] on span "2" at bounding box center [679, 521] width 5 height 11
type input "02-10-2025"
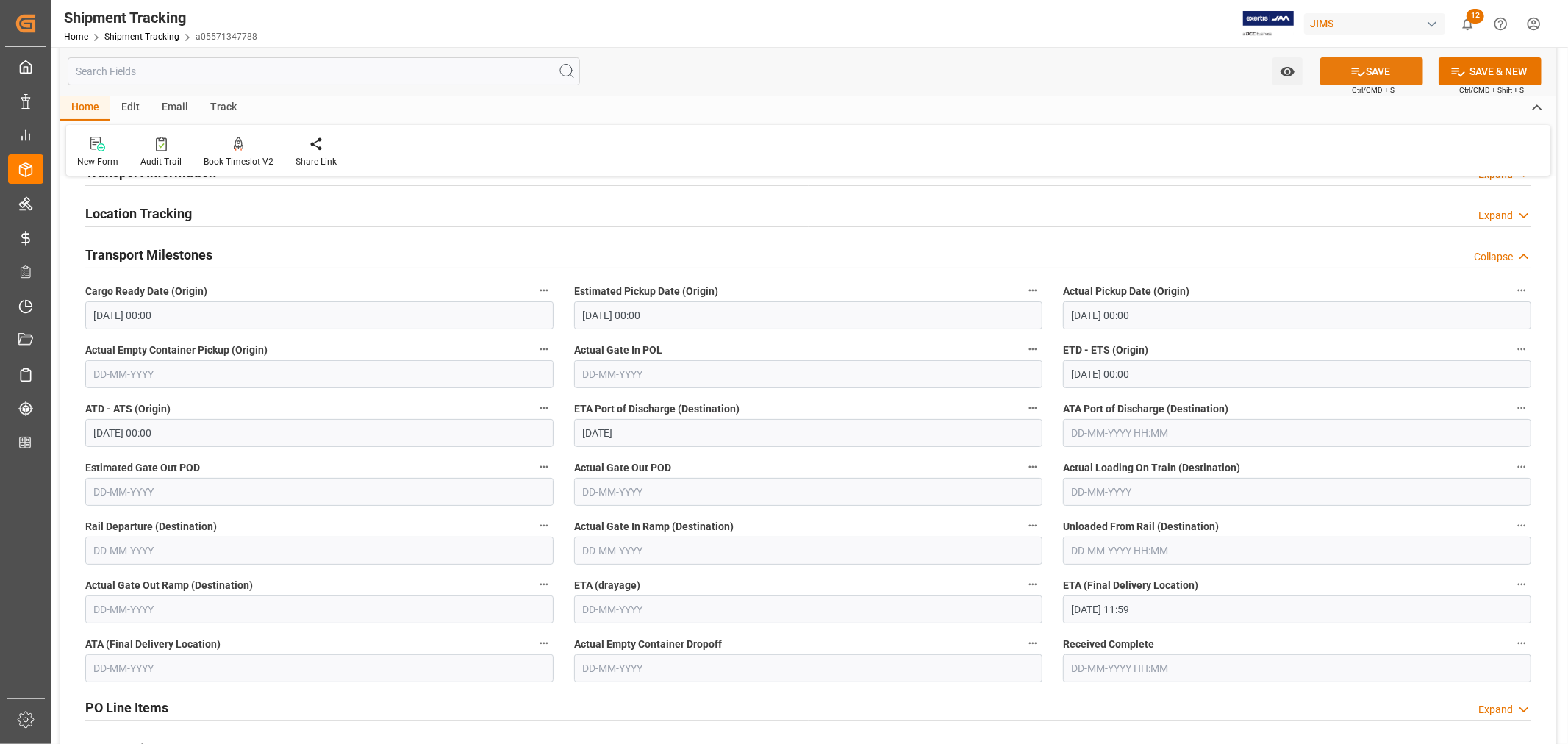
click at [1355, 74] on icon at bounding box center [1359, 72] width 15 height 15
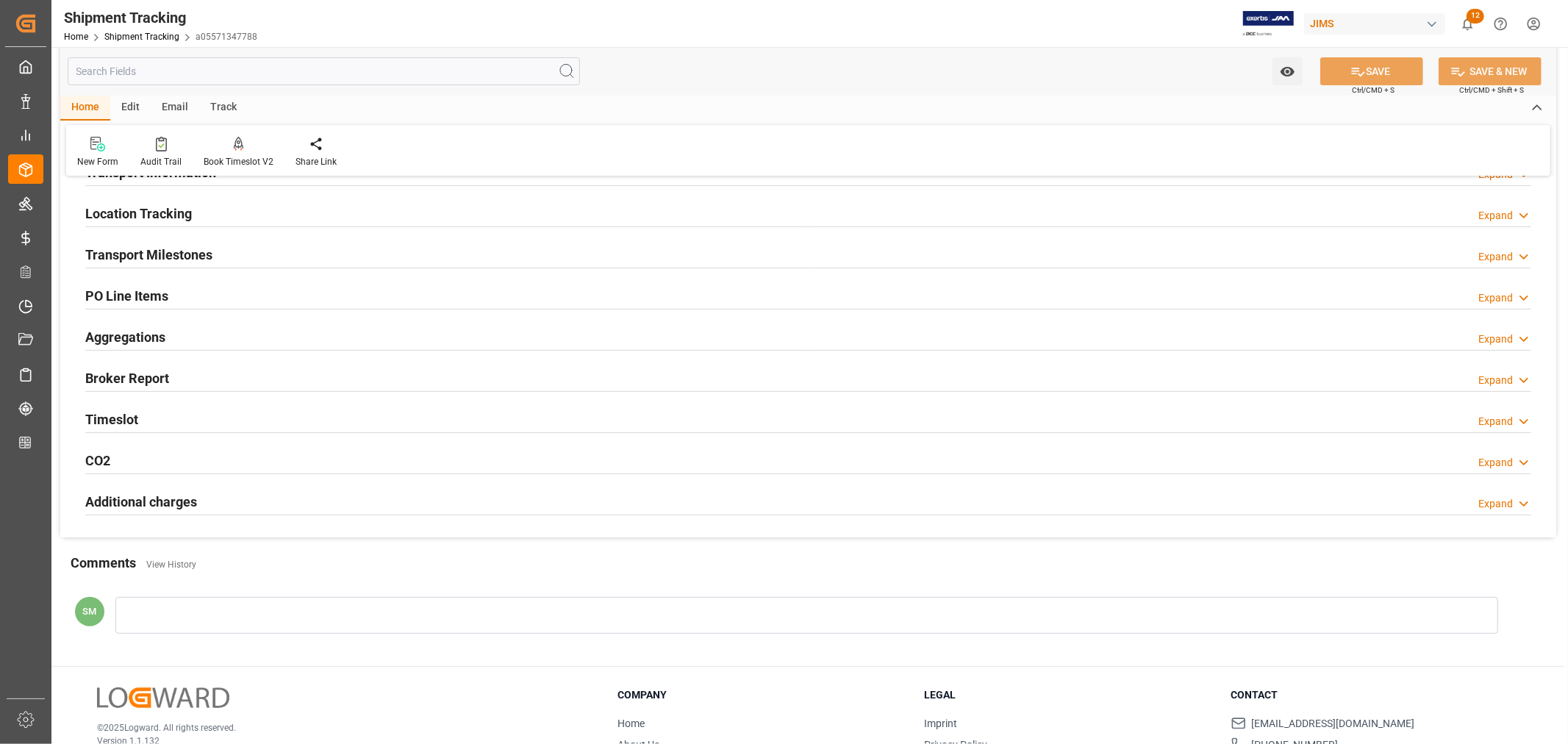
click at [186, 259] on h2 "Transport Milestones" at bounding box center [148, 254] width 127 height 20
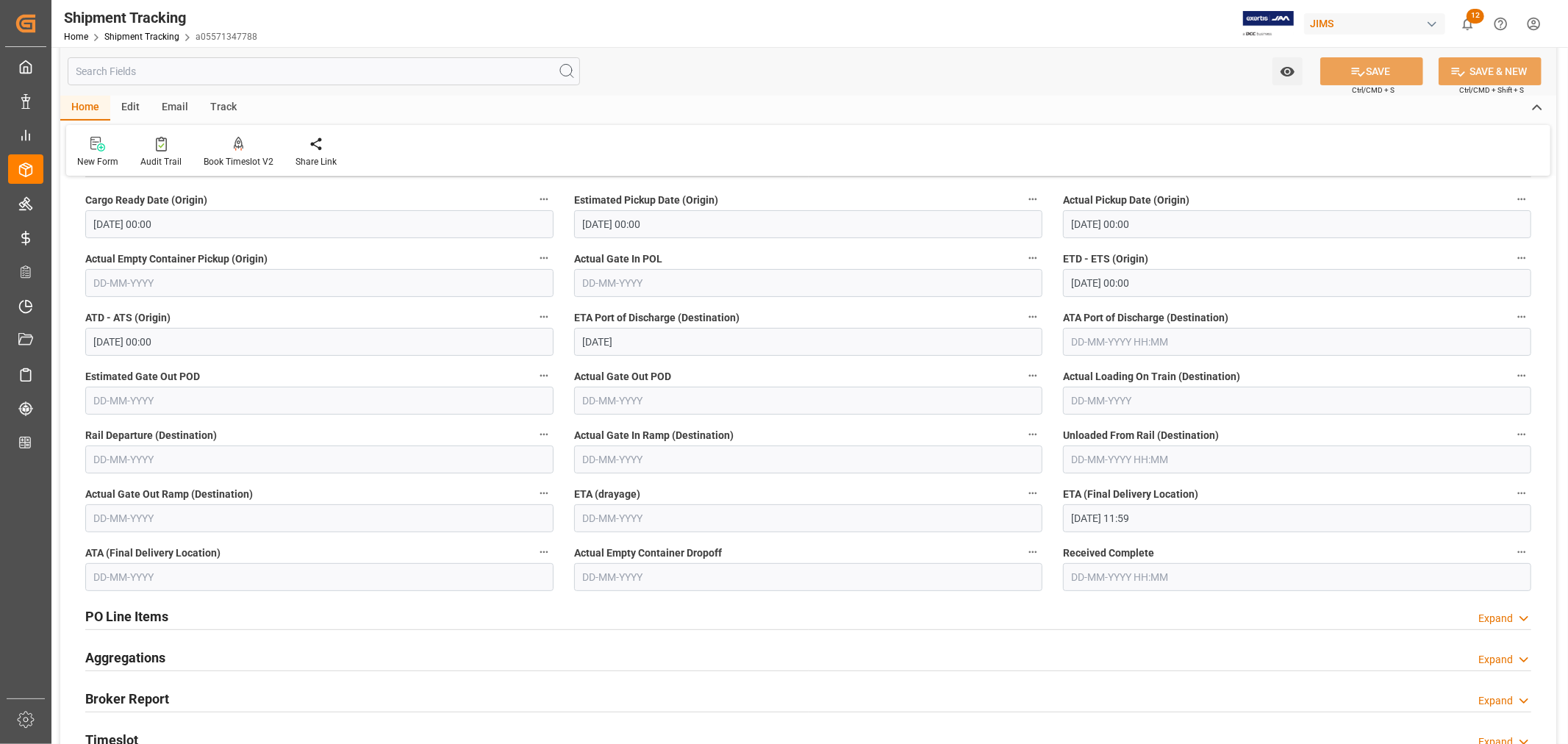
scroll to position [327, 0]
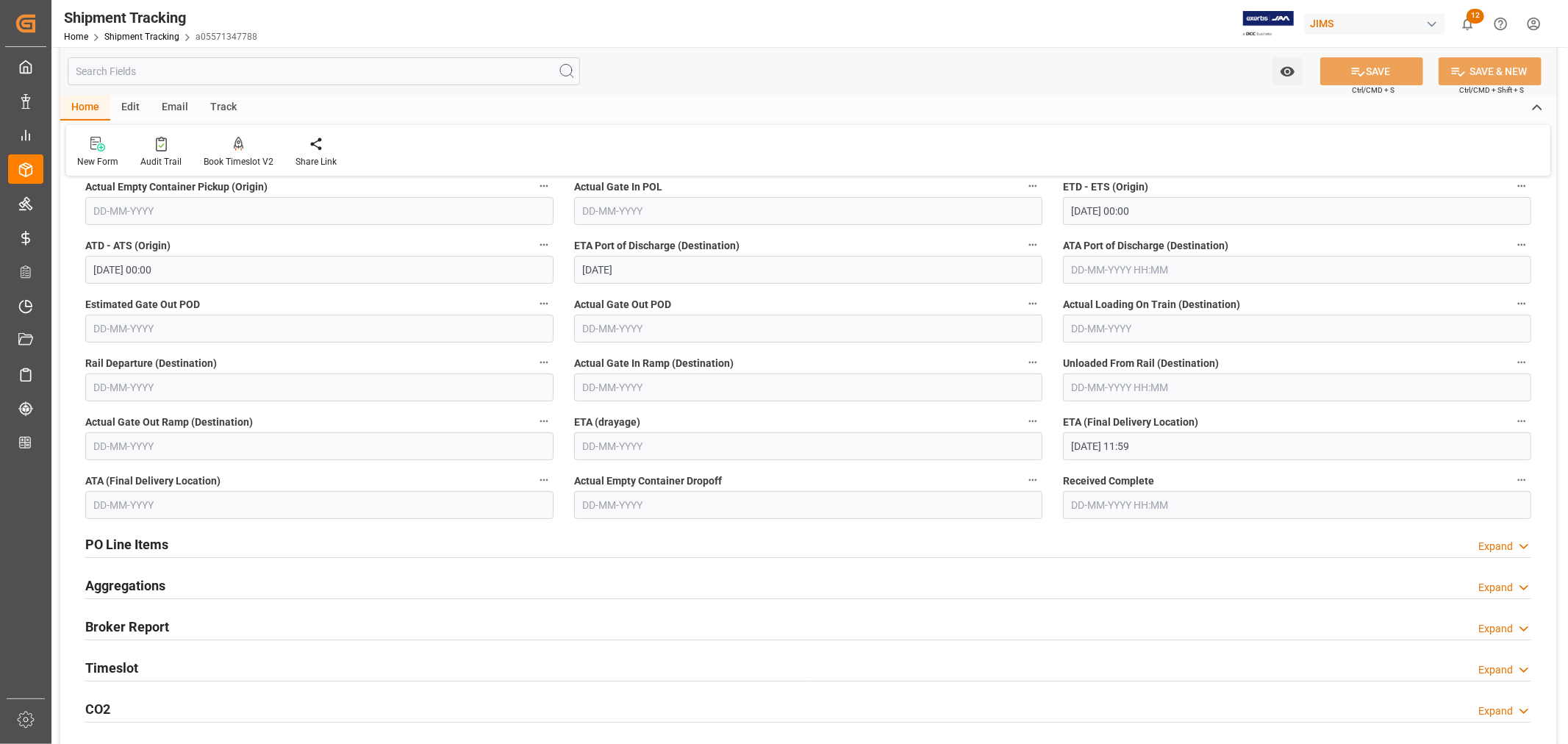
click at [1113, 443] on input "14-10-2025 11:59" at bounding box center [1298, 445] width 468 height 28
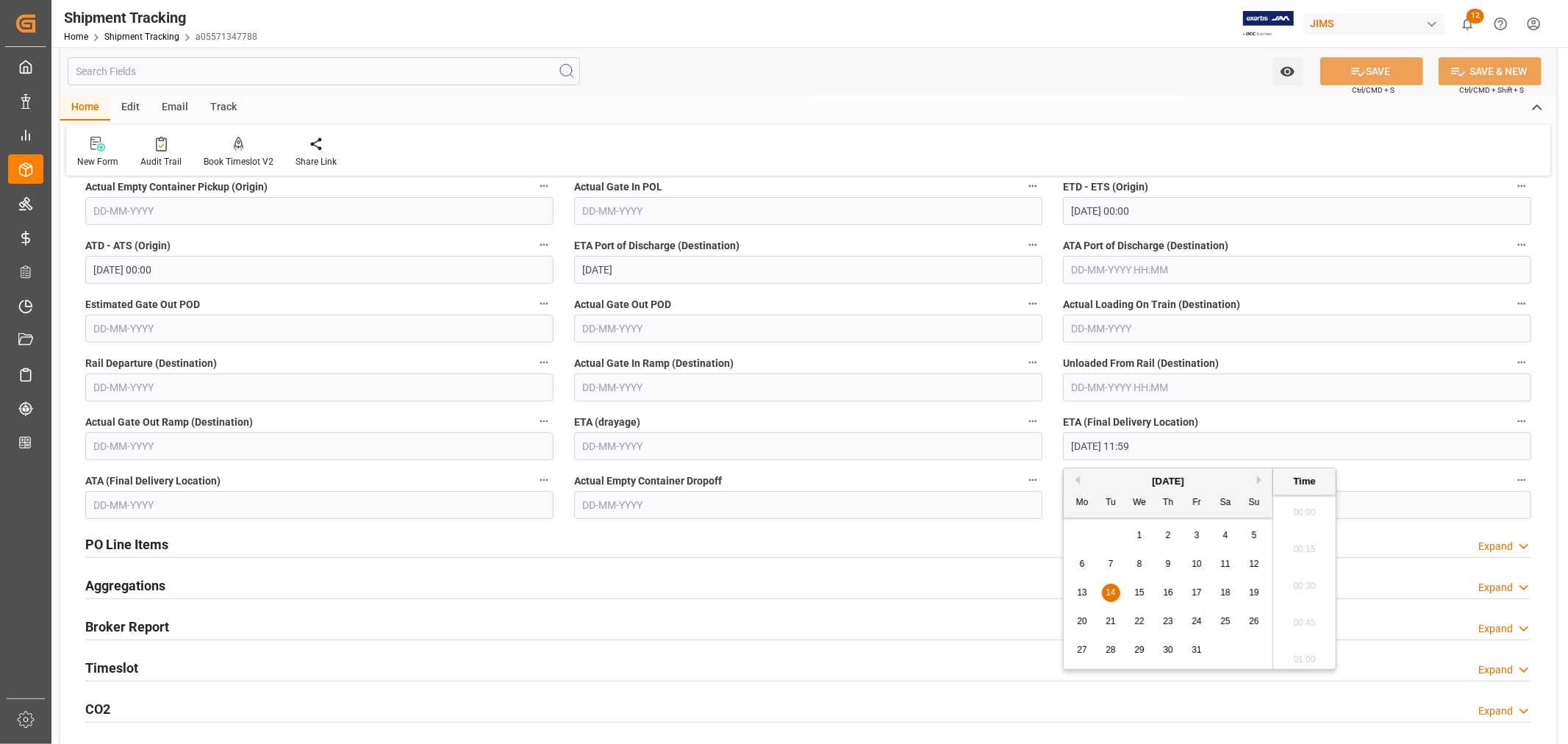
scroll to position [1658, 0]
click at [1141, 621] on span "22" at bounding box center [1139, 621] width 10 height 11
type input "22-10-2025 11:59"
click at [1361, 71] on icon at bounding box center [1359, 72] width 15 height 15
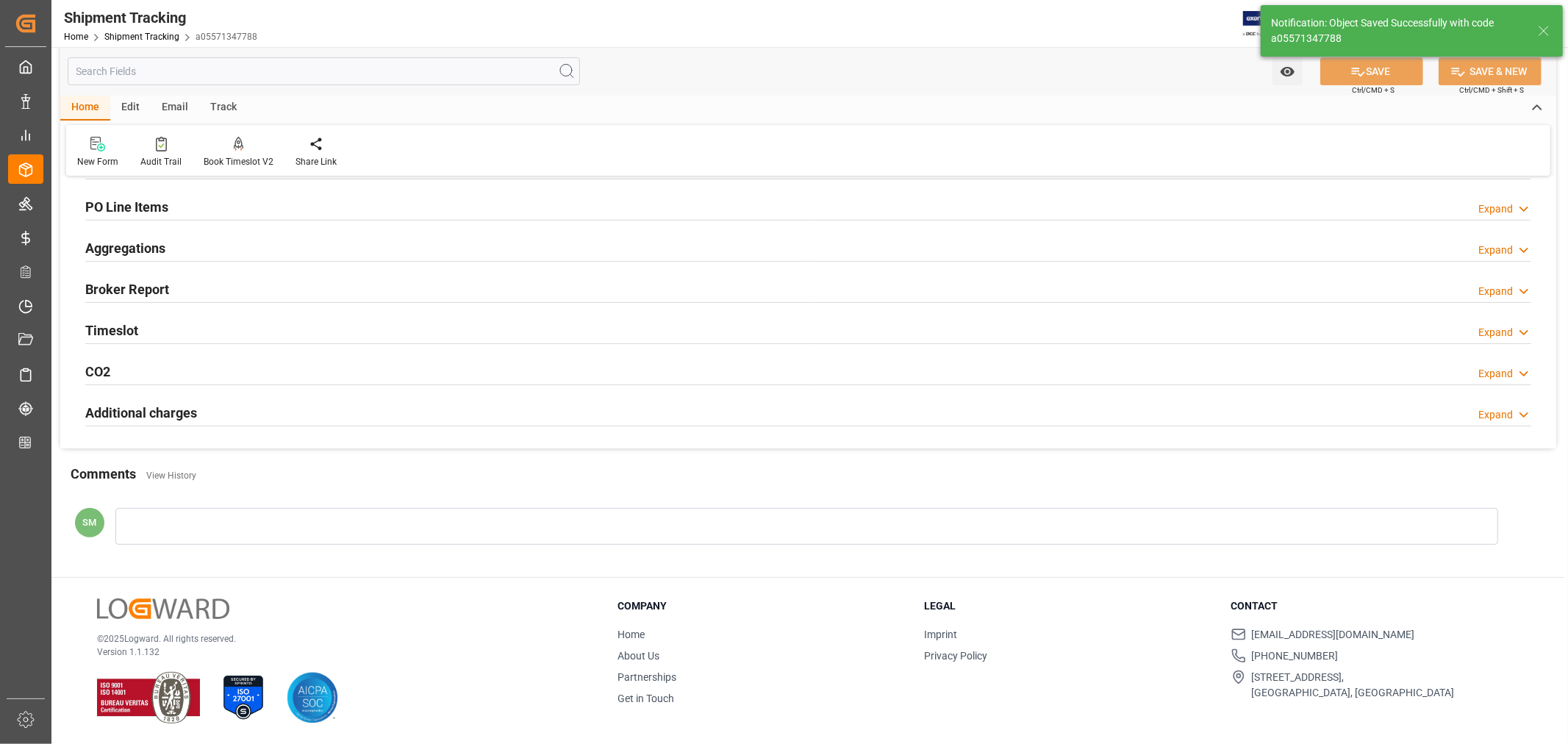
scroll to position [253, 0]
click at [99, 72] on input "text" at bounding box center [324, 71] width 512 height 28
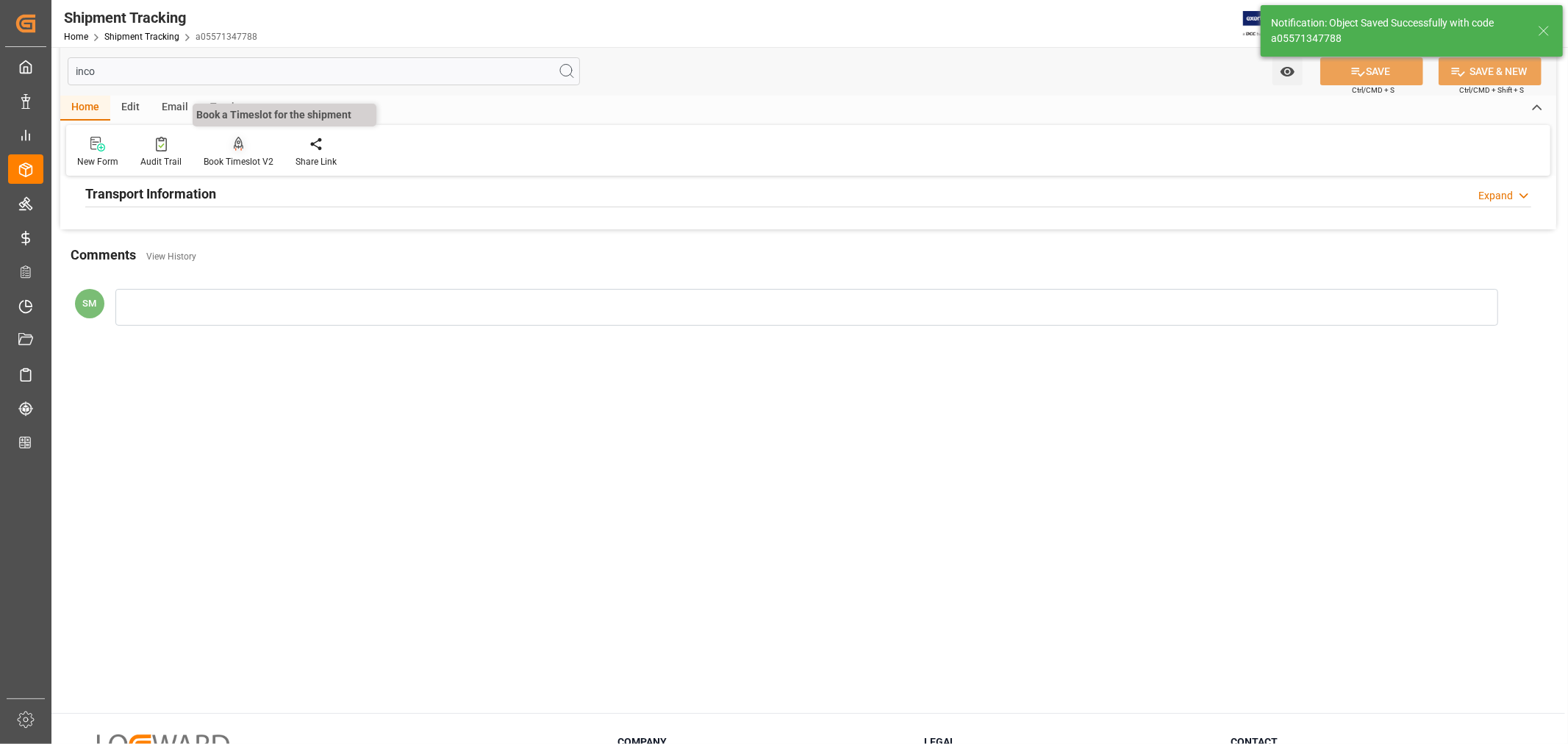
scroll to position [0, 0]
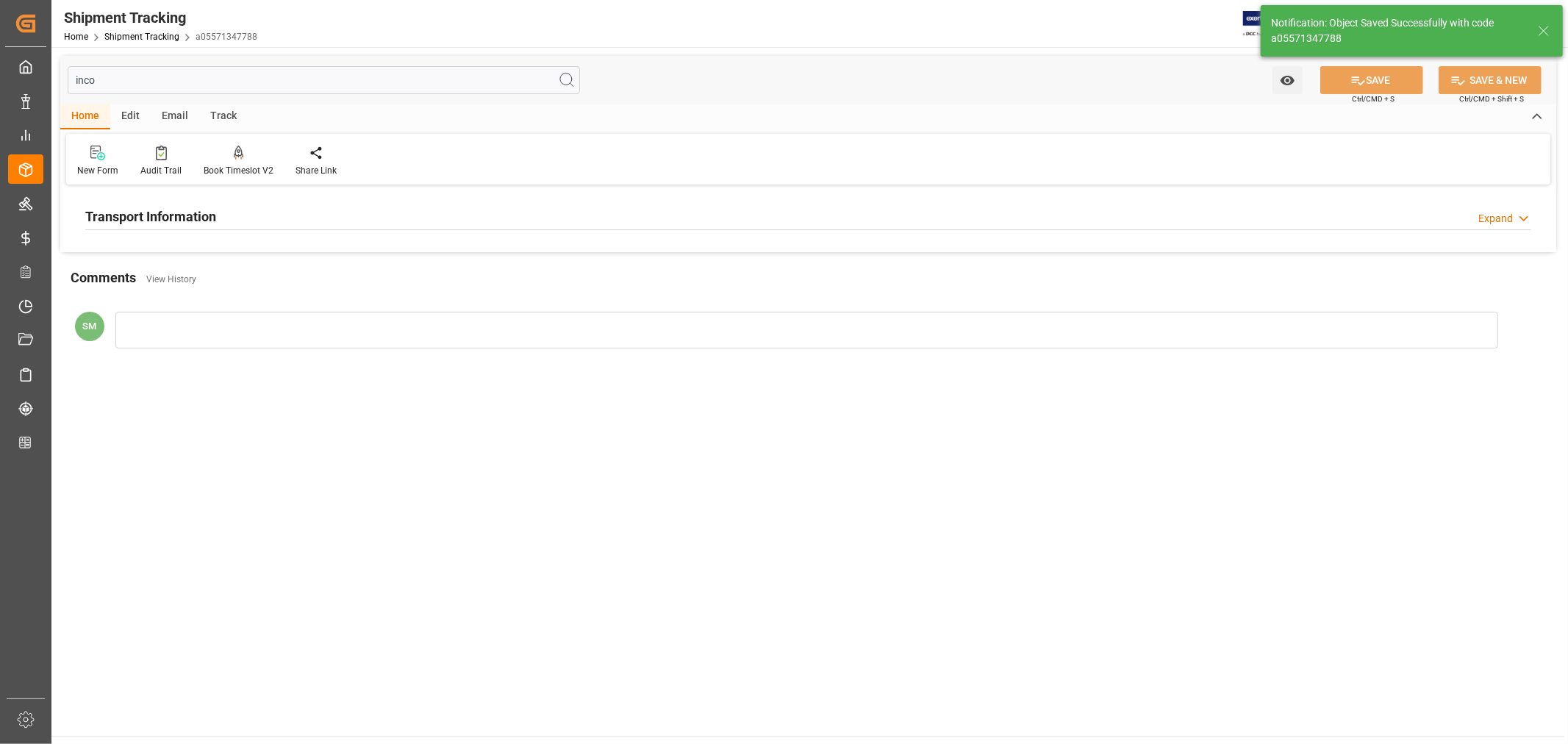
type input "inco"
click at [161, 213] on h2 "Transport Information" at bounding box center [150, 216] width 131 height 20
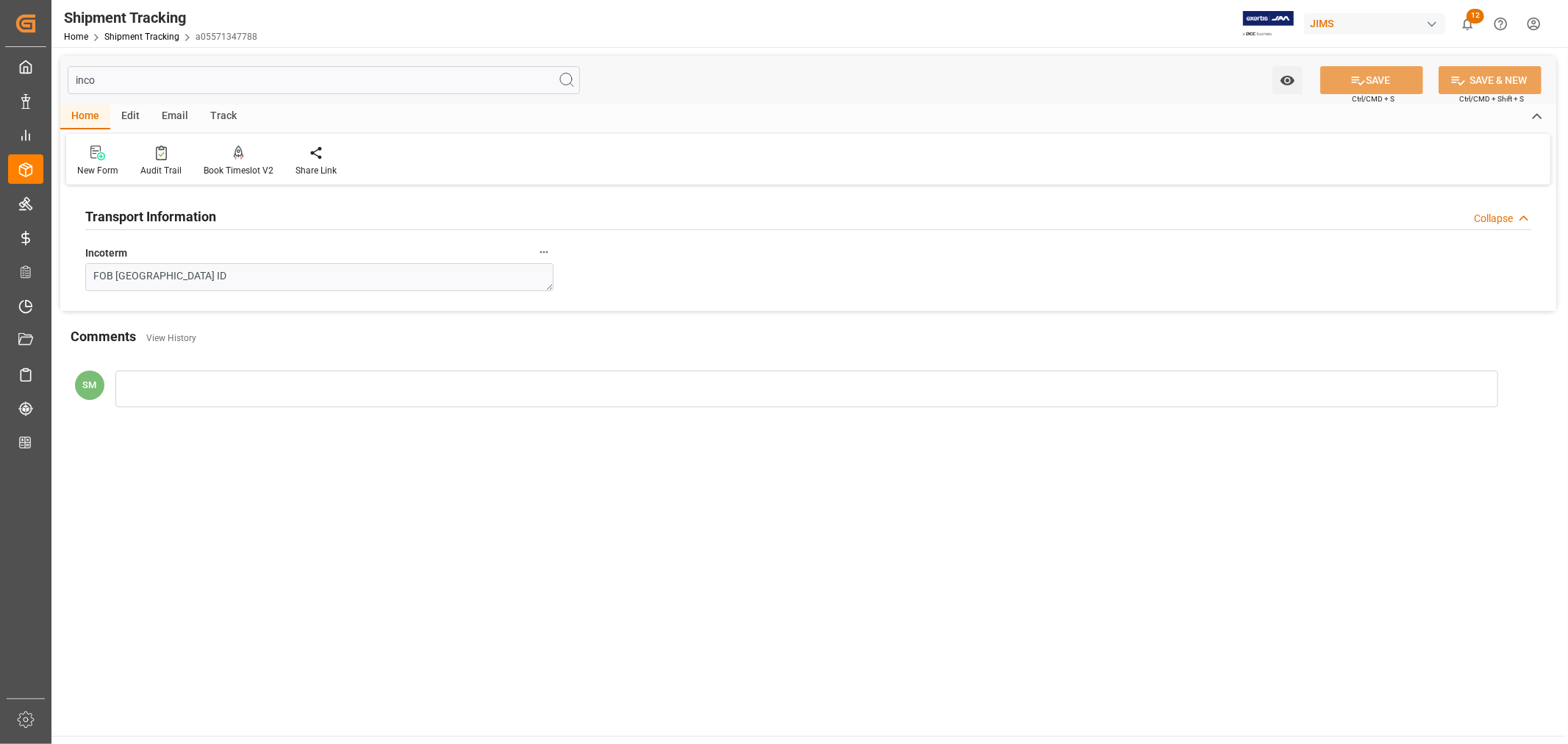
drag, startPoint x: 110, startPoint y: 85, endPoint x: 46, endPoint y: 81, distance: 64.1
click at [46, 81] on div "Created by potrace 1.15, written by Peter Selinger 2001-2017 Created by potrace…" at bounding box center [784, 372] width 1568 height 744
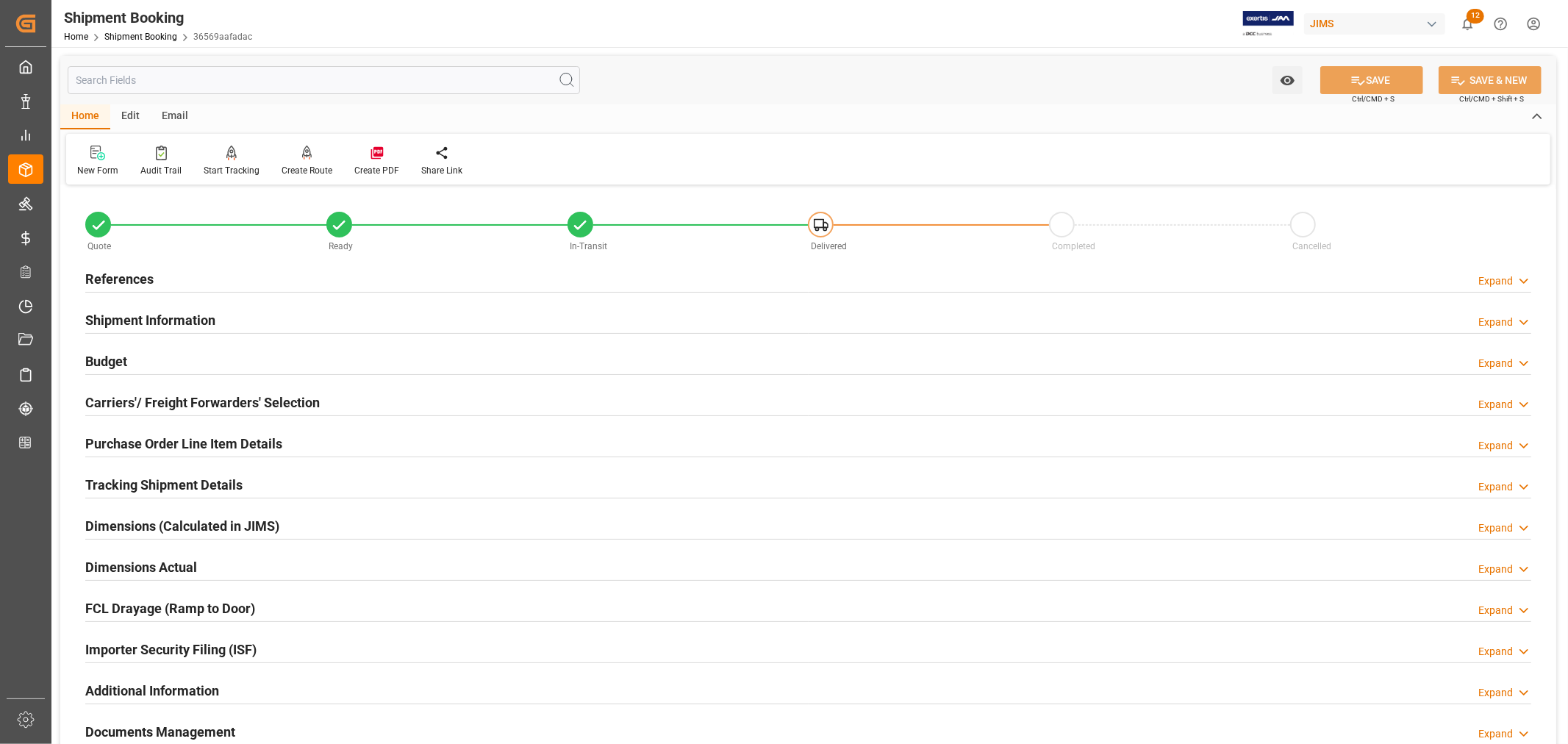
type input "5"
drag, startPoint x: 131, startPoint y: 445, endPoint x: 161, endPoint y: 457, distance: 32.3
click at [131, 445] on h2 "Purchase Order Line Item Details" at bounding box center [183, 443] width 197 height 20
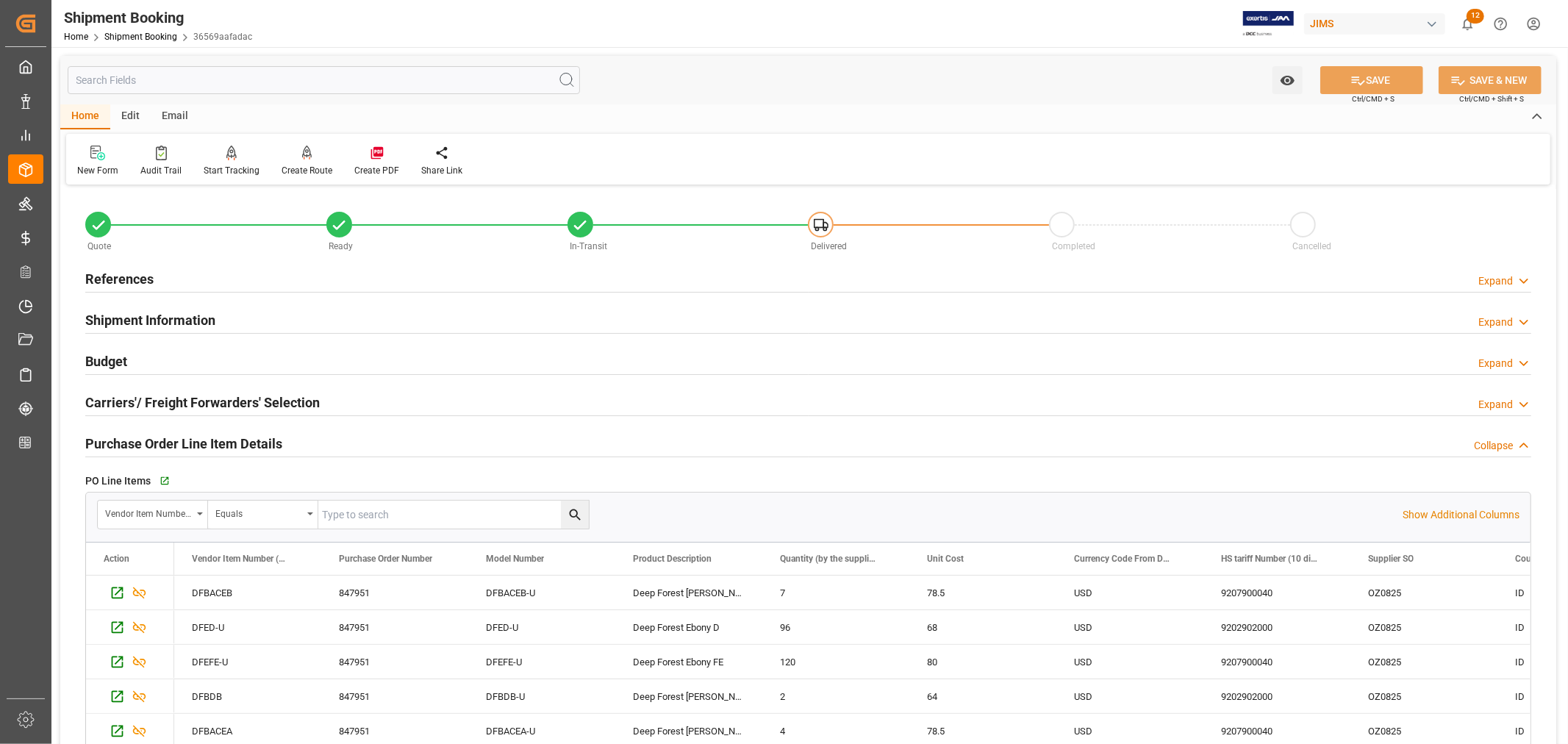
click at [113, 355] on h2 "Budget" at bounding box center [106, 361] width 42 height 20
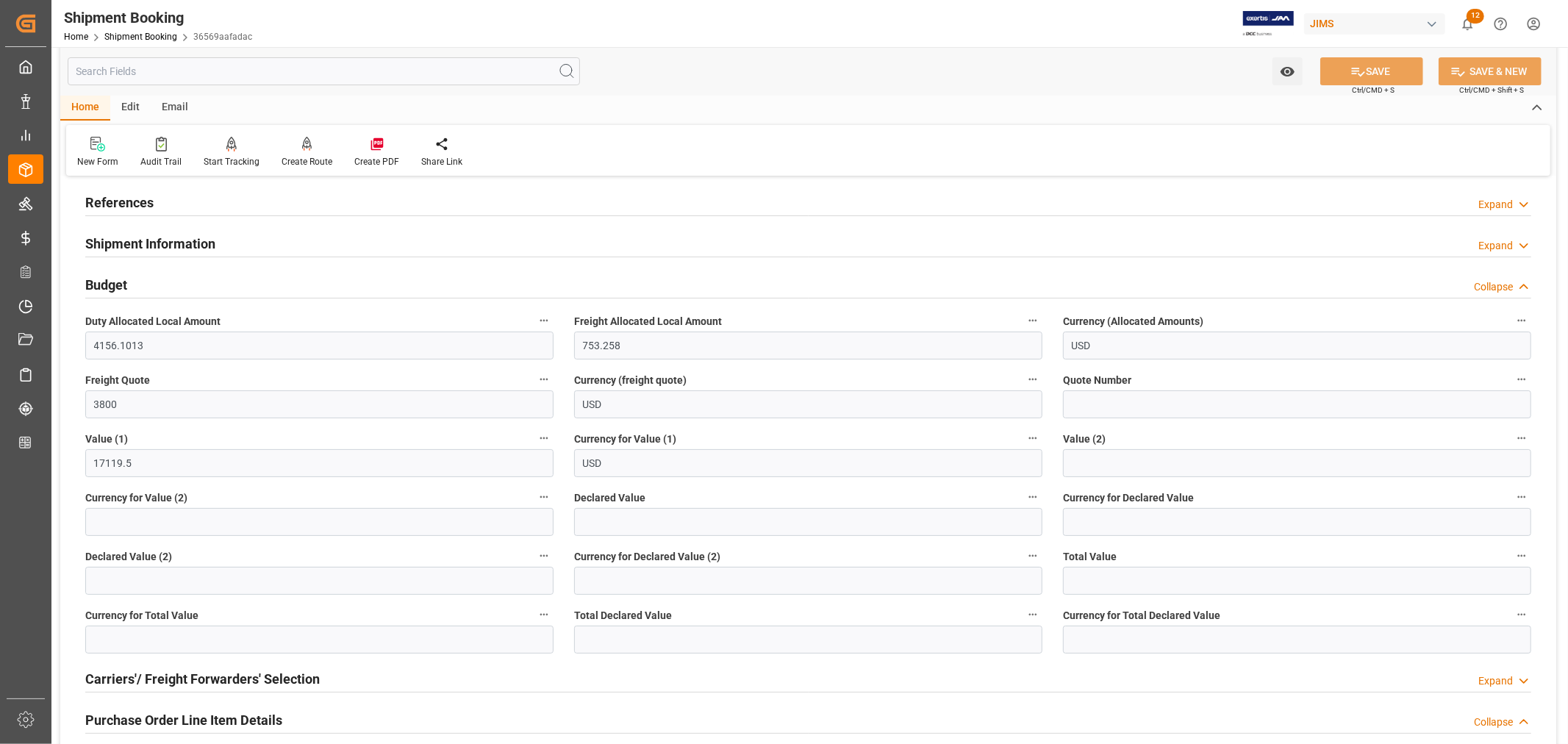
scroll to position [163, 0]
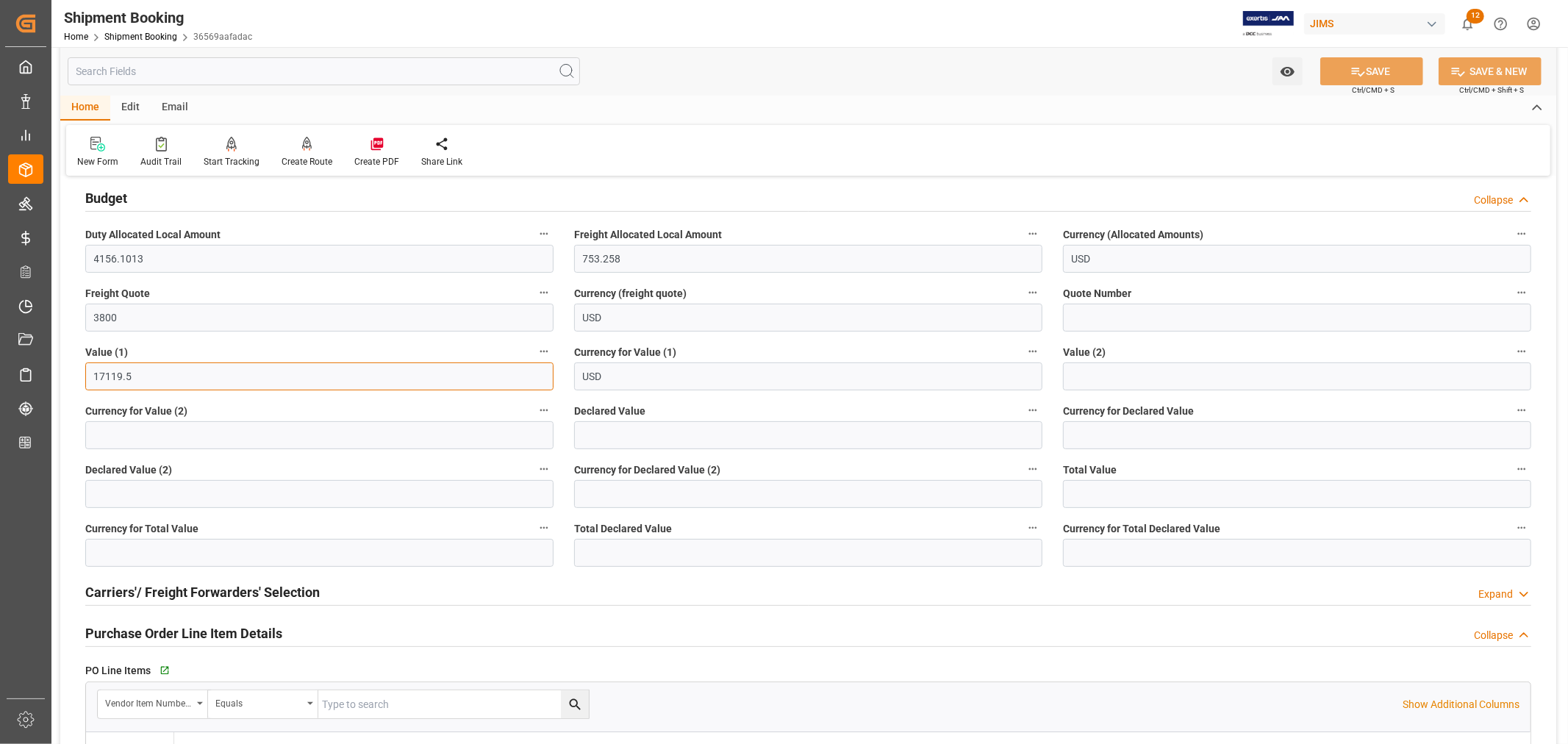
drag, startPoint x: 136, startPoint y: 376, endPoint x: 74, endPoint y: 381, distance: 62.2
click at [74, 381] on div "Quote Ready In-Transit Delivered Completed Cancelled References Expand JAM Refe…" at bounding box center [808, 686] width 1496 height 1321
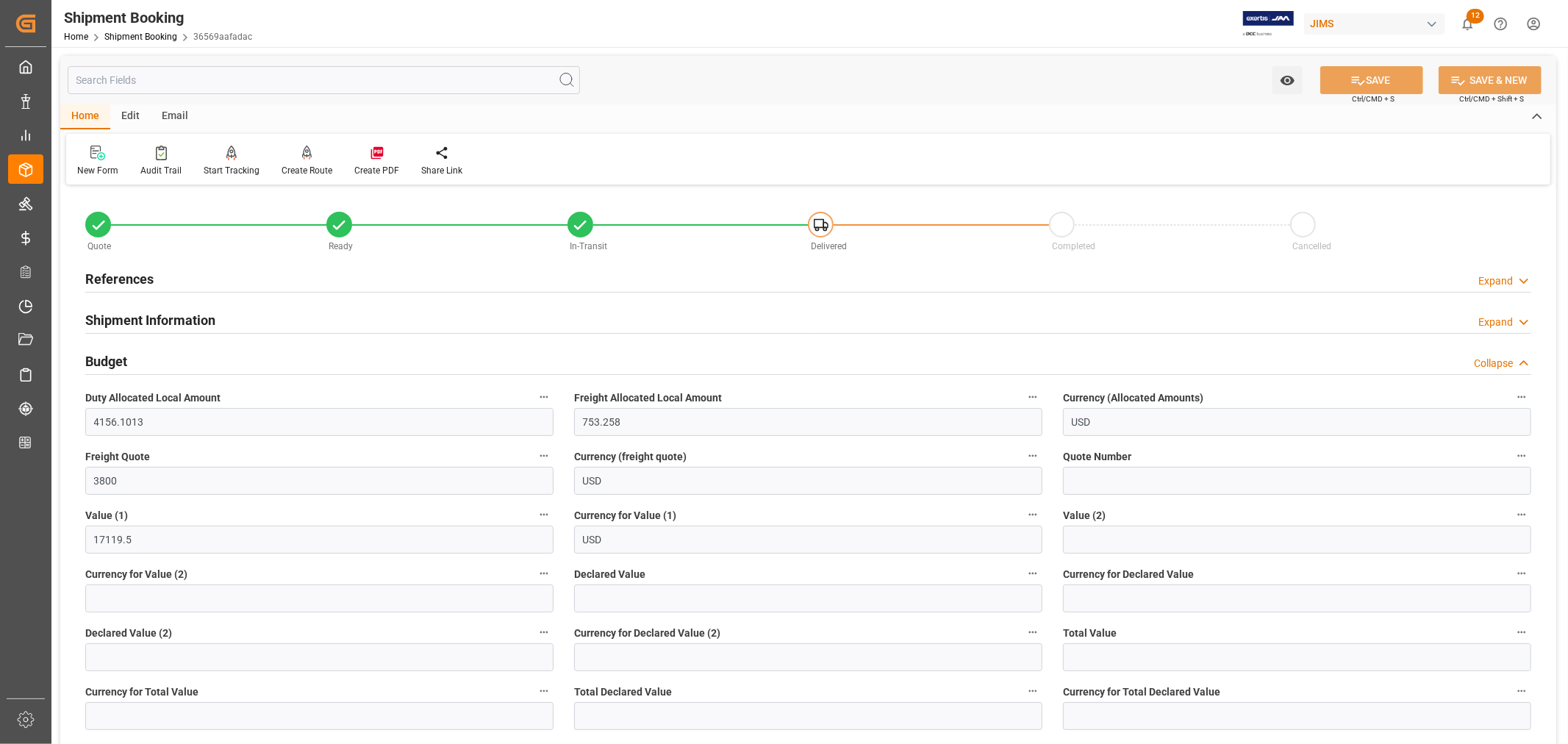
scroll to position [163, 0]
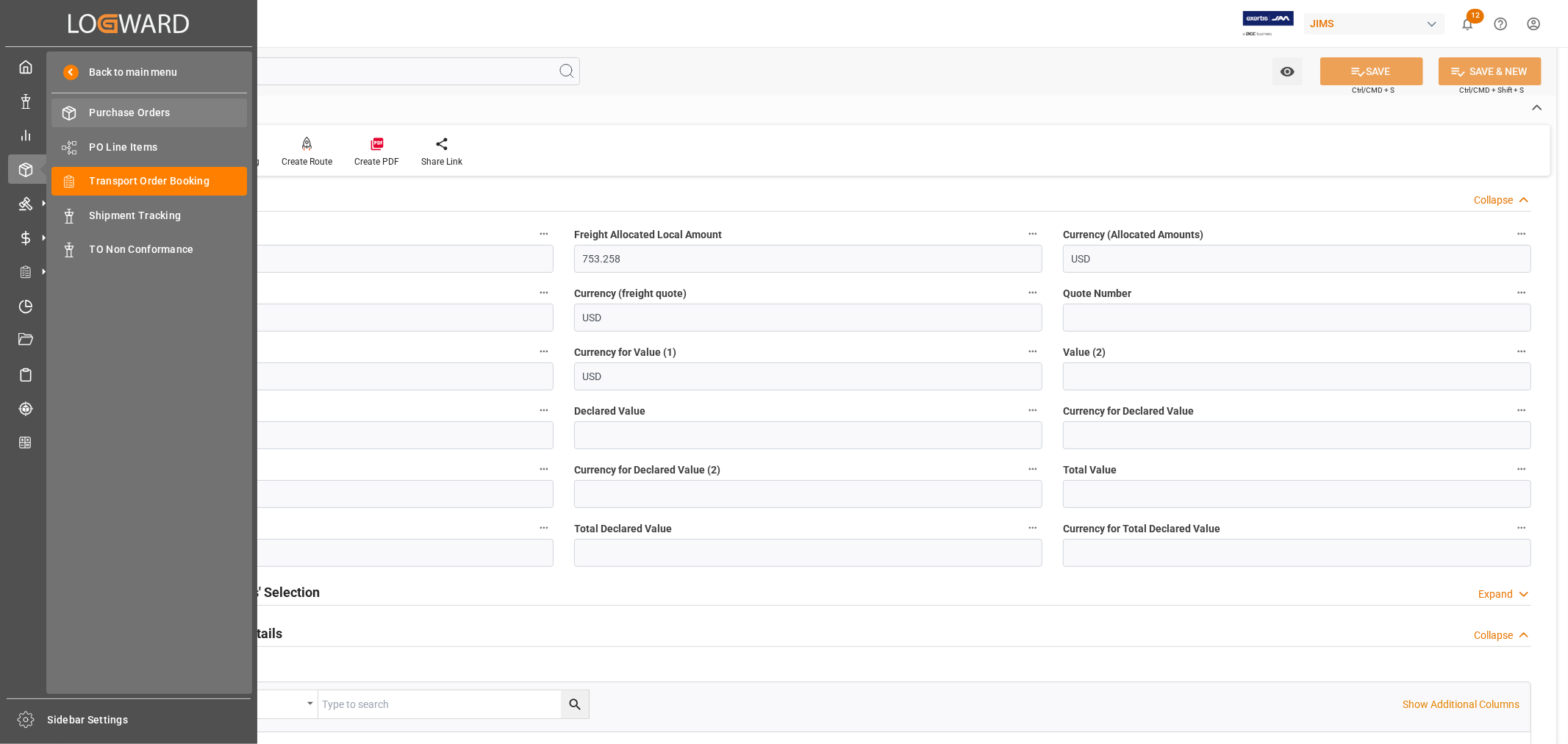
click at [126, 114] on span "Purchase Orders" at bounding box center [168, 113] width 158 height 15
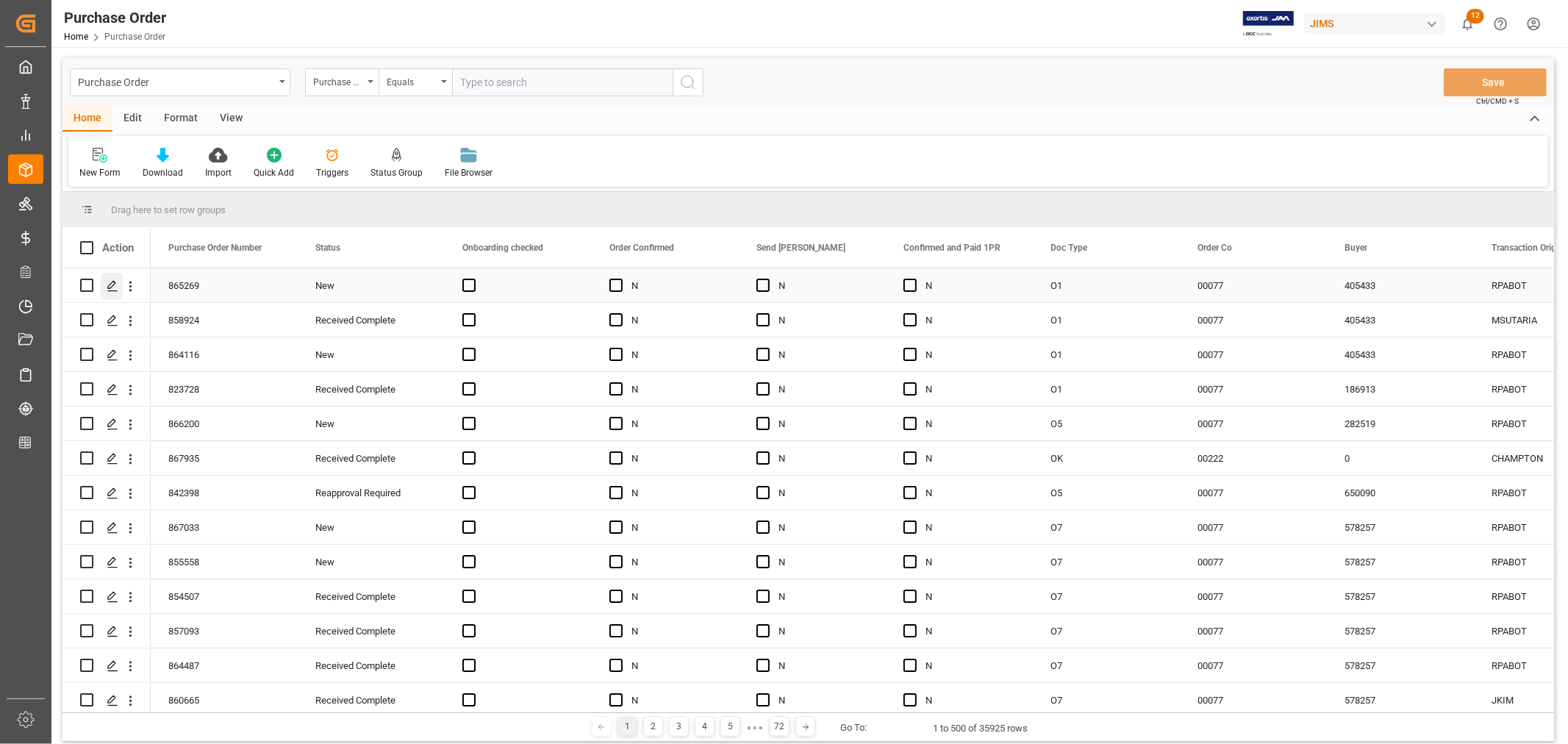
click at [114, 284] on polygon "Press SPACE to select this row." at bounding box center [112, 285] width 8 height 8
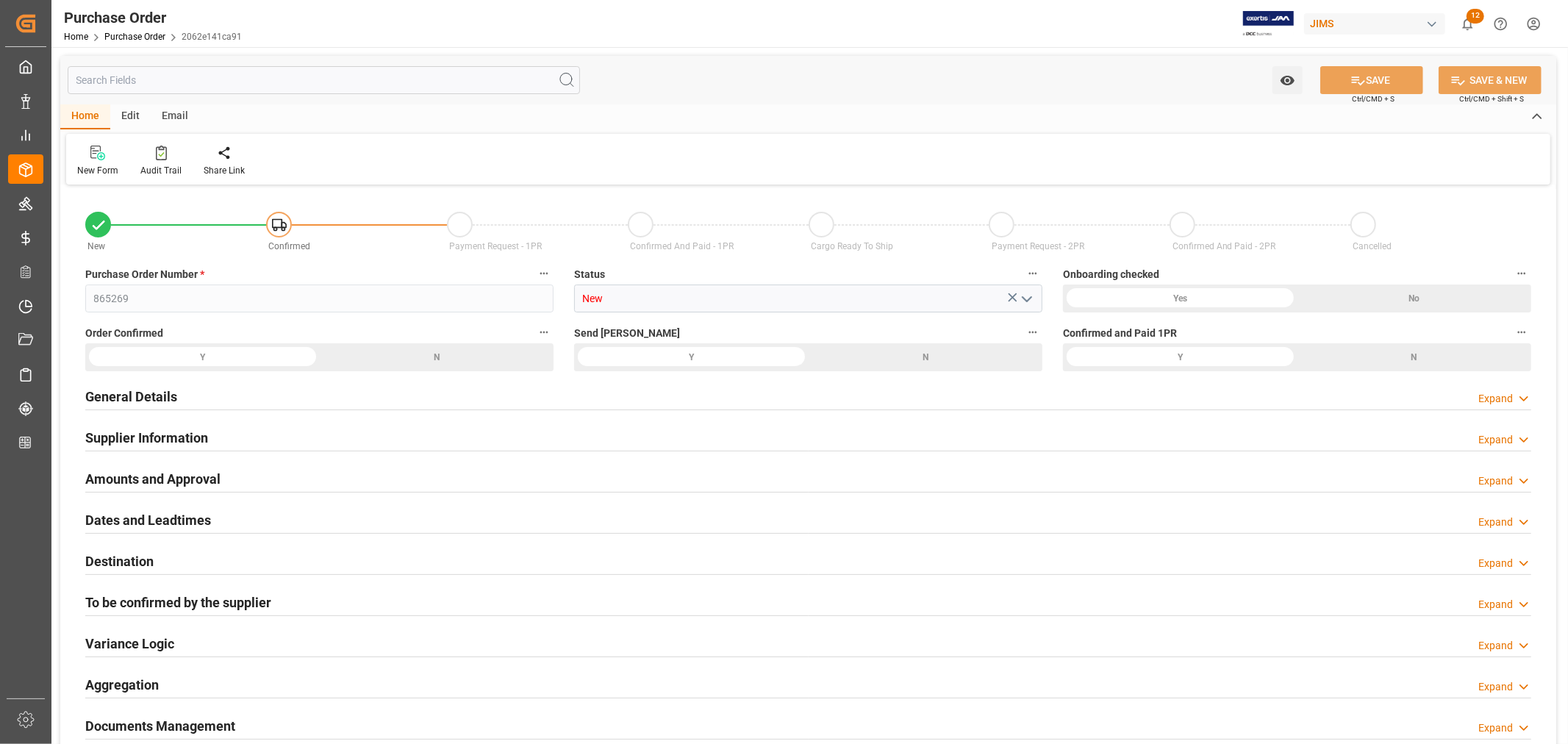
type input "729.37"
type input "528.6"
type input "0"
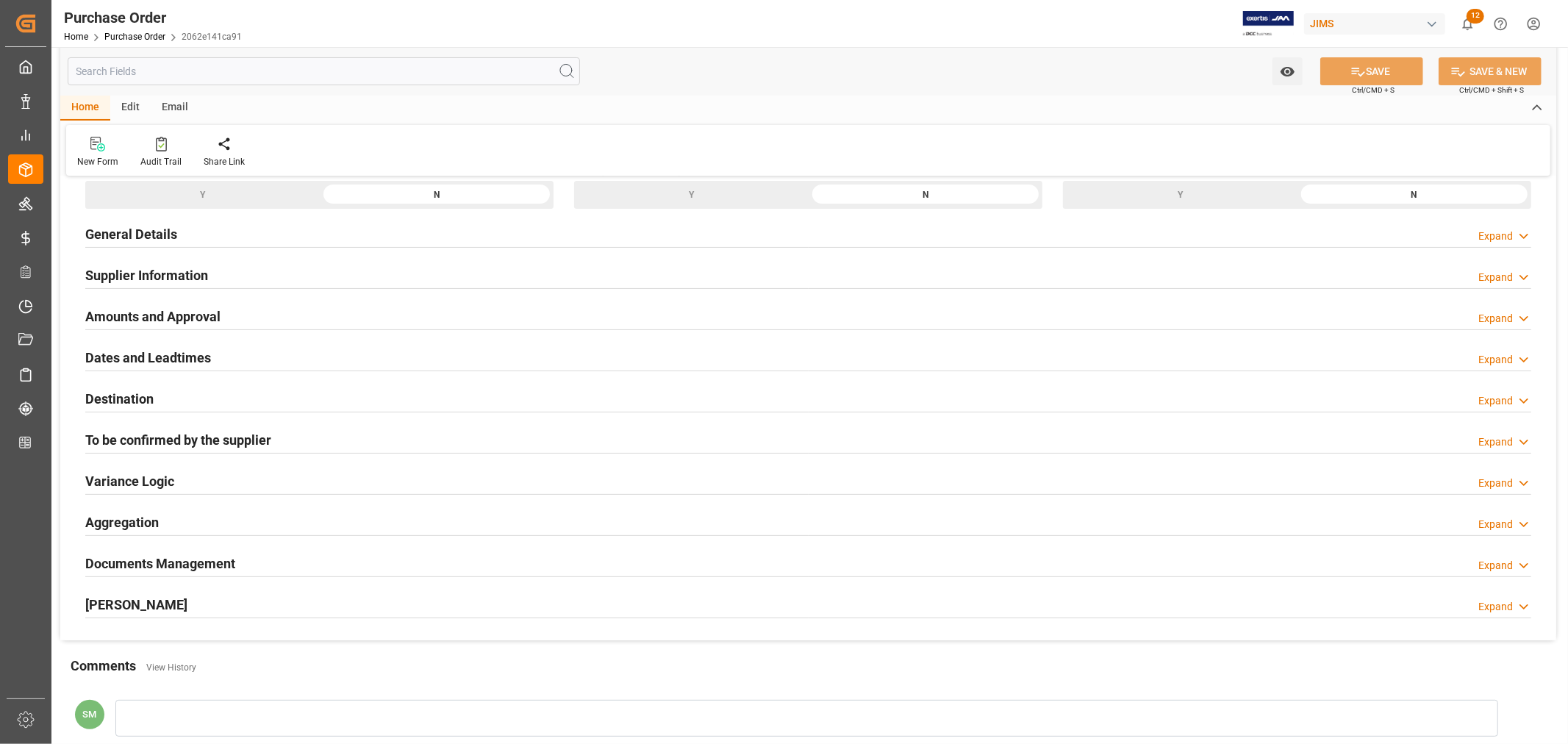
scroll to position [163, 0]
click at [182, 317] on h2 "Amounts and Approval" at bounding box center [153, 315] width 136 height 20
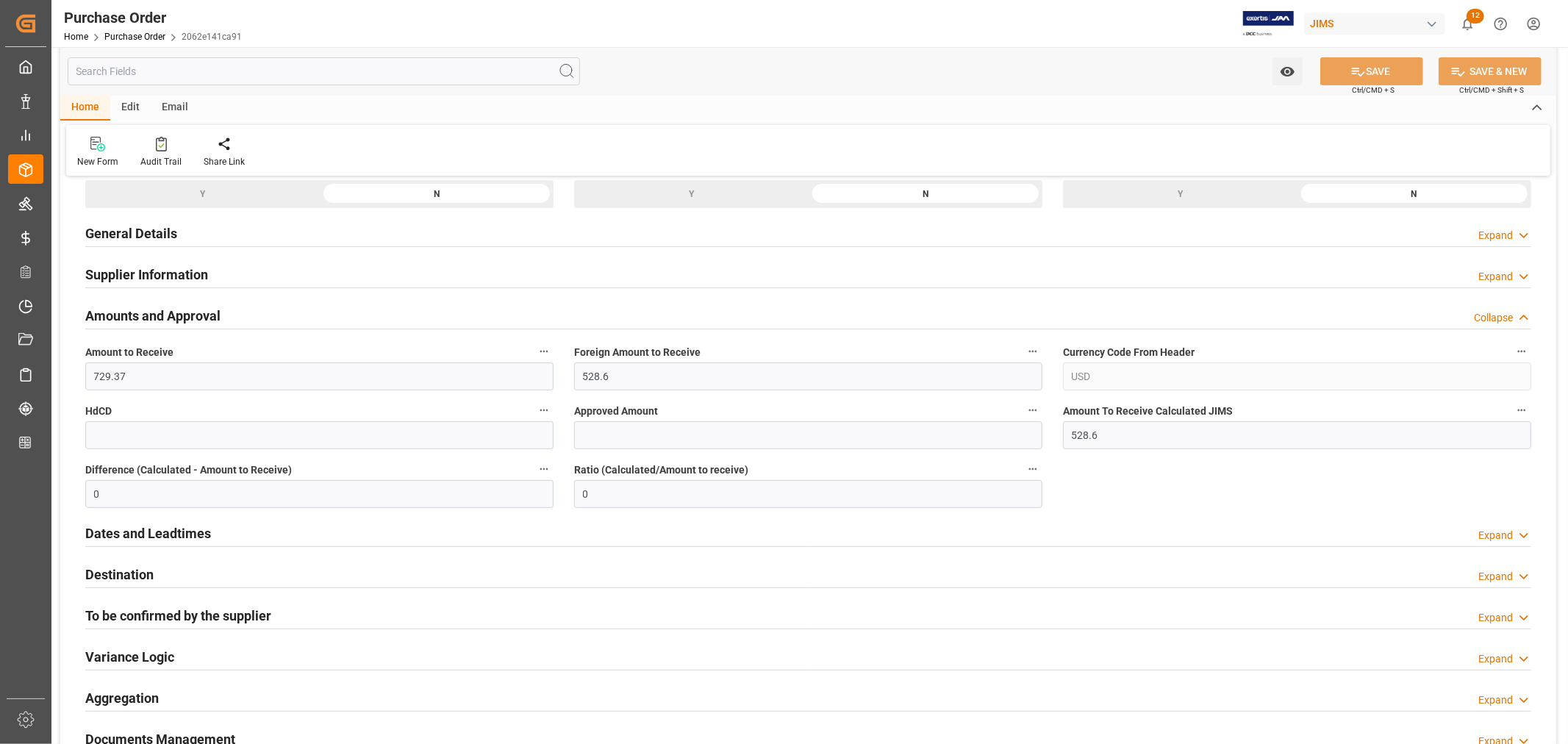
click at [1035, 467] on icon "button" at bounding box center [1033, 469] width 11 height 11
click at [1243, 491] on div at bounding box center [784, 372] width 1568 height 744
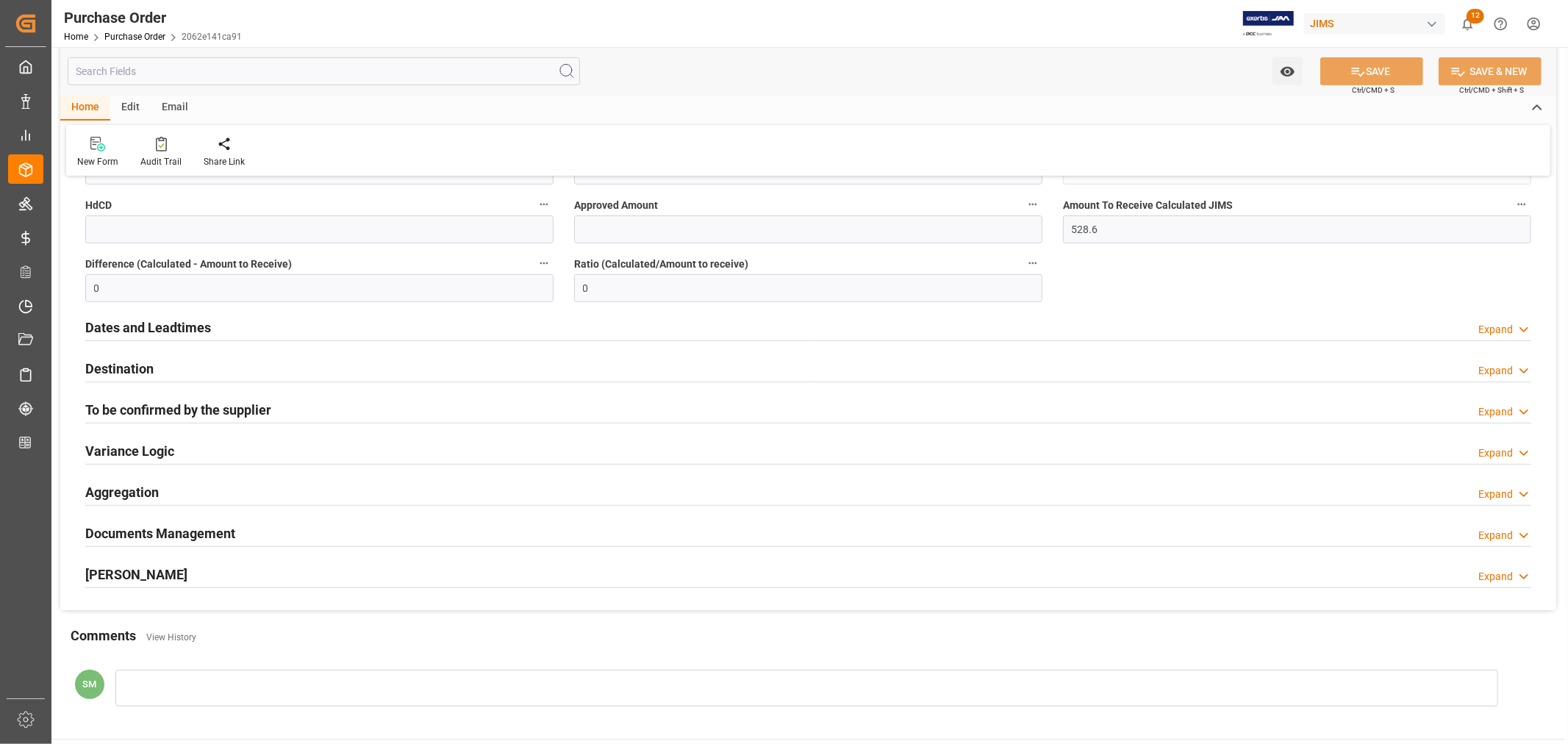
scroll to position [531, 0]
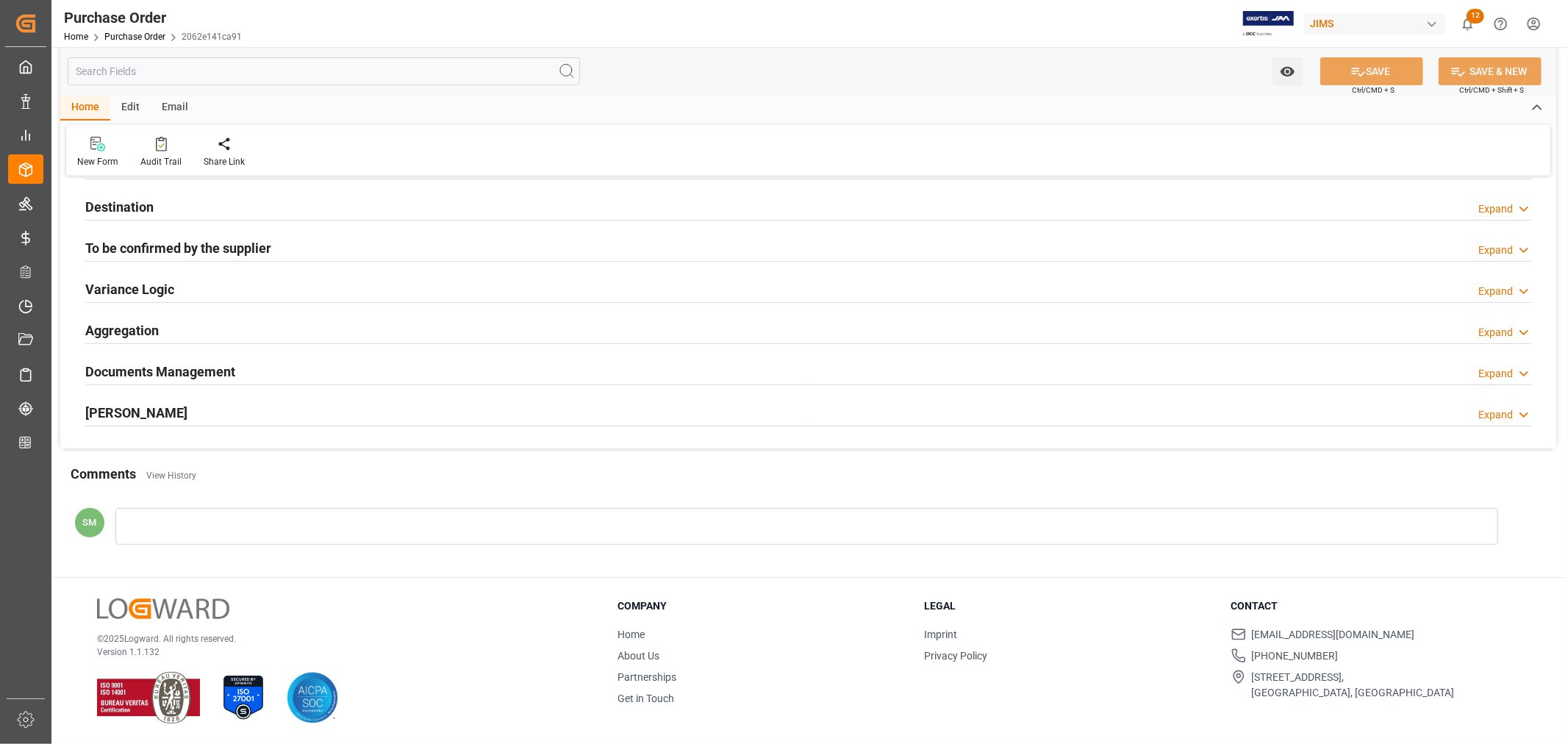
click at [165, 372] on h2 "Documents Management" at bounding box center [160, 372] width 150 height 20
